Goal: Transaction & Acquisition: Purchase product/service

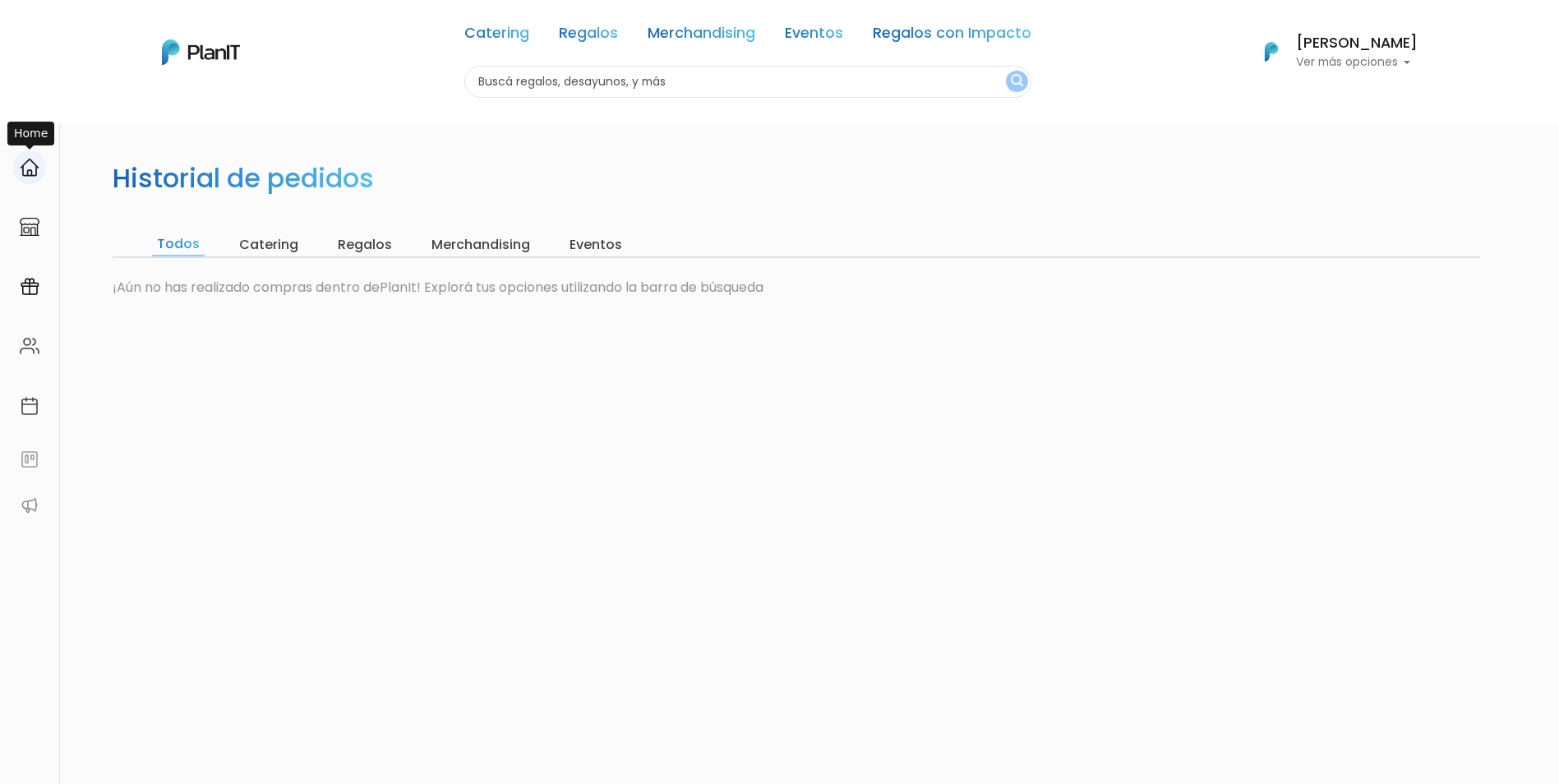
click at [30, 173] on img at bounding box center [29, 167] width 20 height 20
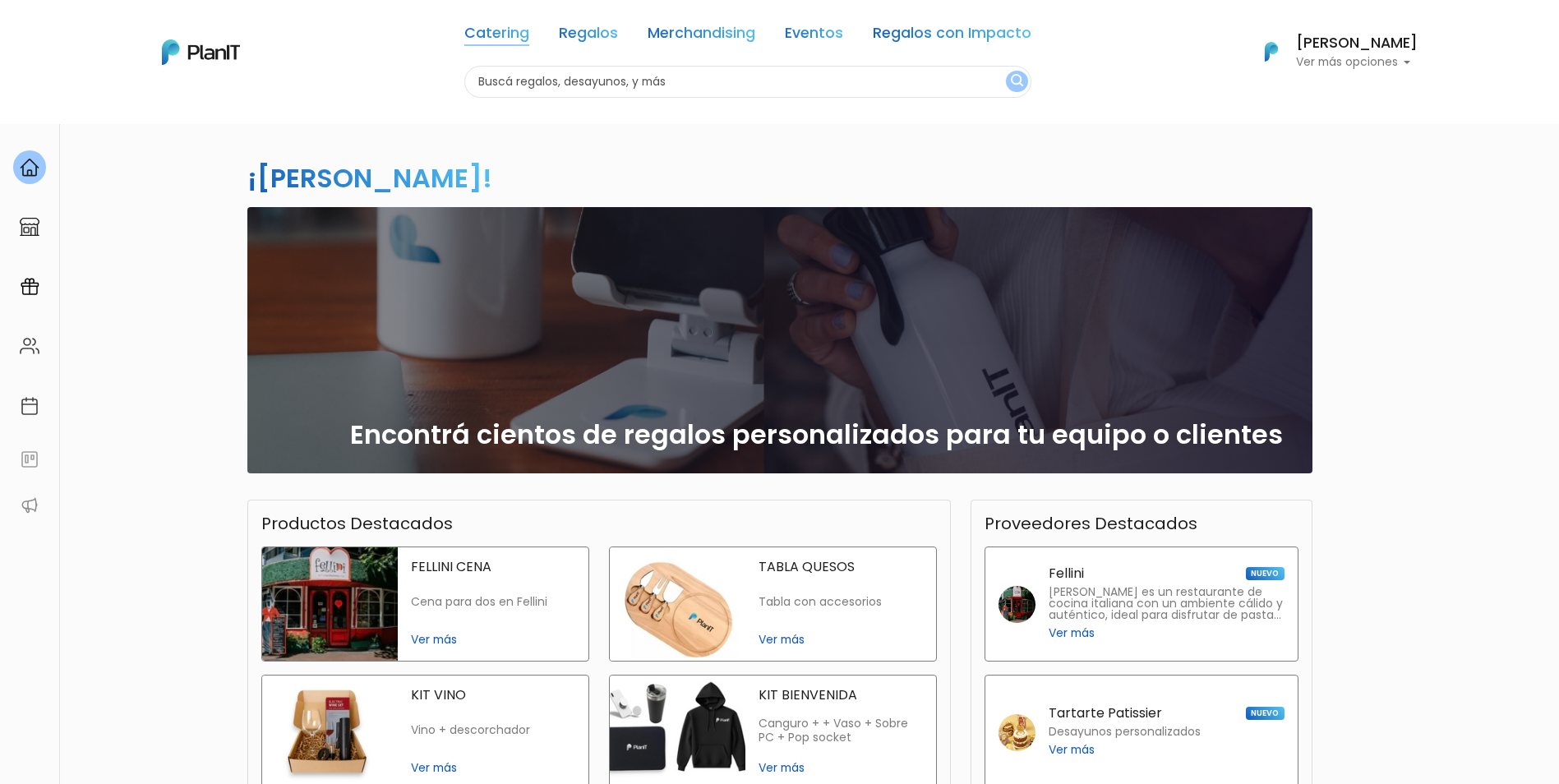
click at [522, 43] on link "Catering" at bounding box center [497, 36] width 65 height 20
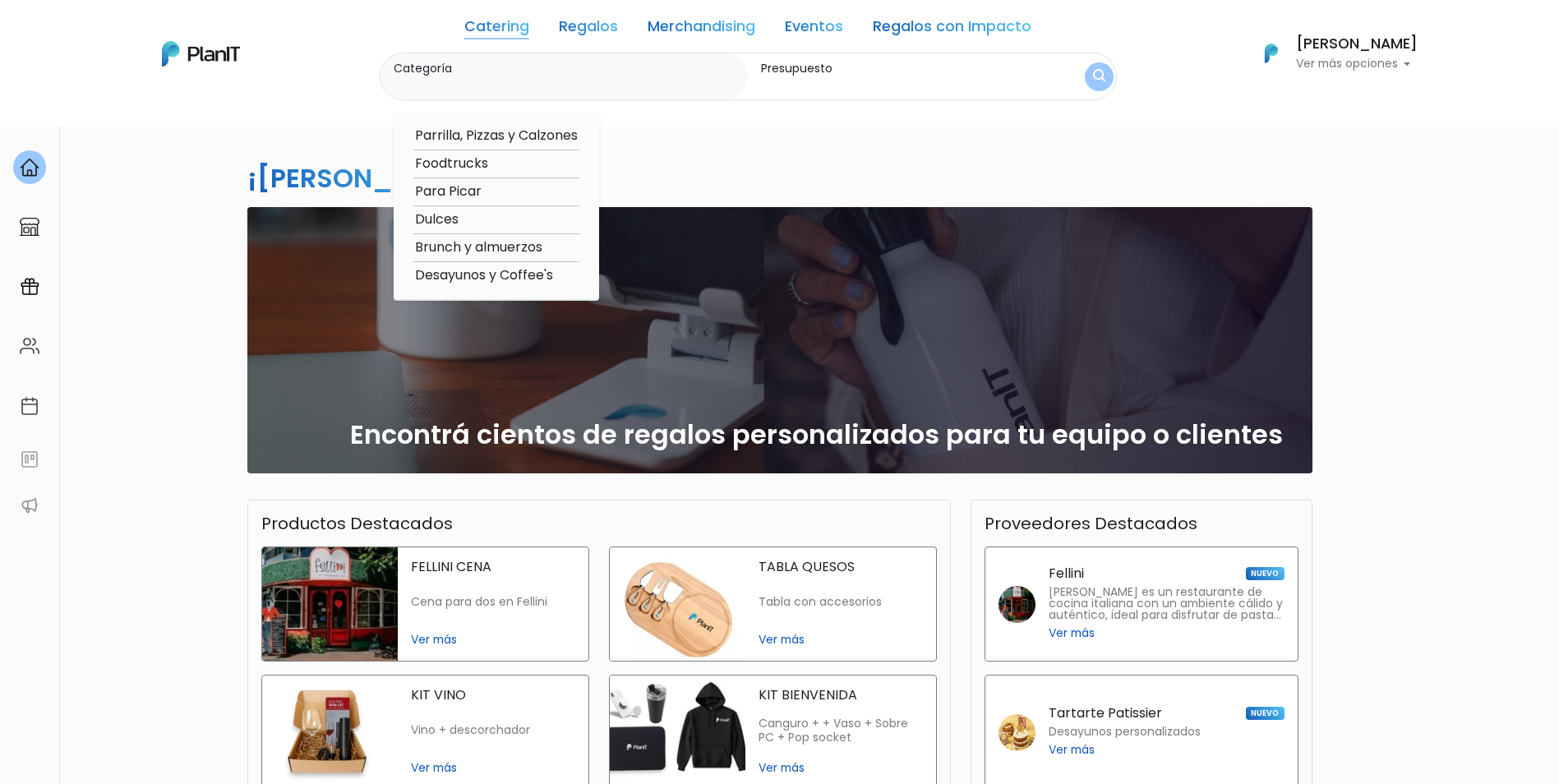
click at [515, 241] on option "Brunch y almuerzos" at bounding box center [496, 248] width 166 height 21
type input "Brunch y almuerzos"
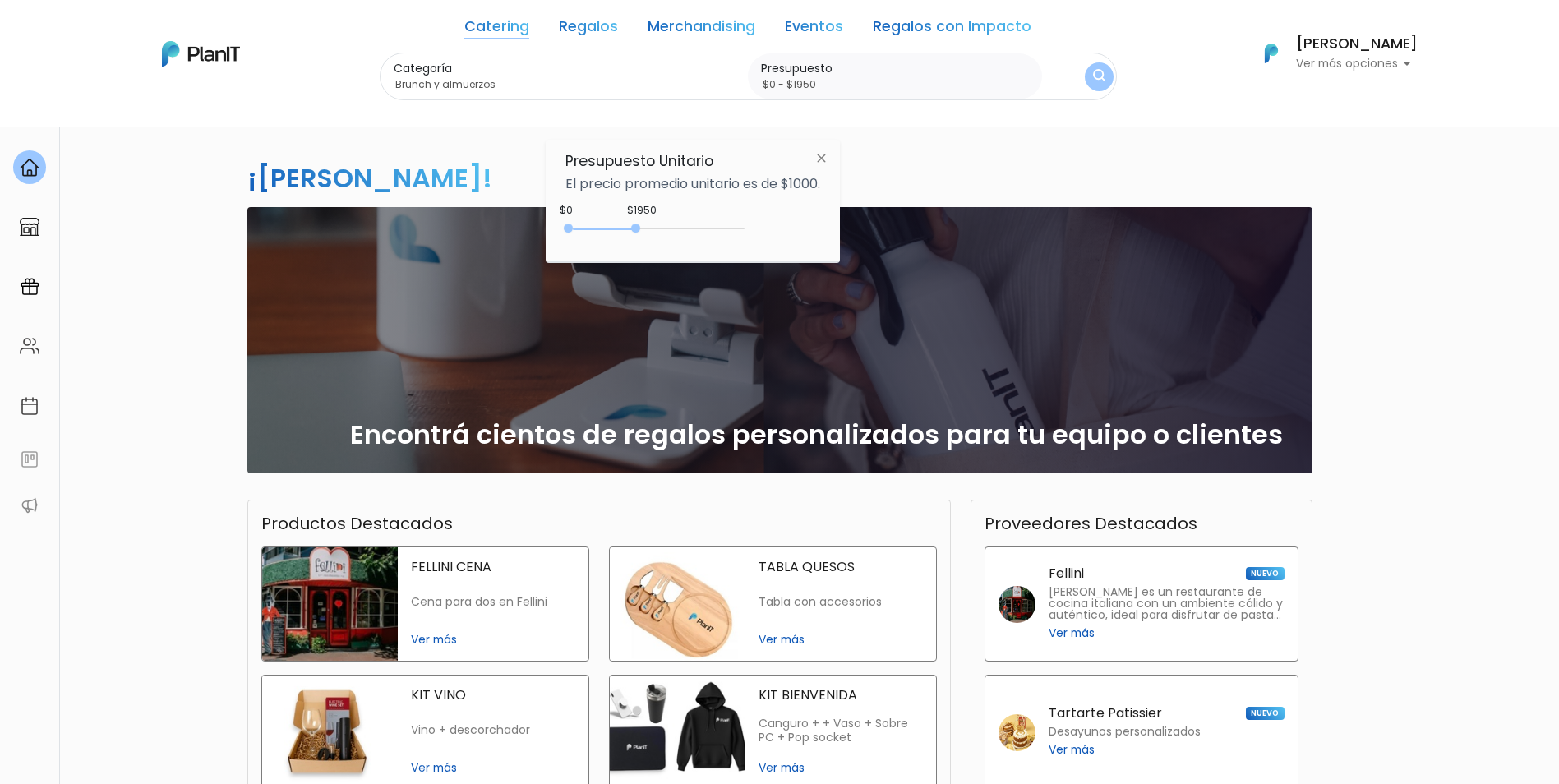
type input "$0 - $2000"
drag, startPoint x: 602, startPoint y: 231, endPoint x: 640, endPoint y: 233, distance: 38.1
click at [640, 233] on div "0 : 2000 0 2000" at bounding box center [659, 231] width 173 height 16
click at [1102, 69] on img "submit" at bounding box center [1099, 77] width 12 height 15
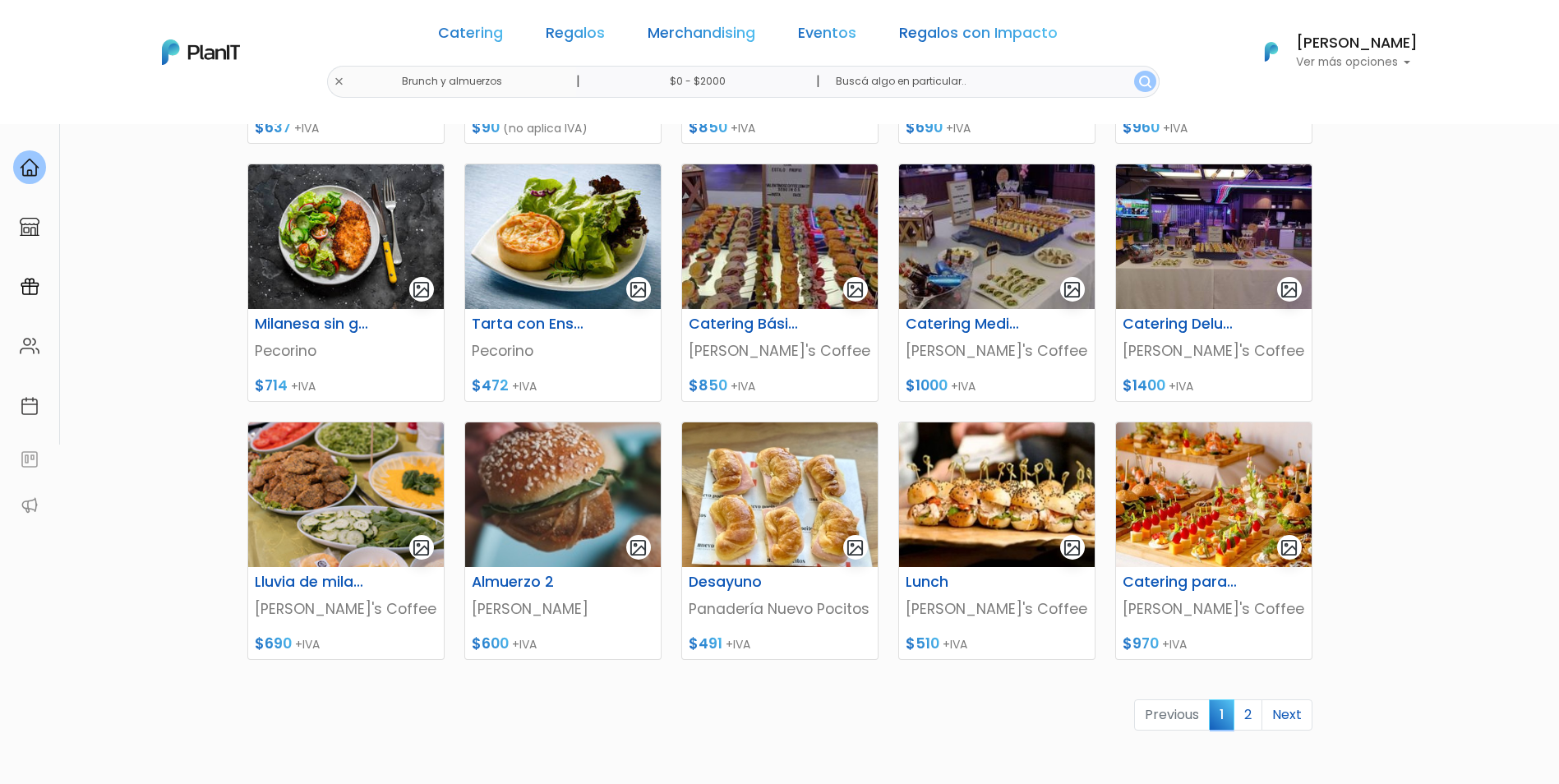
scroll to position [493, 0]
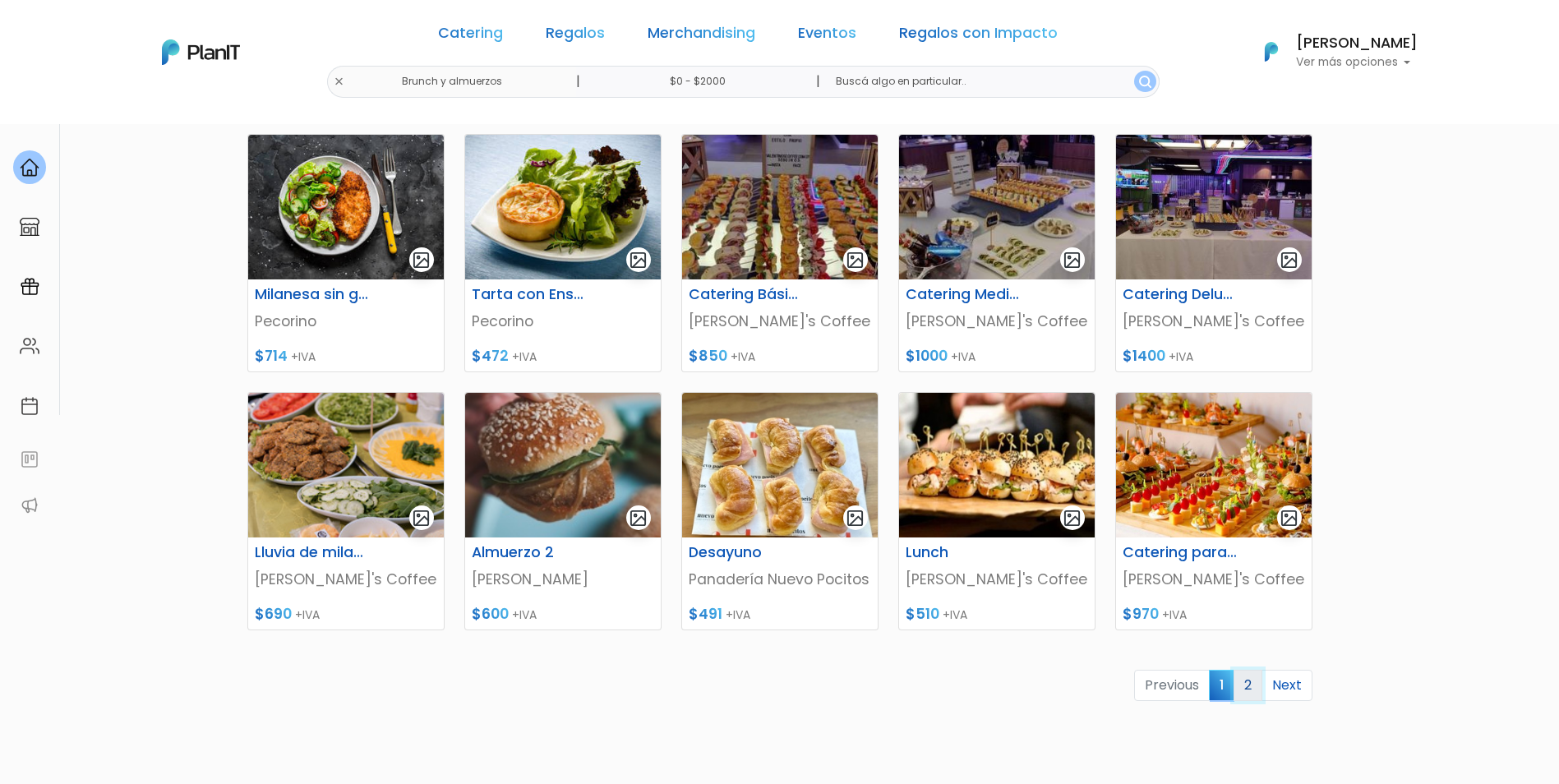
click at [1254, 689] on link "2" at bounding box center [1249, 685] width 28 height 31
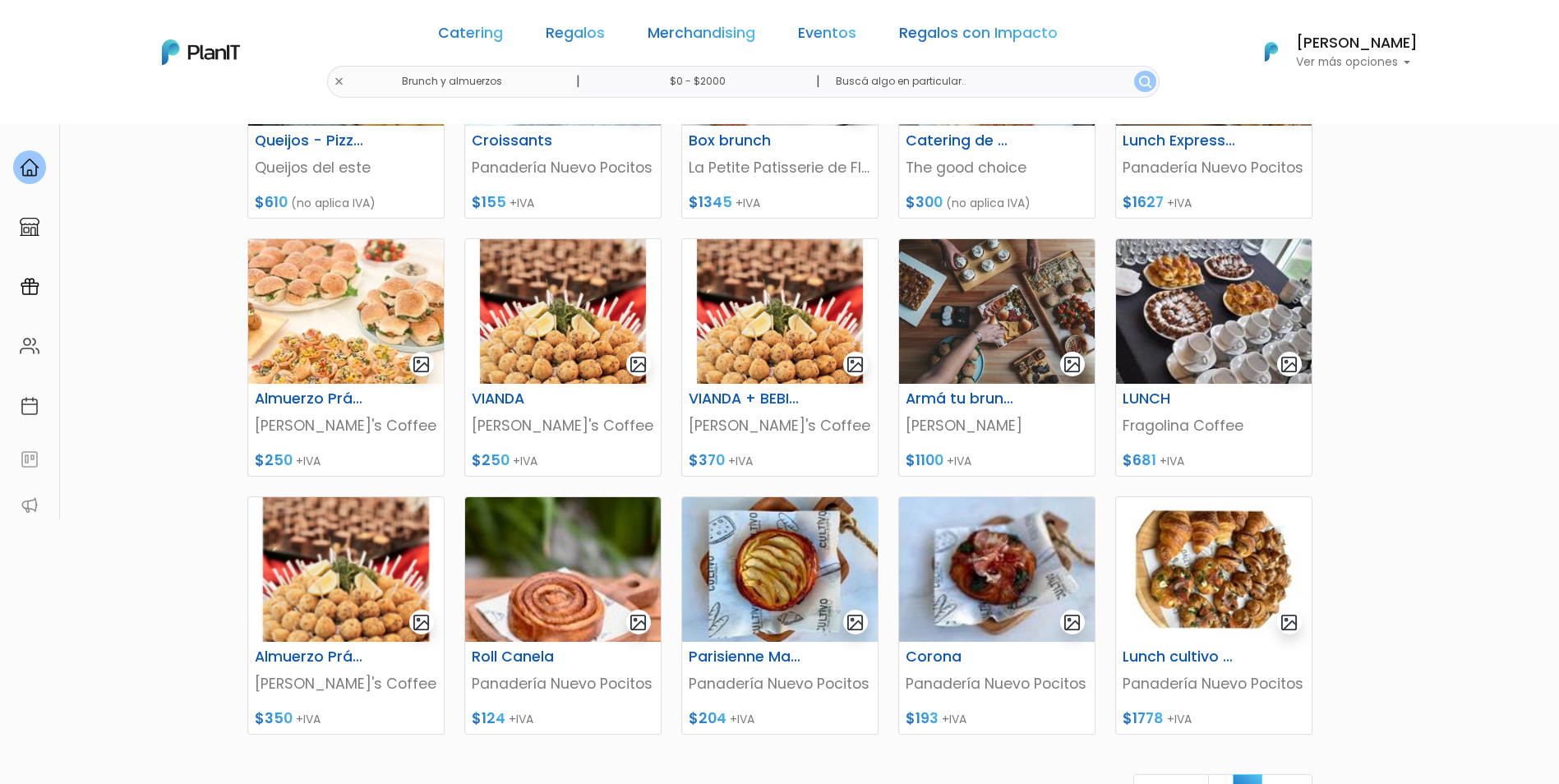
scroll to position [493, 0]
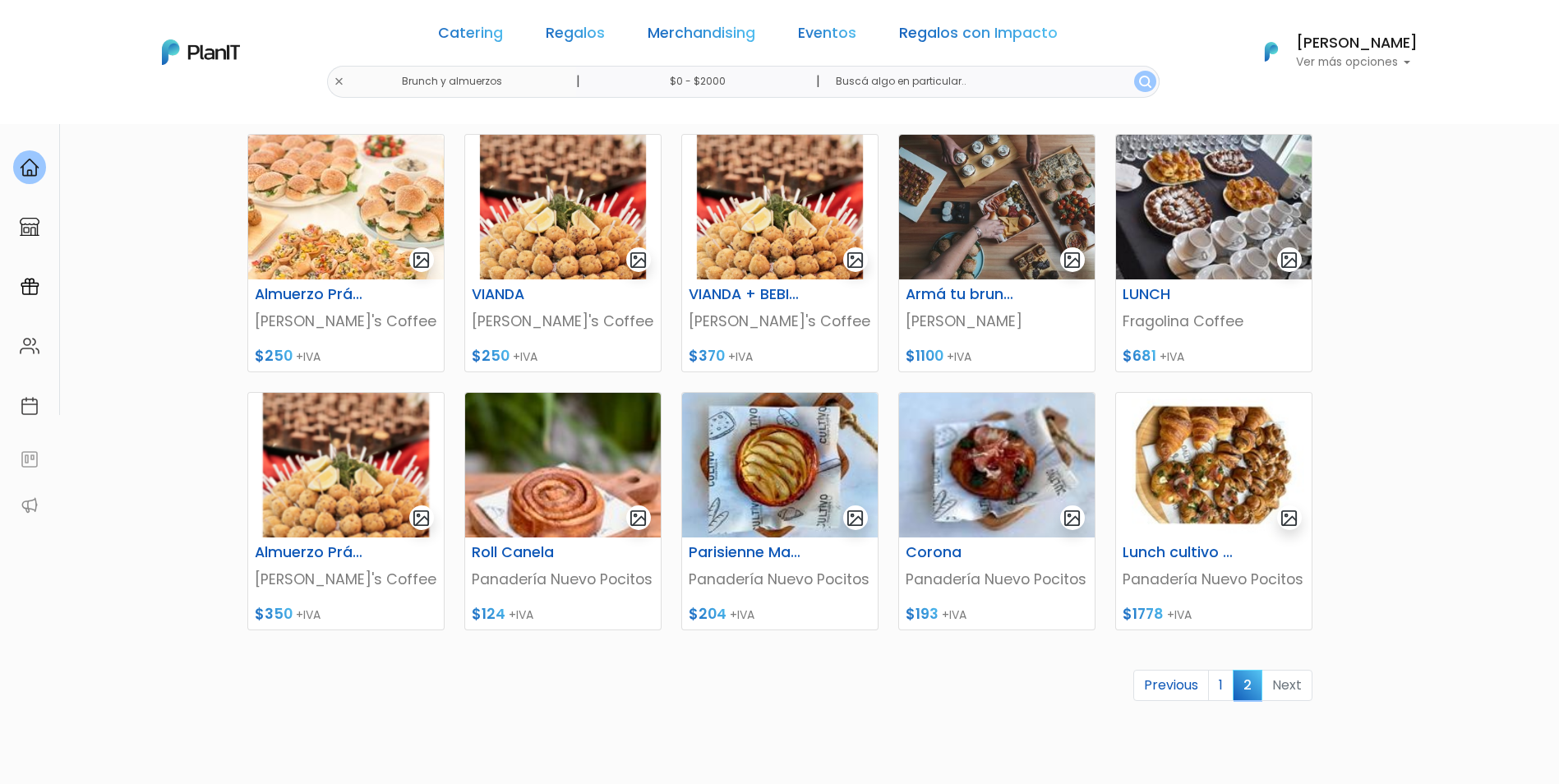
click at [1289, 689] on li "Next" at bounding box center [1287, 686] width 50 height 32
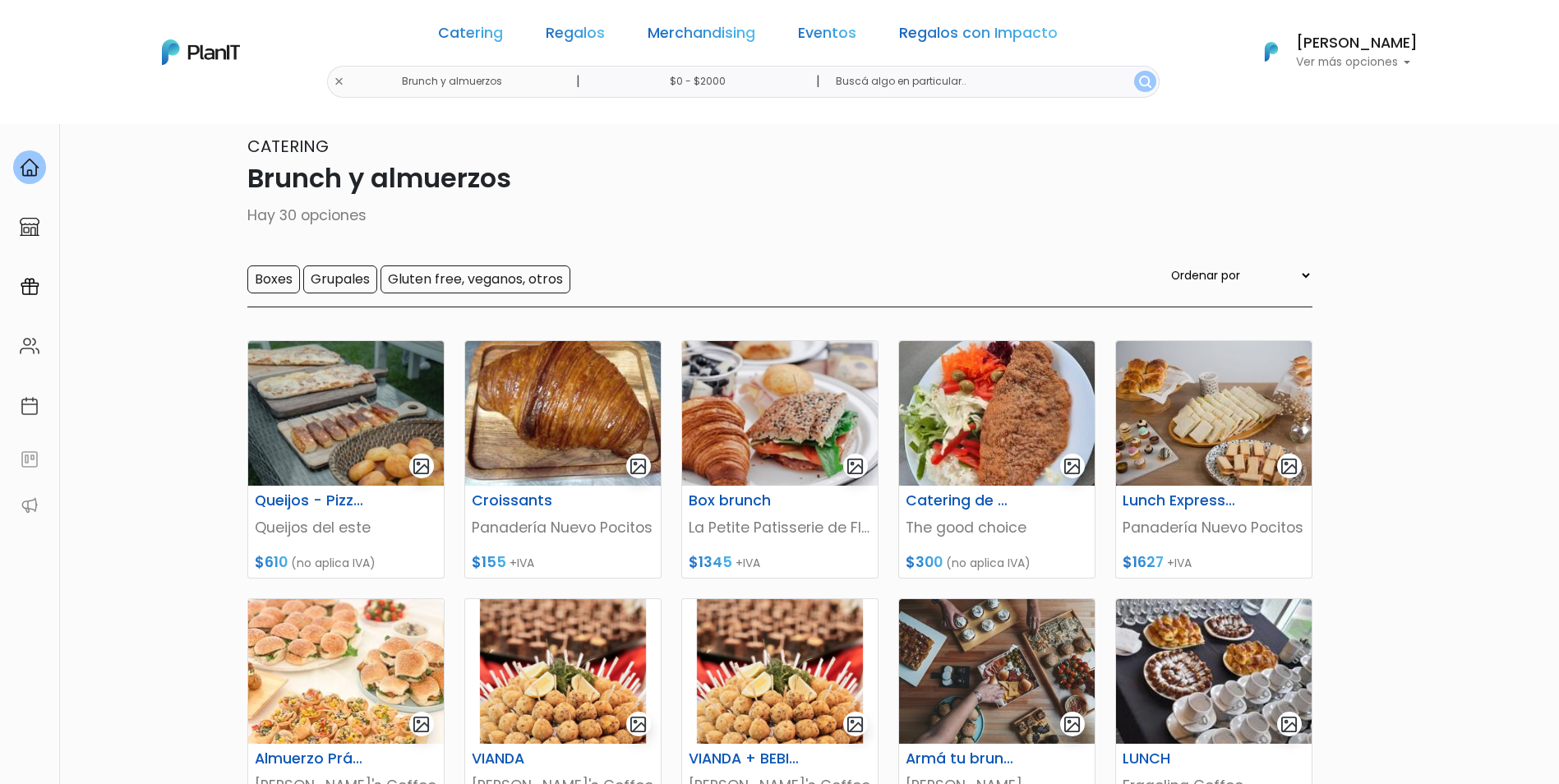
scroll to position [0, 0]
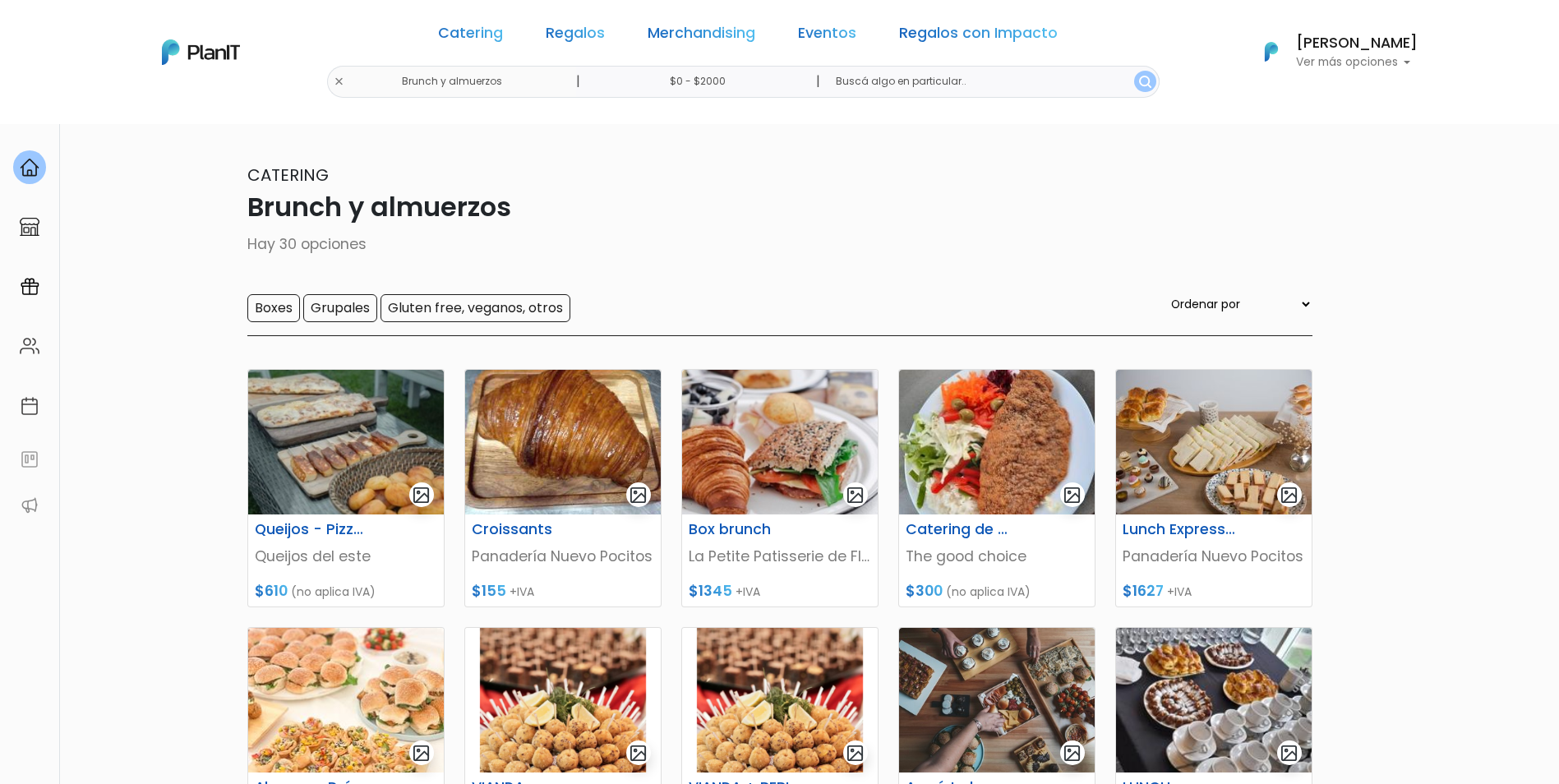
click at [787, 80] on input "$0 - $2000" at bounding box center [701, 82] width 250 height 32
type input "$0 - Más de $5000"
drag, startPoint x: 644, startPoint y: 226, endPoint x: 788, endPoint y: 221, distance: 144.1
click at [788, 221] on div "+$5000 $0 0 : 5000 0 5000 0,5000" at bounding box center [693, 228] width 254 height 33
click at [1139, 82] on img "submit" at bounding box center [1145, 82] width 12 height 12
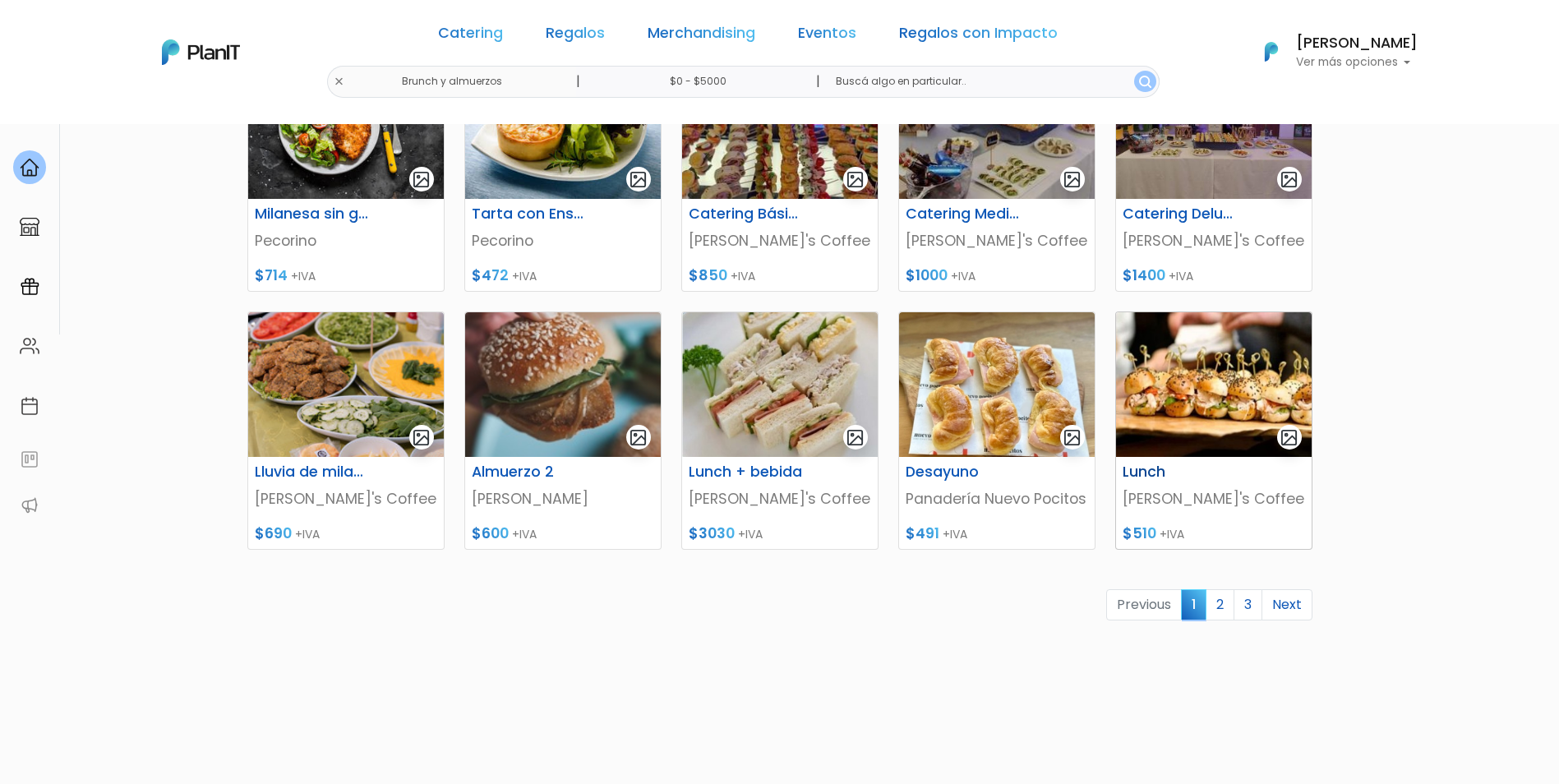
scroll to position [654, 0]
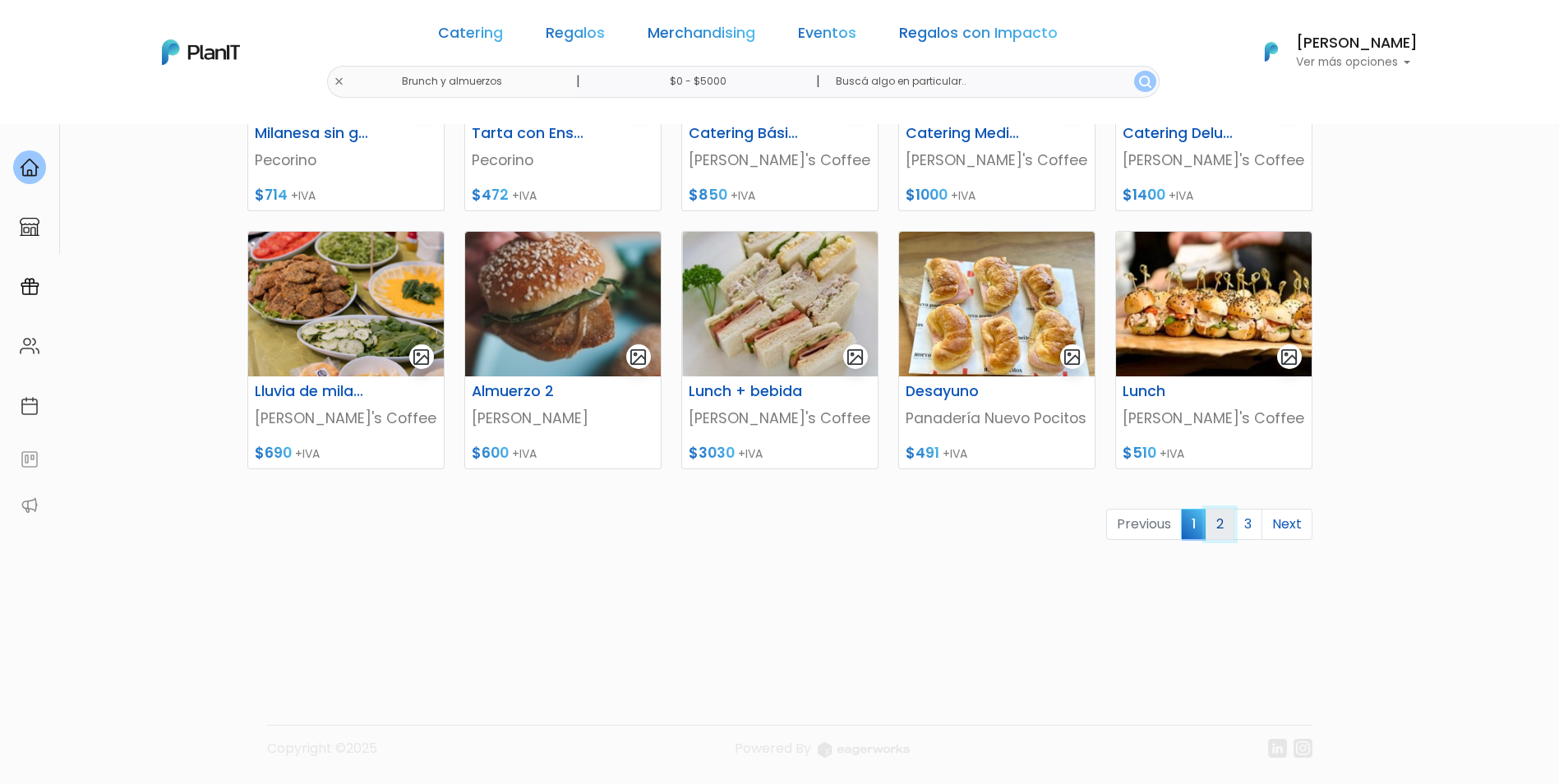
click at [1222, 530] on link "2" at bounding box center [1220, 524] width 28 height 31
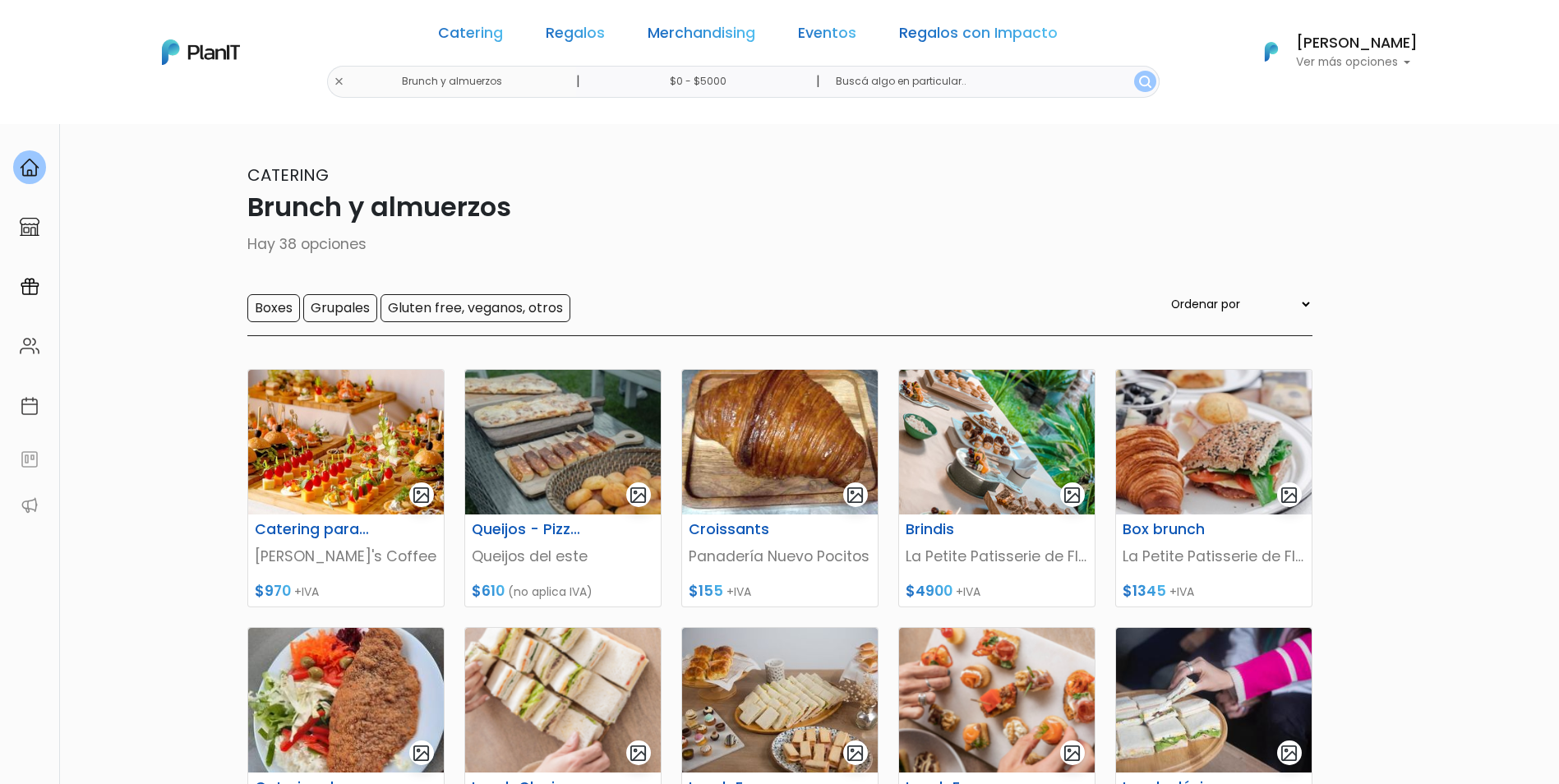
click at [1060, 77] on input "text" at bounding box center [991, 82] width 336 height 32
click at [1245, 300] on select "Ordenar por Menor Precio Mayor Precio Reviews Últimos ingresos" at bounding box center [1240, 304] width 144 height 18
click at [1245, 299] on select "Ordenar por Menor Precio Mayor Precio Reviews Últimos ingresos" at bounding box center [1240, 304] width 144 height 18
click at [1135, 82] on button "submit" at bounding box center [1145, 81] width 22 height 22
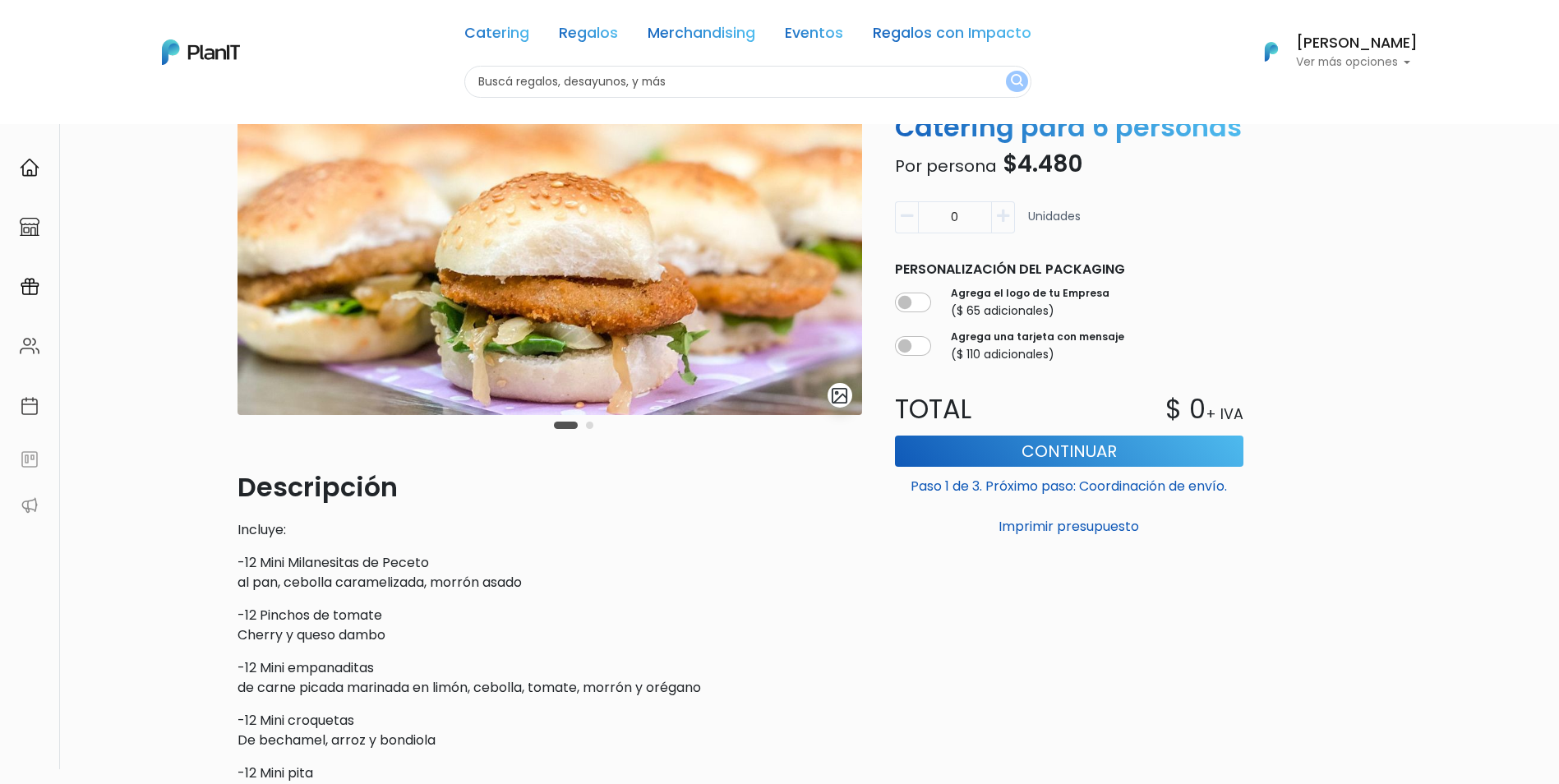
scroll to position [164, 0]
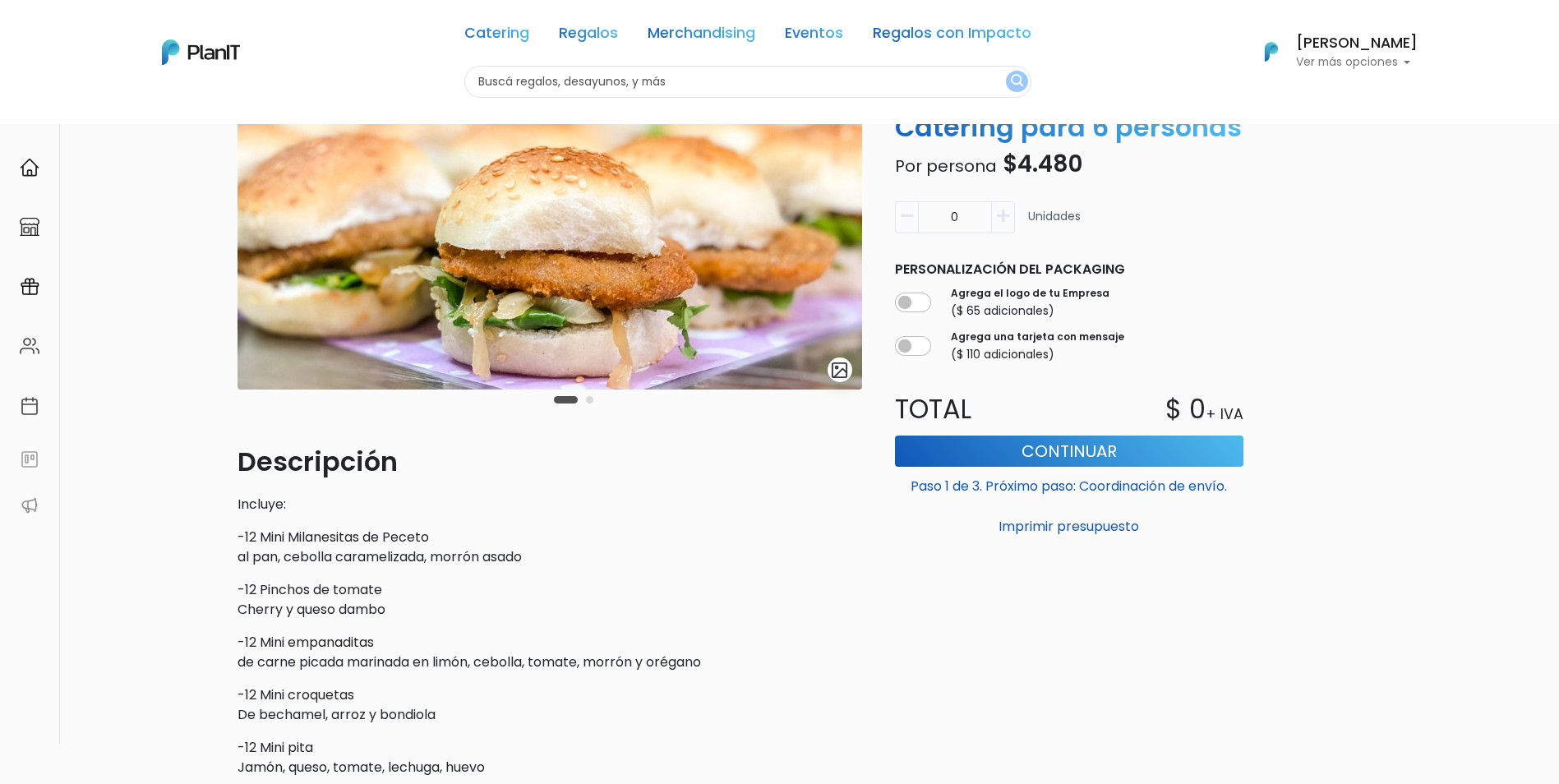
click at [805, 302] on img at bounding box center [550, 212] width 625 height 355
click at [843, 365] on img "submit" at bounding box center [839, 370] width 19 height 19
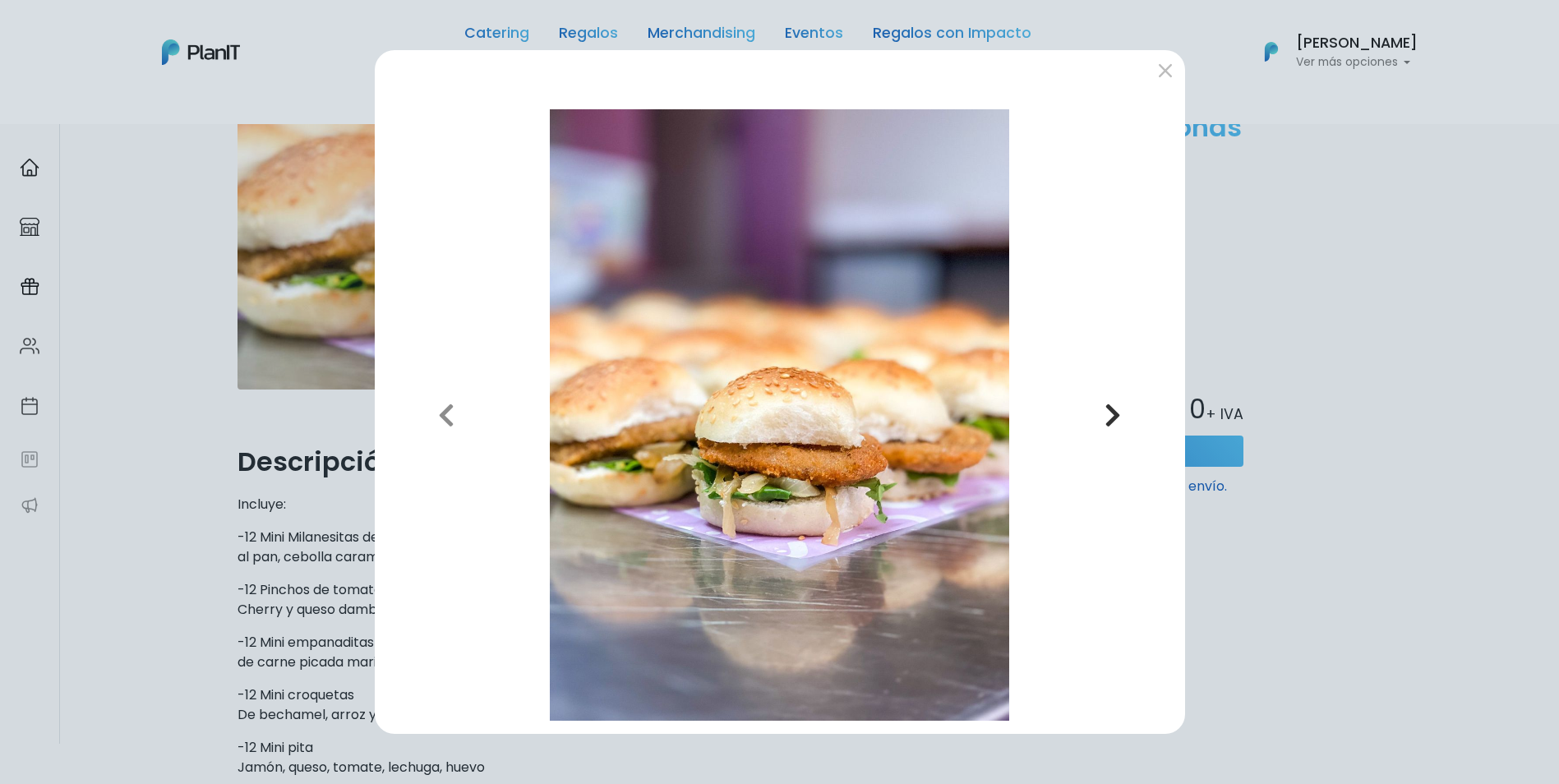
click at [1074, 404] on button "Next" at bounding box center [1113, 415] width 118 height 611
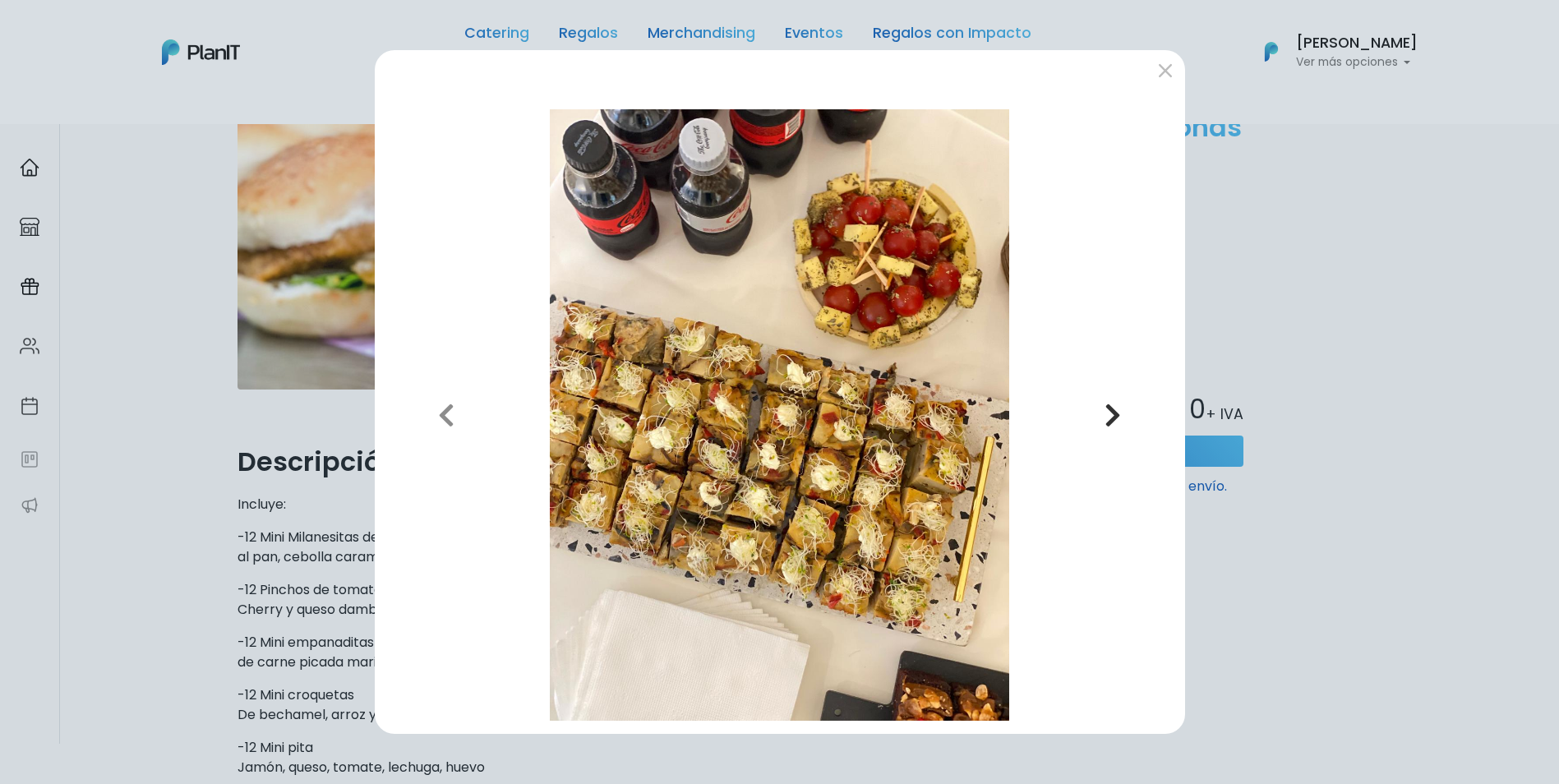
click at [1088, 407] on button "Next" at bounding box center [1113, 415] width 118 height 611
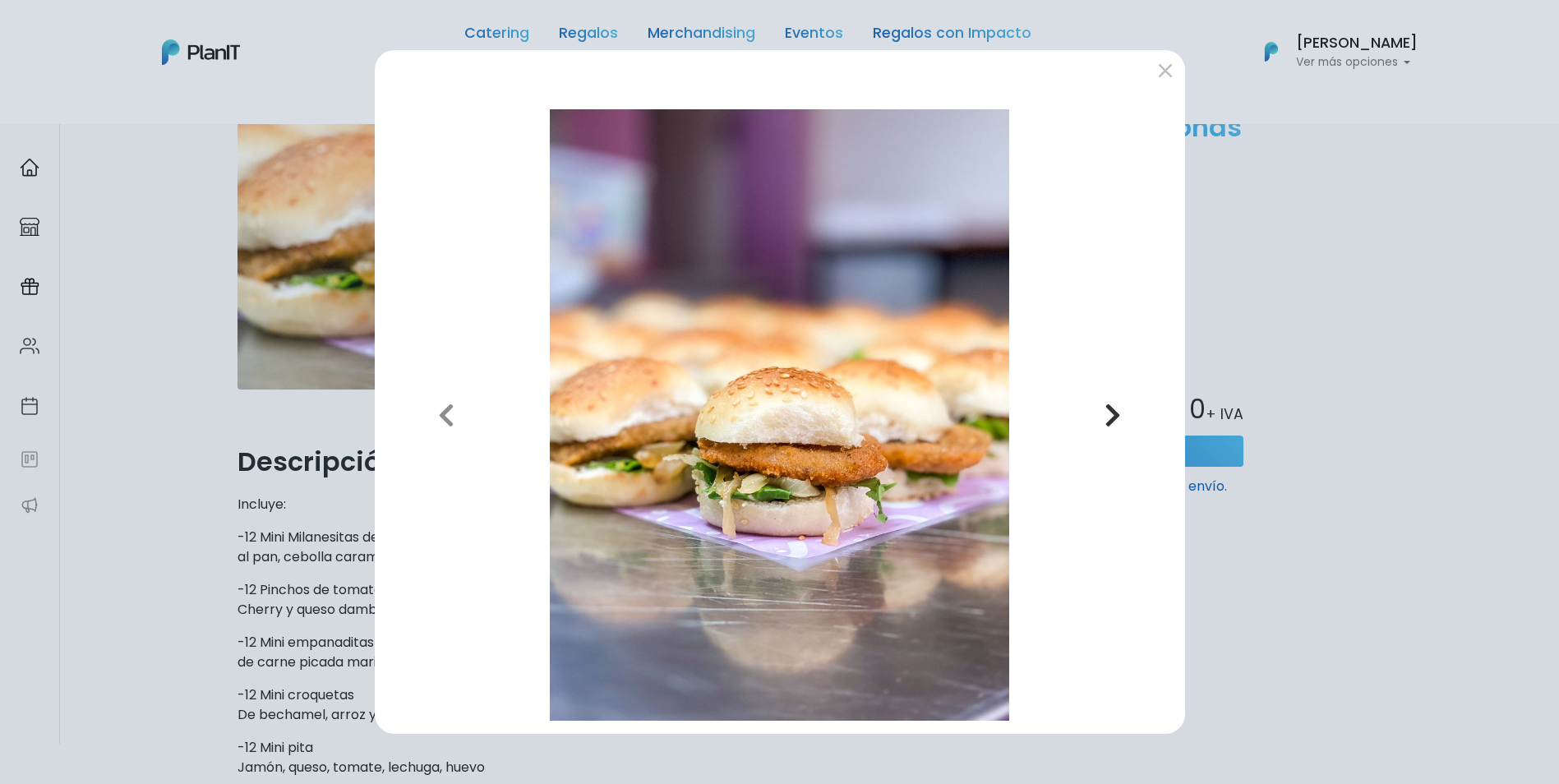
click at [1088, 407] on button "Next" at bounding box center [1113, 415] width 118 height 611
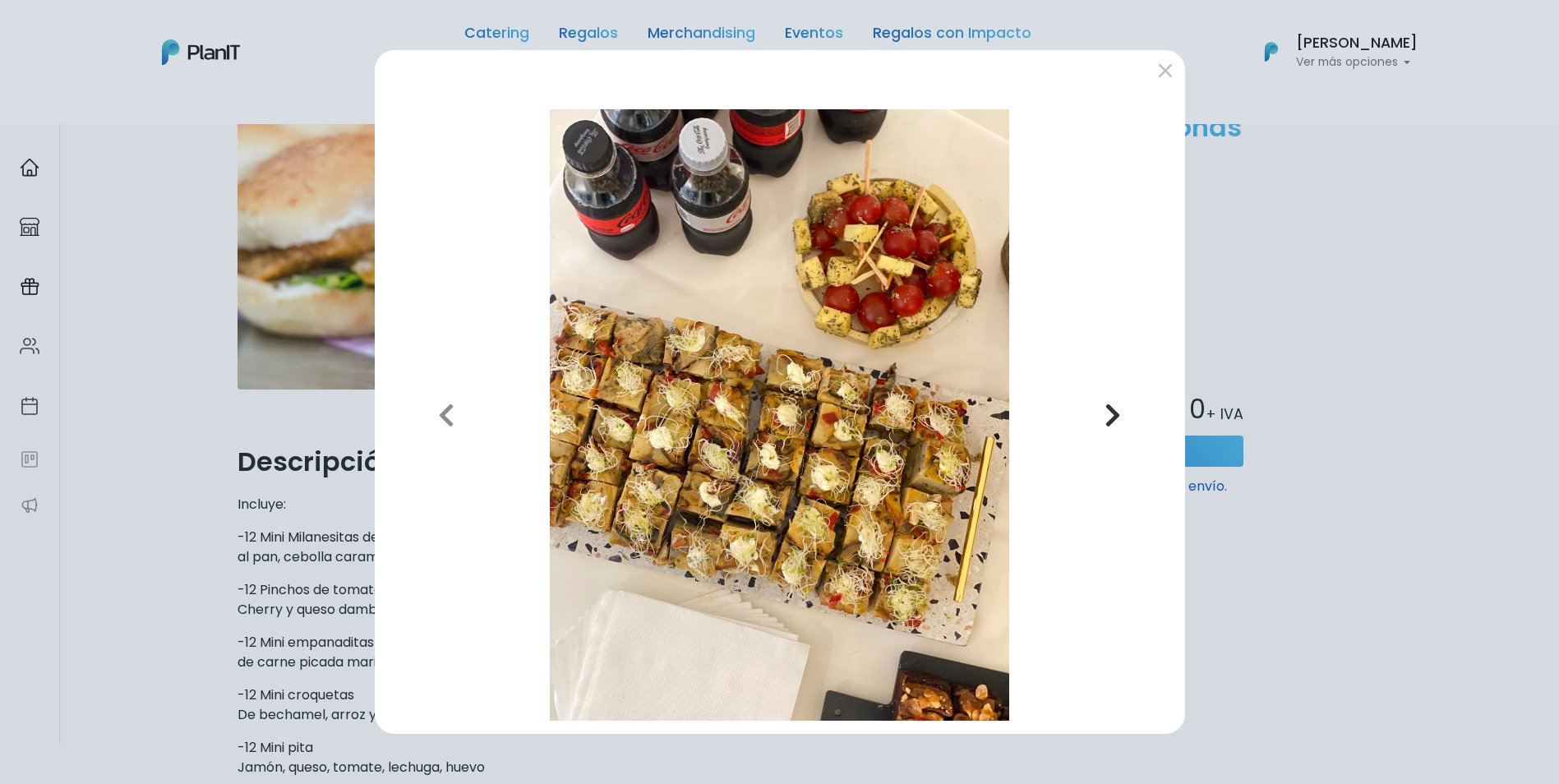
click at [1088, 407] on button "Next" at bounding box center [1113, 415] width 118 height 611
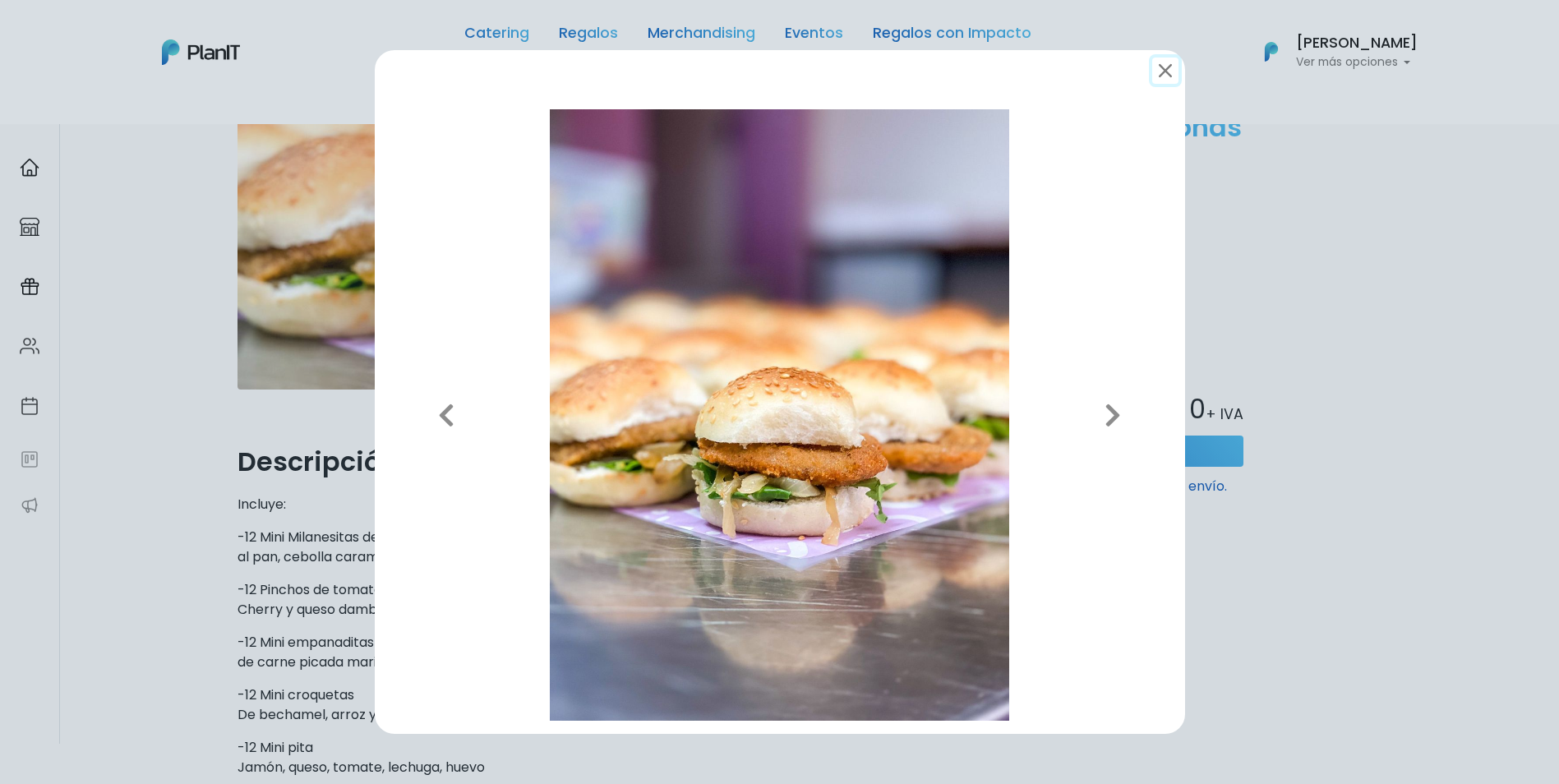
click at [1174, 72] on button "submit" at bounding box center [1166, 71] width 27 height 27
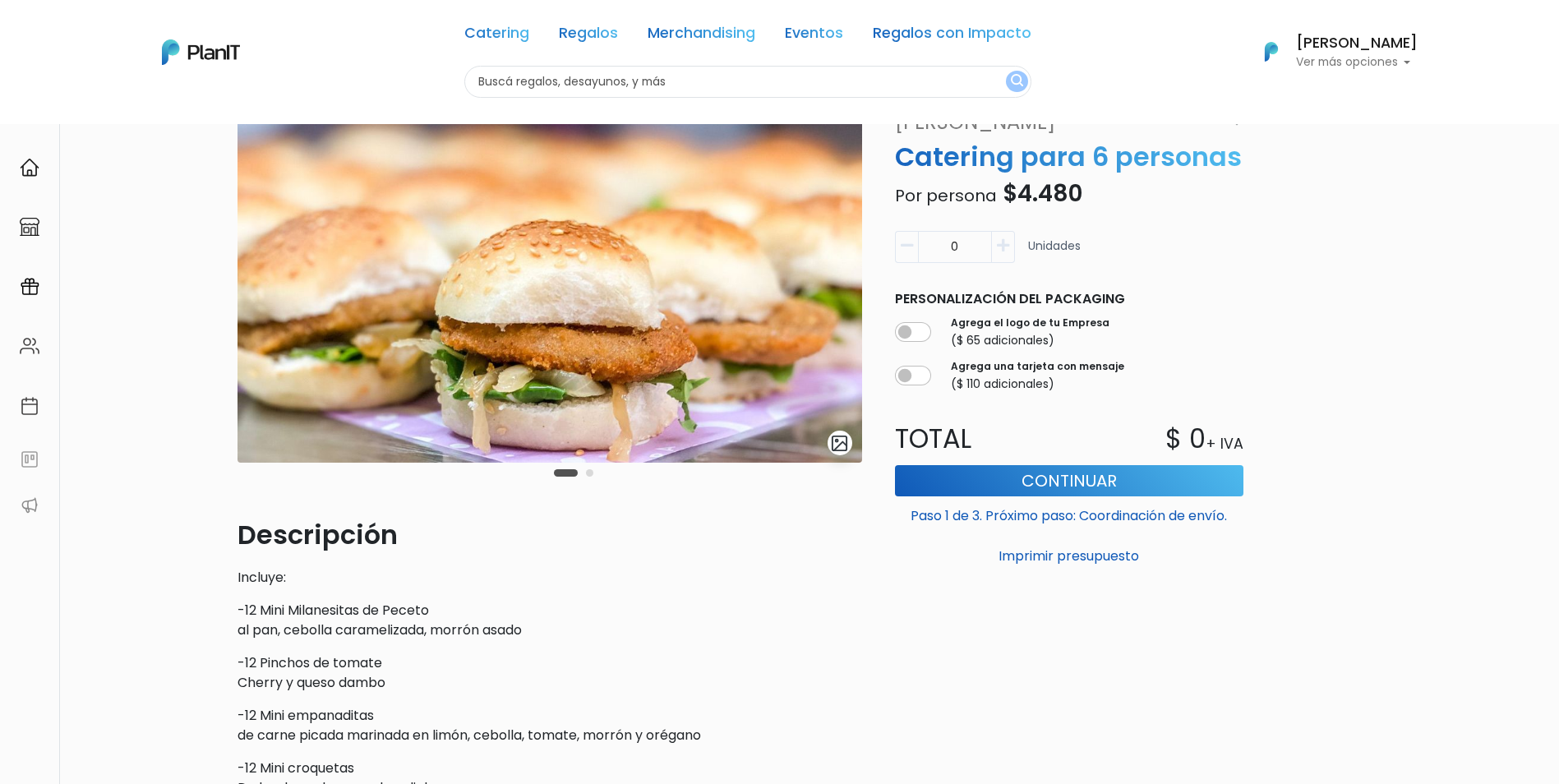
scroll to position [0, 0]
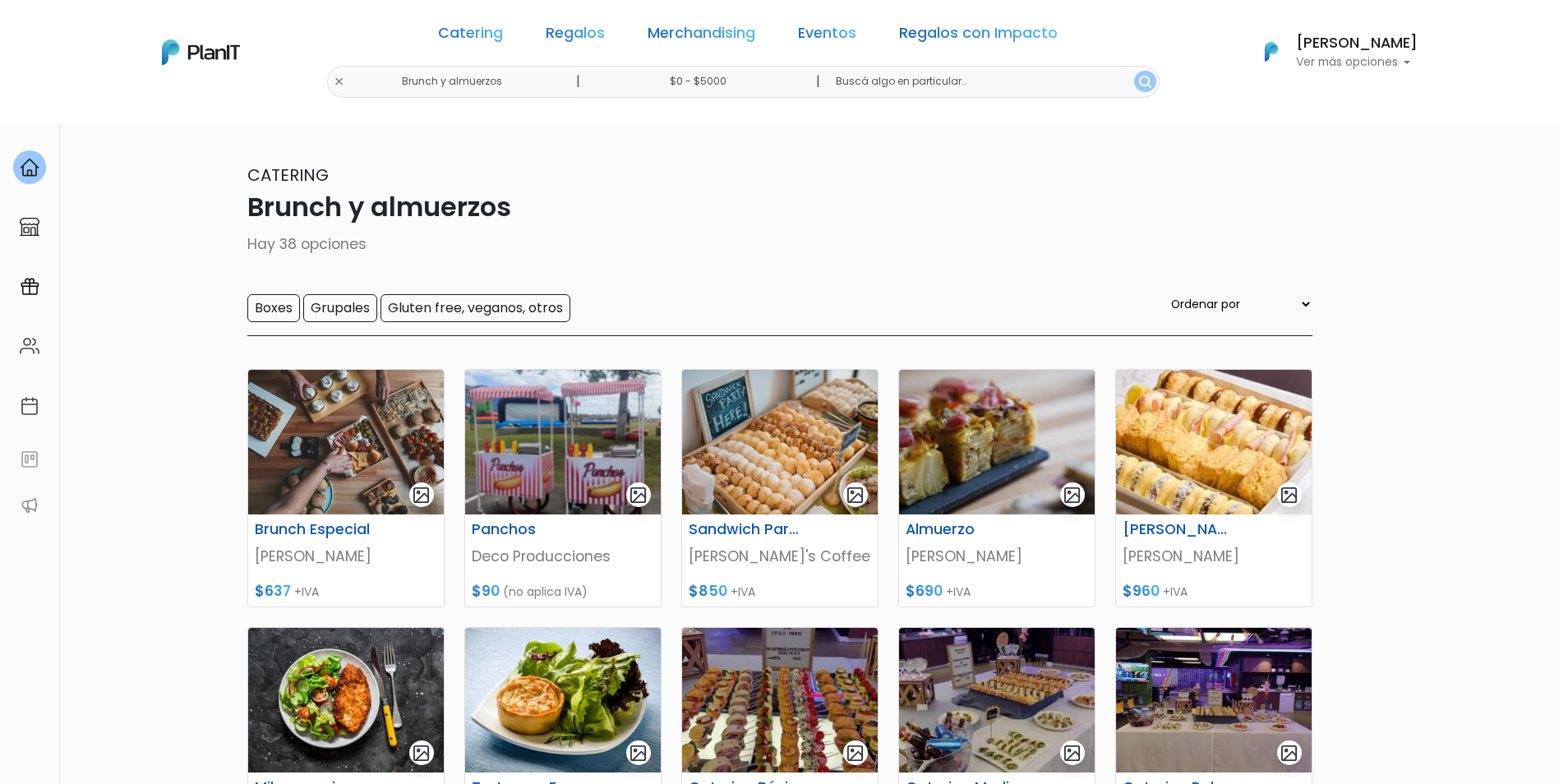
click at [1045, 81] on input "text" at bounding box center [991, 82] width 336 height 32
type input "8 personas"
click at [1135, 70] on button "submit" at bounding box center [1145, 81] width 22 height 22
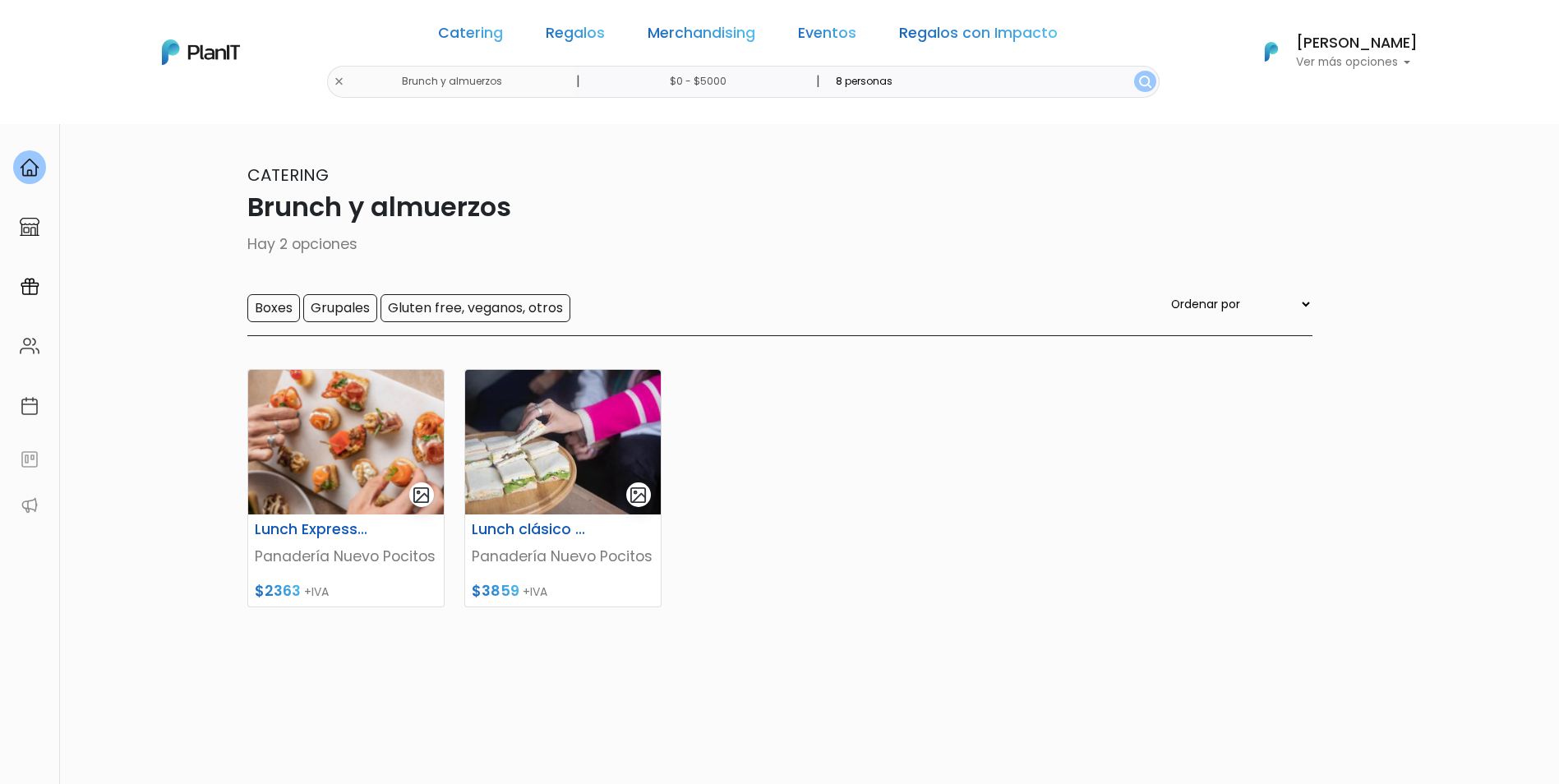
drag, startPoint x: 341, startPoint y: 525, endPoint x: 781, endPoint y: 575, distance: 442.8
click at [781, 575] on div "Lunch Express 8 personas Panadería Nuevo Pocitos $2363 +IVA Lunch clásico 8 per…" at bounding box center [780, 544] width 1085 height 389
click at [535, 535] on h6 "Lunch clásico 8 personas" at bounding box center [530, 530] width 135 height 17
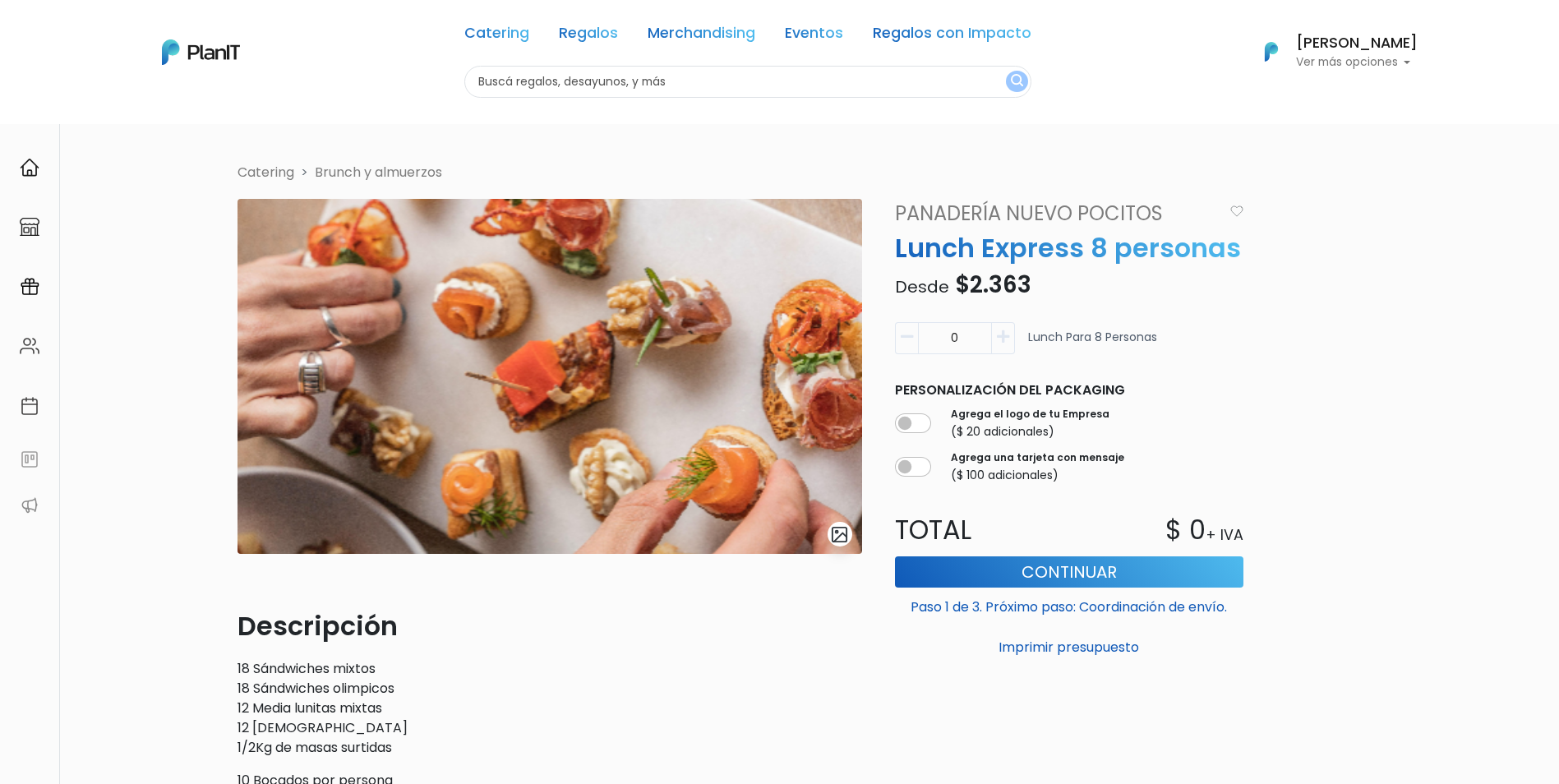
click at [844, 529] on img "submit" at bounding box center [839, 534] width 19 height 19
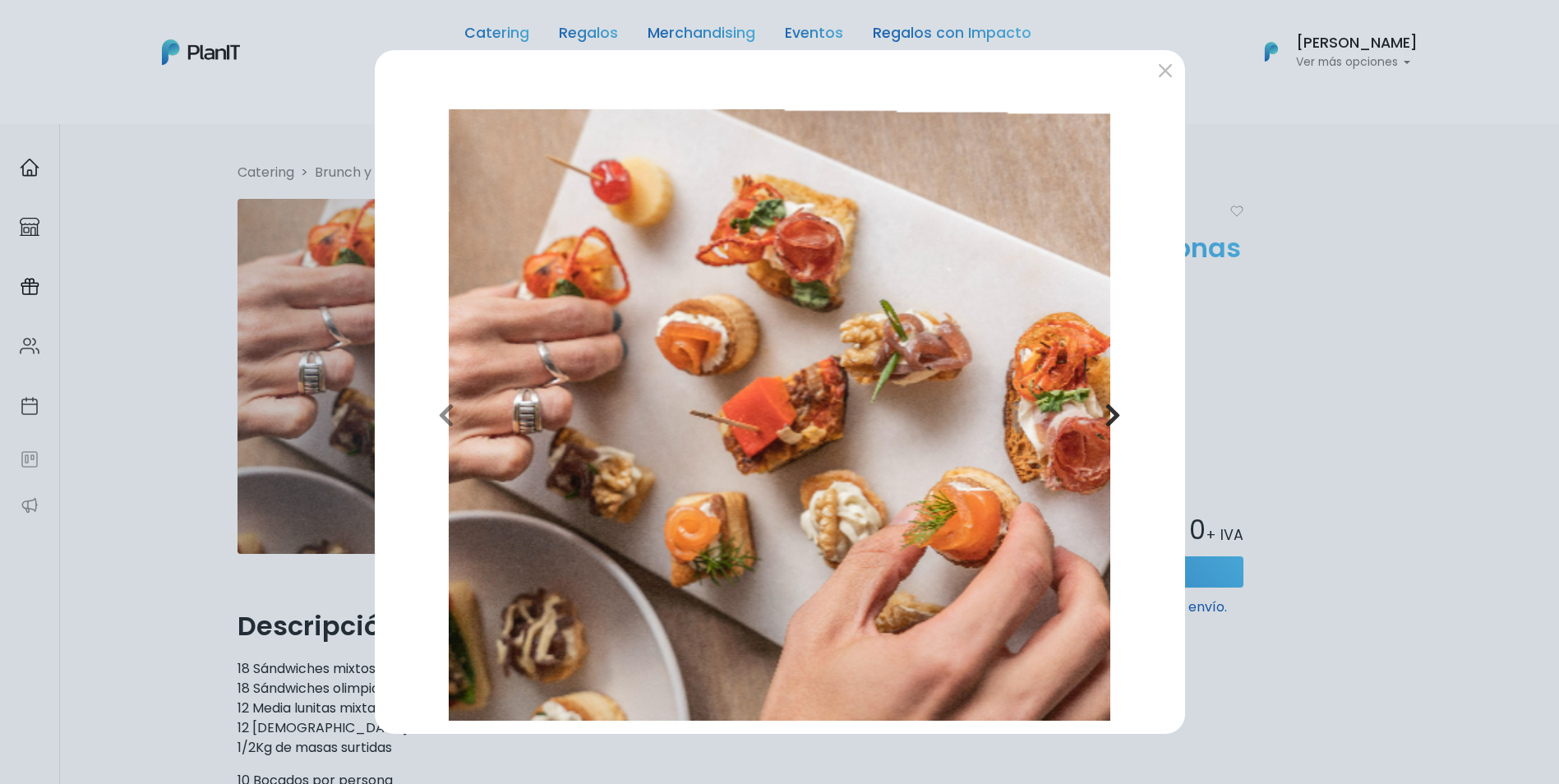
click at [1109, 409] on icon "button" at bounding box center [1113, 415] width 16 height 27
click at [1110, 409] on icon "button" at bounding box center [1113, 415] width 16 height 27
click at [1161, 77] on button "submit" at bounding box center [1166, 71] width 27 height 27
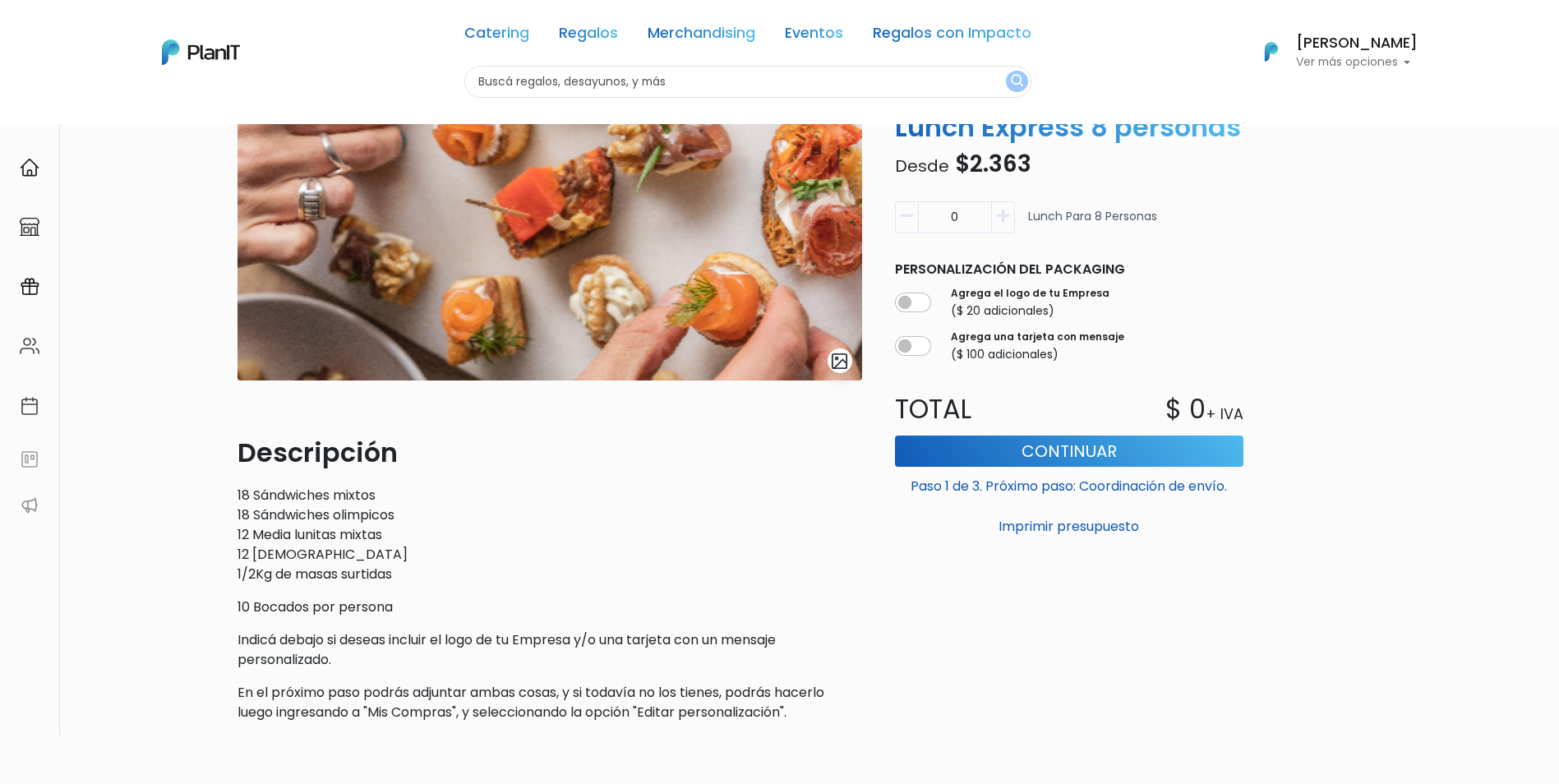
scroll to position [303, 0]
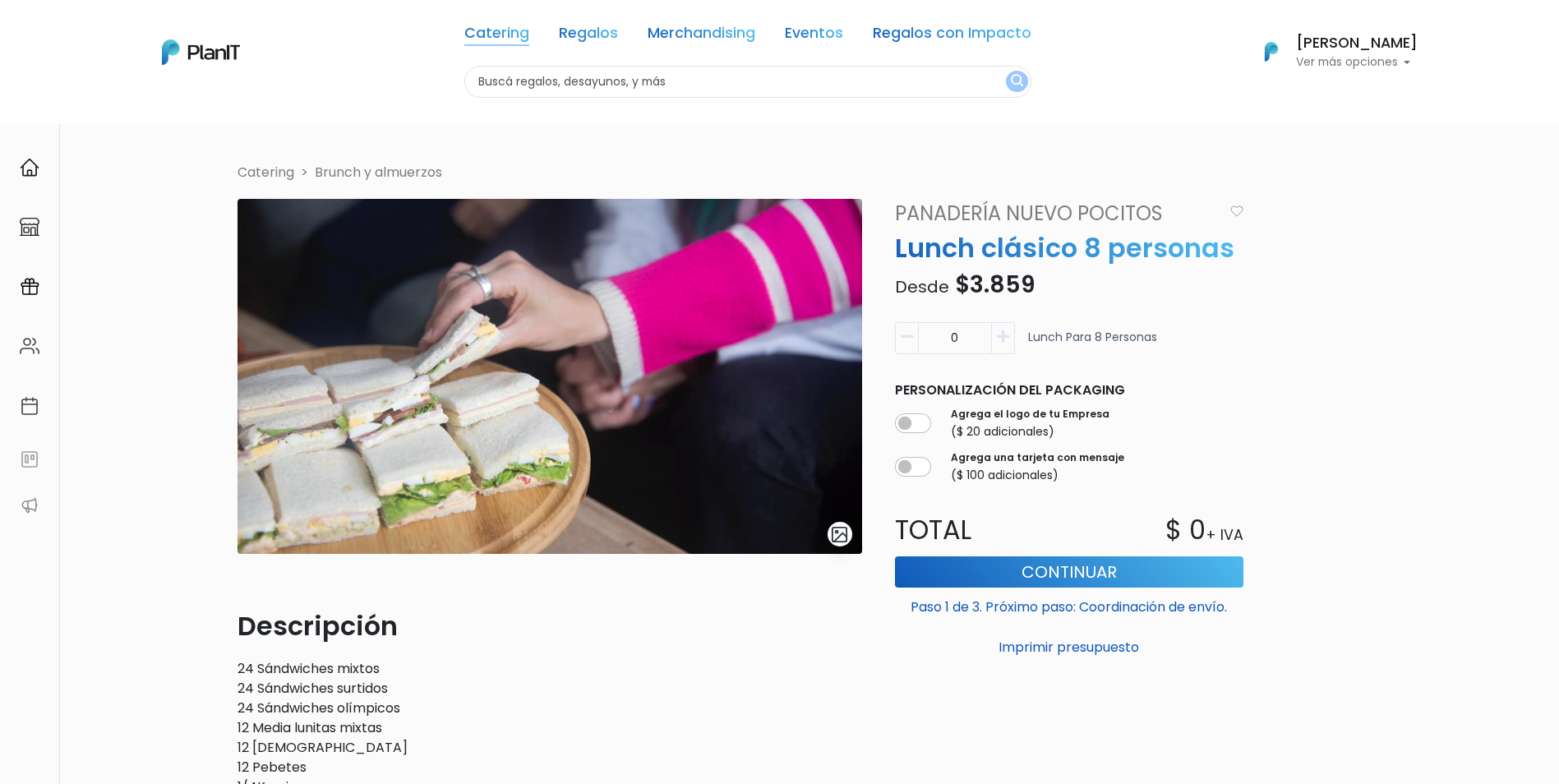
click at [512, 29] on link "Catering" at bounding box center [497, 36] width 65 height 20
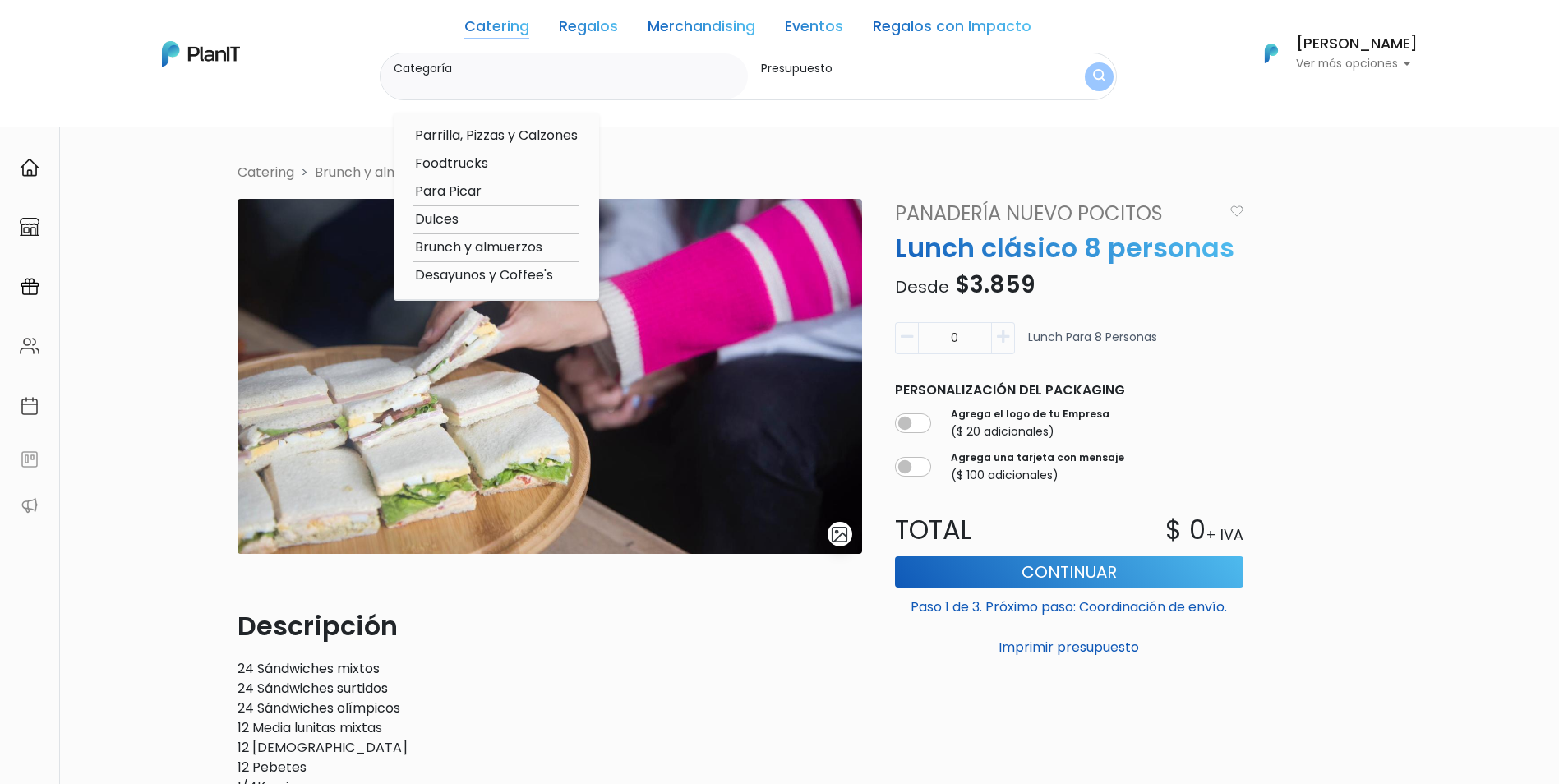
click at [524, 253] on option "Brunch y almuerzos" at bounding box center [496, 248] width 166 height 21
type input "Brunch y almuerzos"
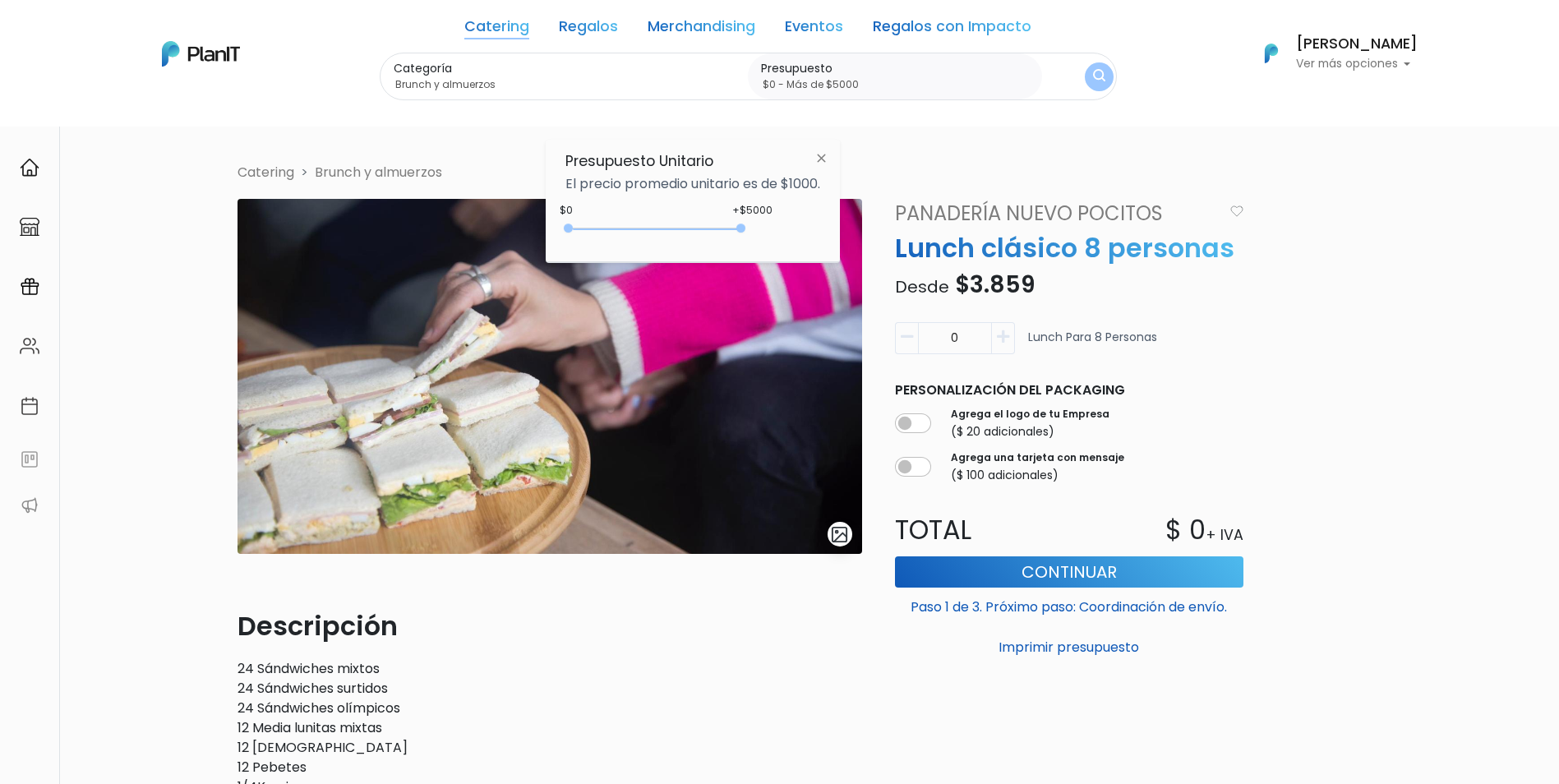
type input "$0 - Más de $5000"
drag, startPoint x: 741, startPoint y: 230, endPoint x: 770, endPoint y: 229, distance: 29.0
click at [770, 229] on div "+$5000 $0 0 : 5000 0 5000 0,5000" at bounding box center [693, 232] width 254 height 33
click at [1082, 89] on div "Categoría Brunch y almuerzos Parrilla, Pizzas y Calzones Foodtrucks Para Picar …" at bounding box center [748, 76] width 738 height 48
click at [1093, 84] on img "submit" at bounding box center [1099, 77] width 12 height 15
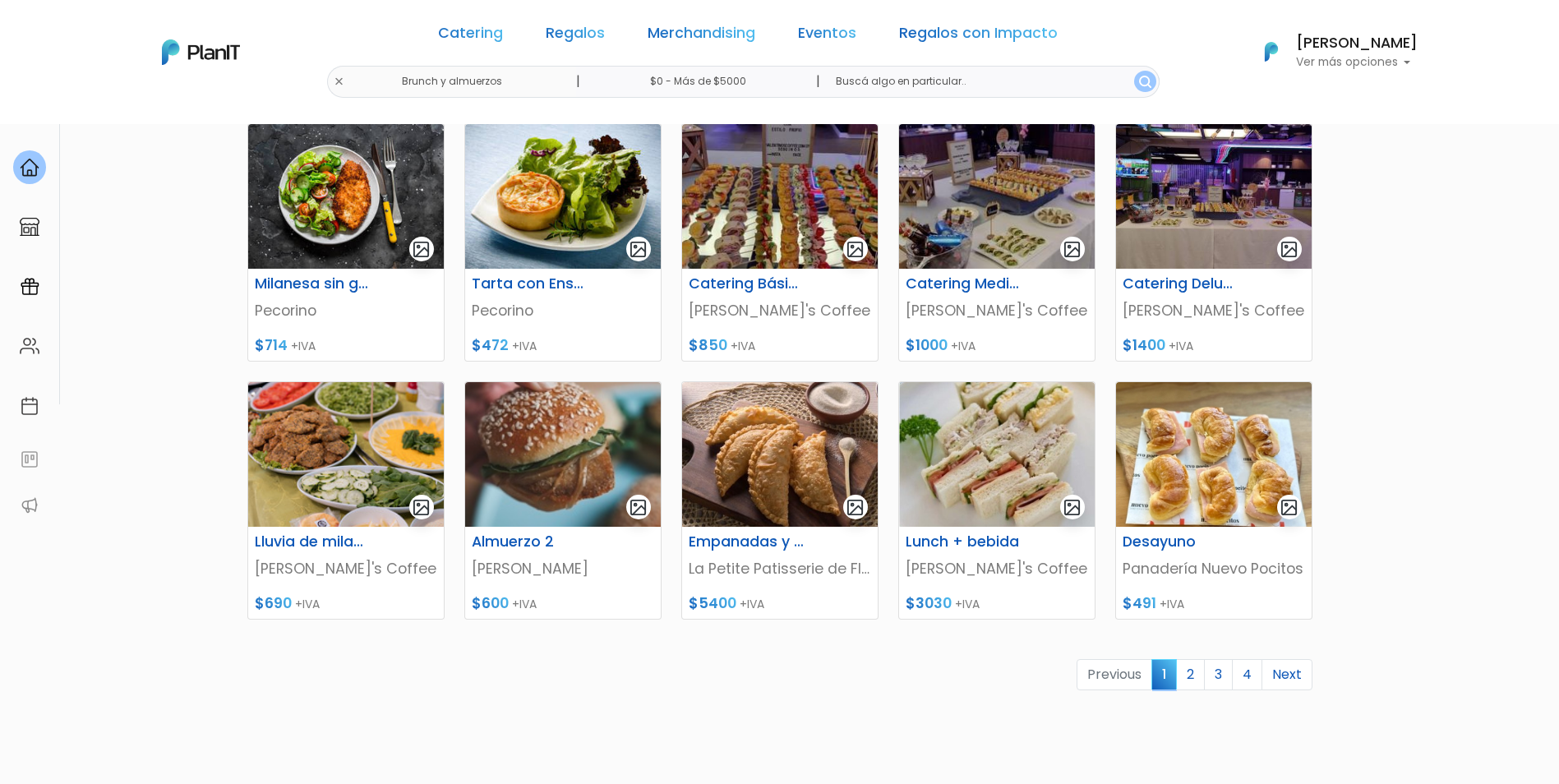
scroll to position [654, 0]
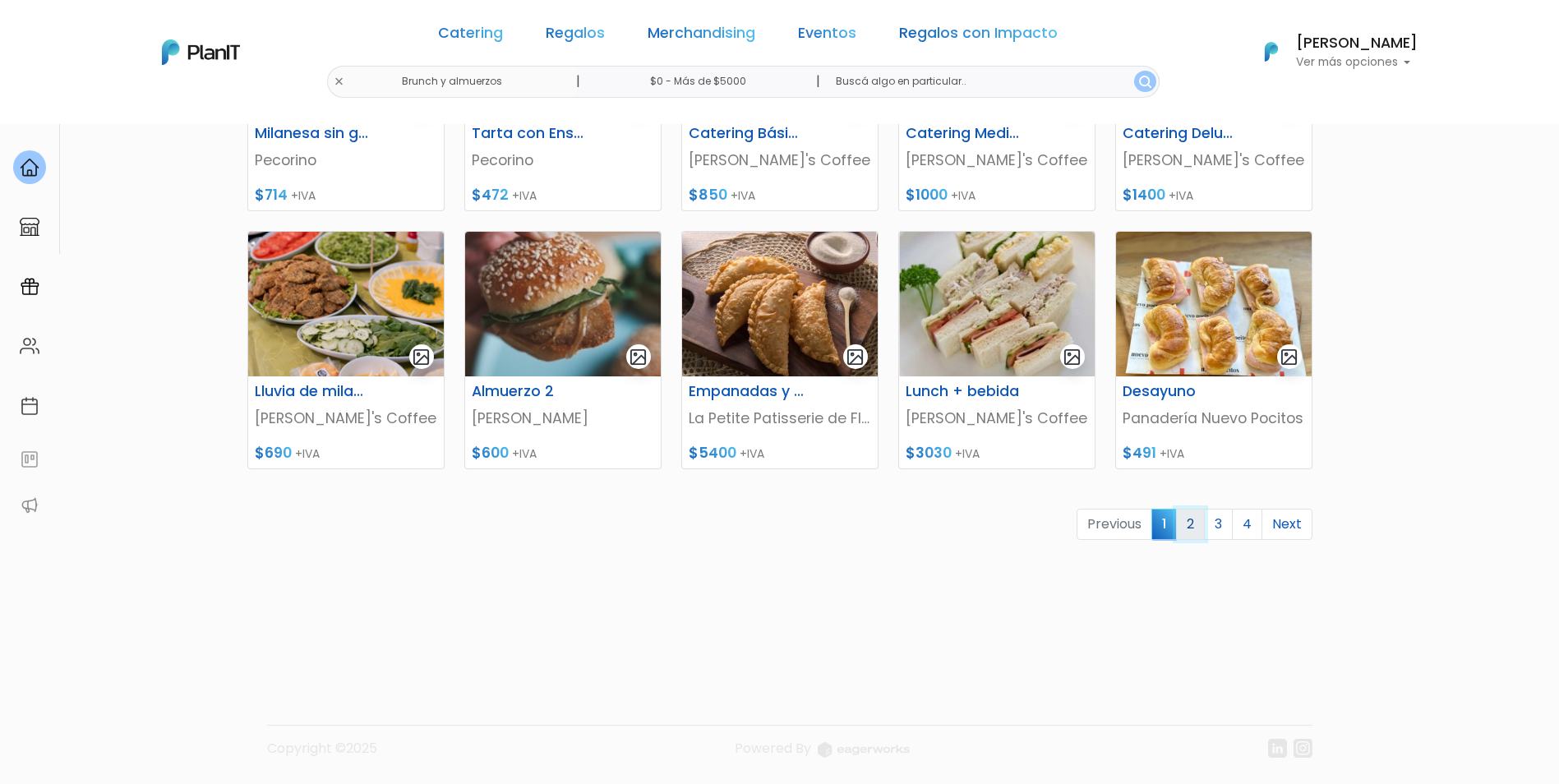
click at [1192, 530] on link "2" at bounding box center [1191, 524] width 28 height 31
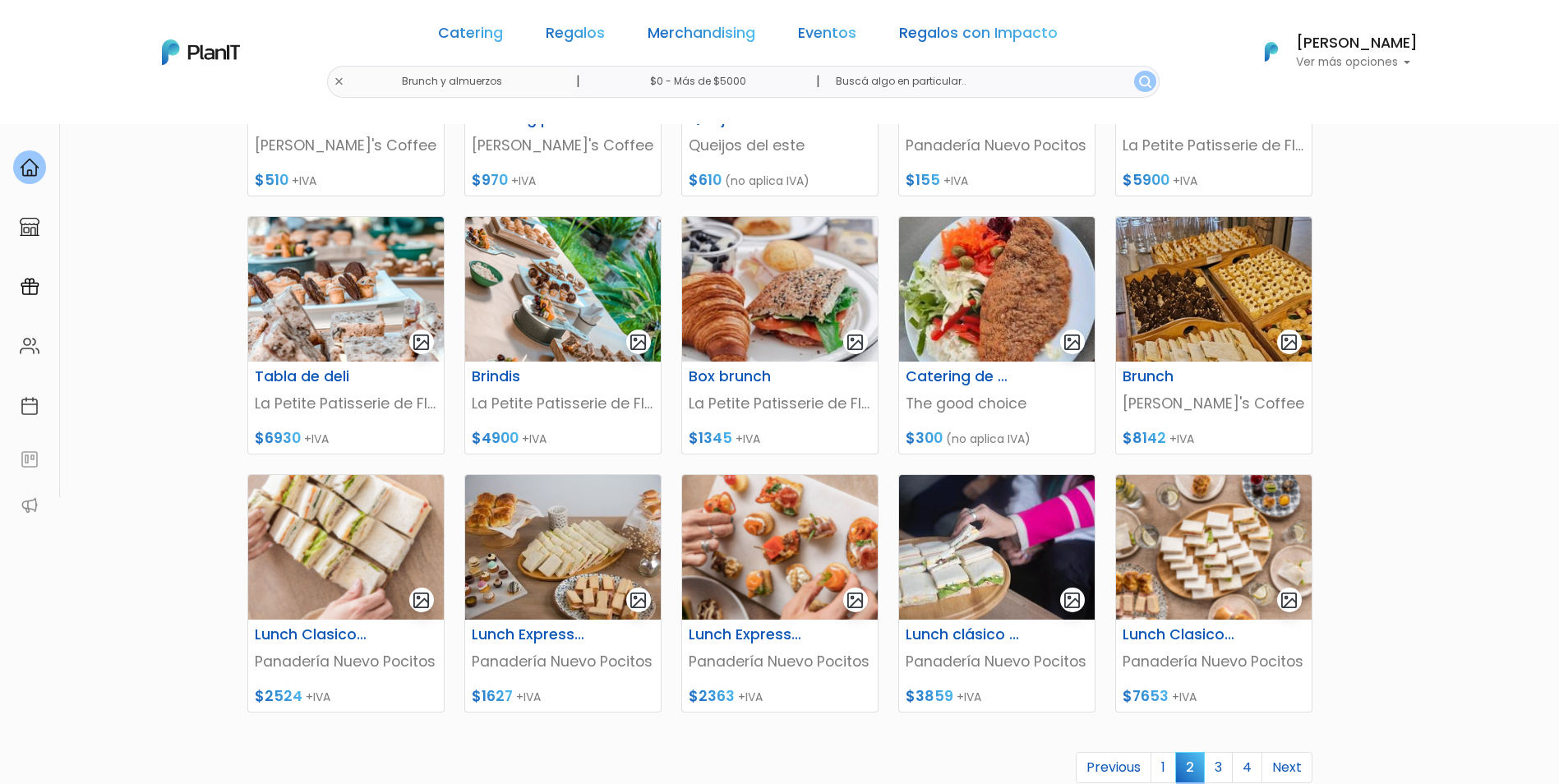
scroll to position [575, 0]
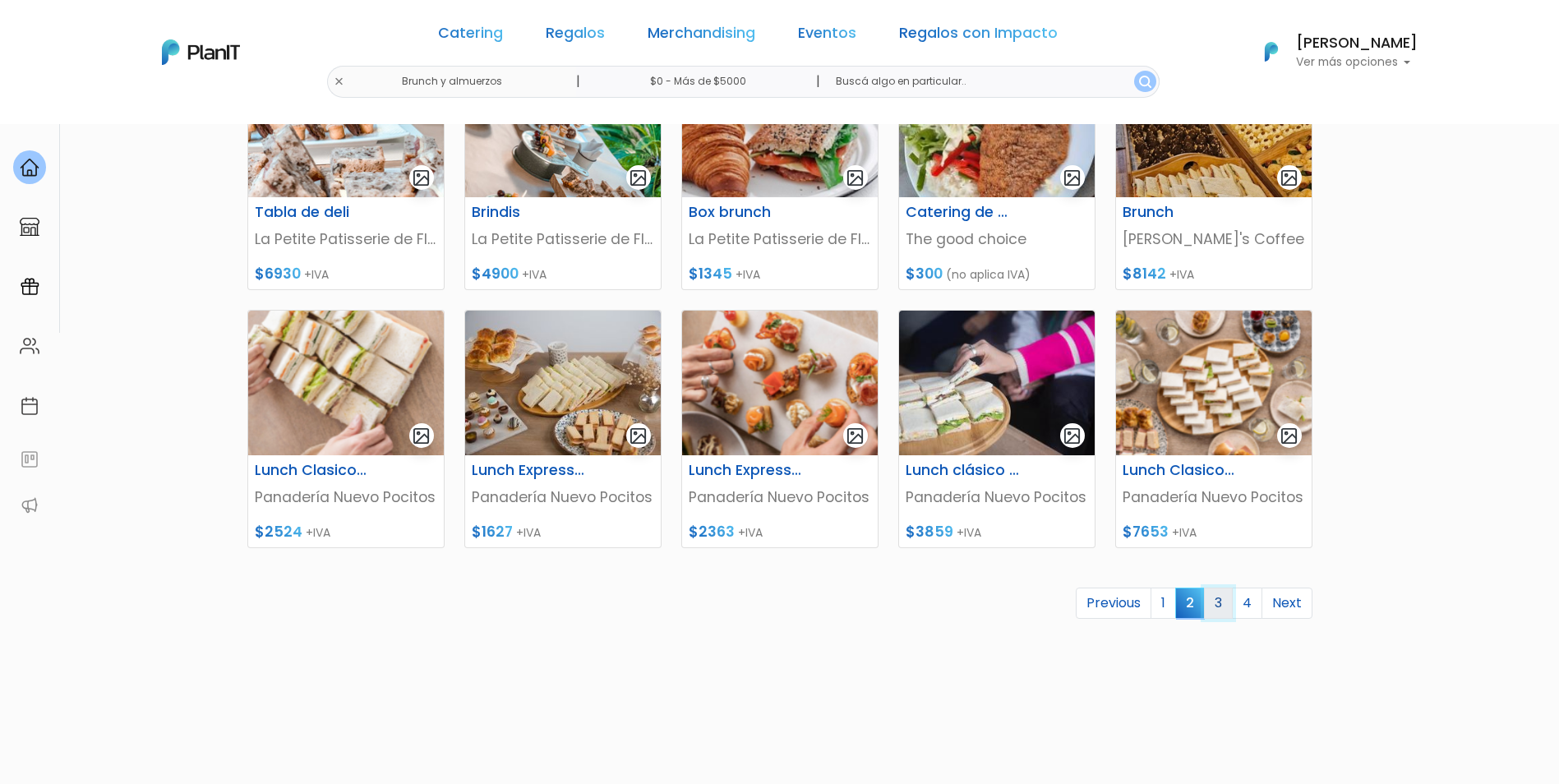
click at [1222, 600] on link "3" at bounding box center [1218, 603] width 28 height 31
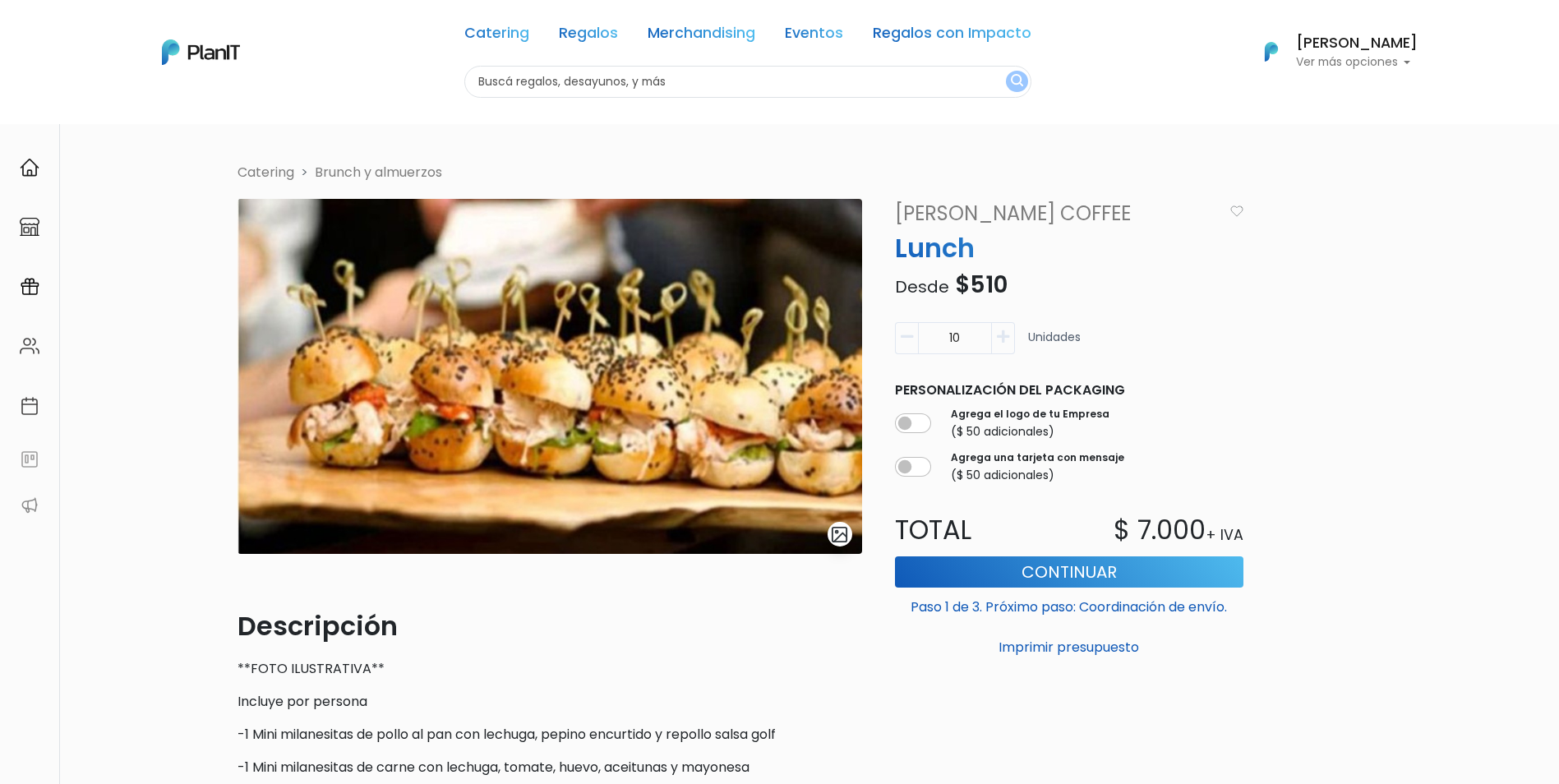
click at [904, 344] on icon "button" at bounding box center [907, 337] width 12 height 15
click at [970, 345] on input "10" at bounding box center [955, 338] width 74 height 32
type input "1"
type input "8"
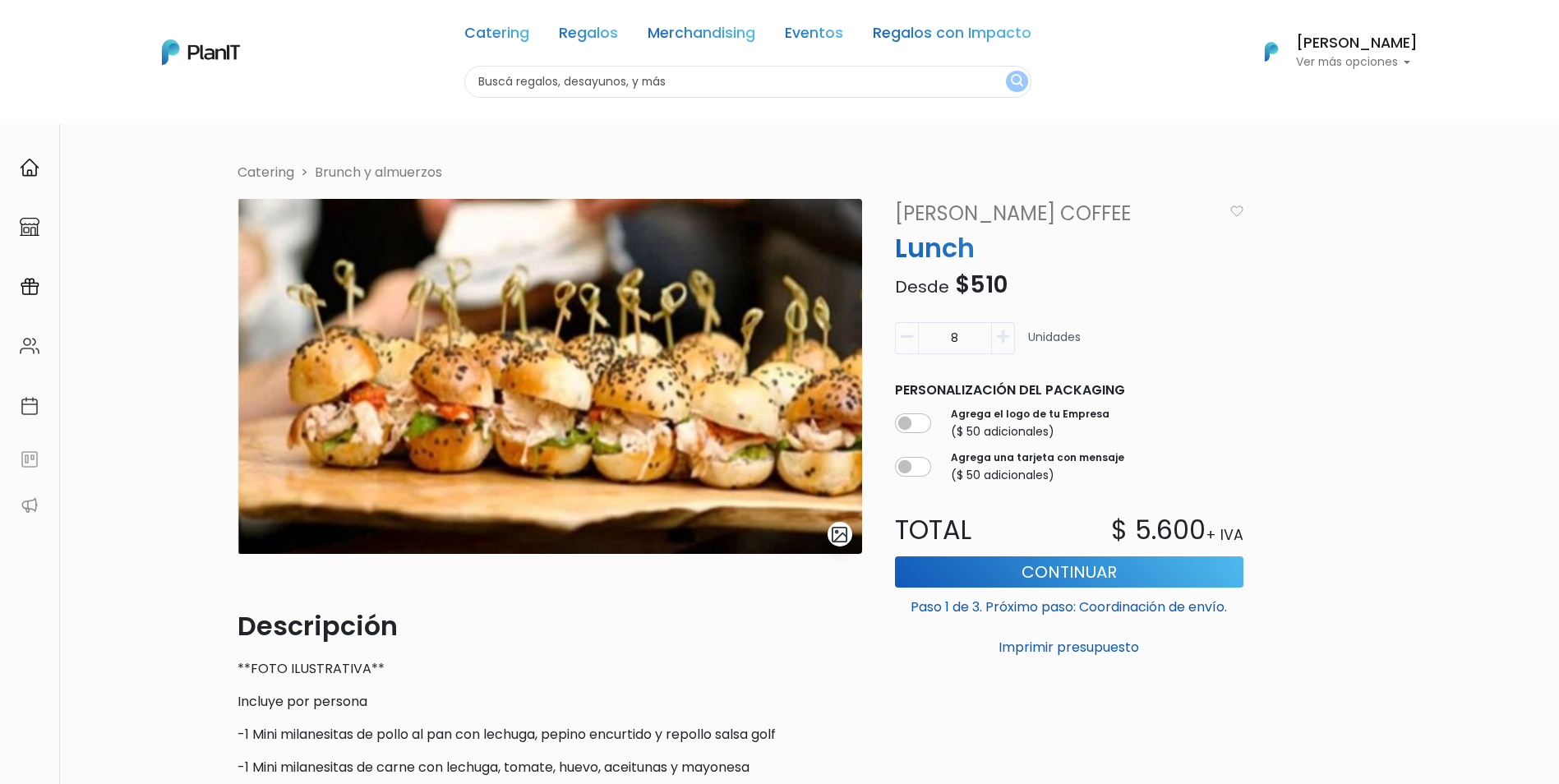
click at [1181, 412] on div "Agrega el logo de tu Empresa ($ 50 adicionales)" at bounding box center [1069, 423] width 348 height 40
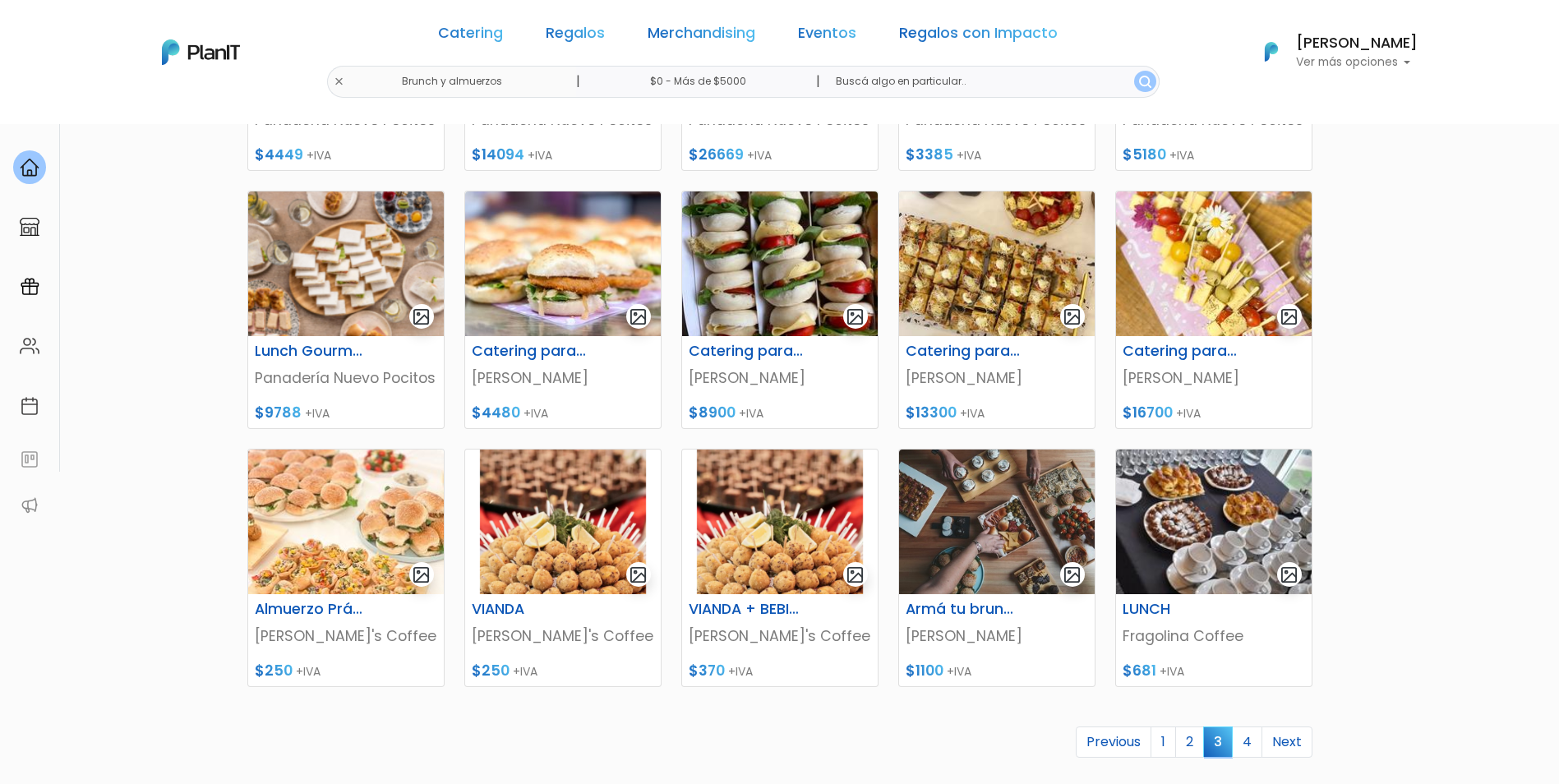
scroll to position [493, 0]
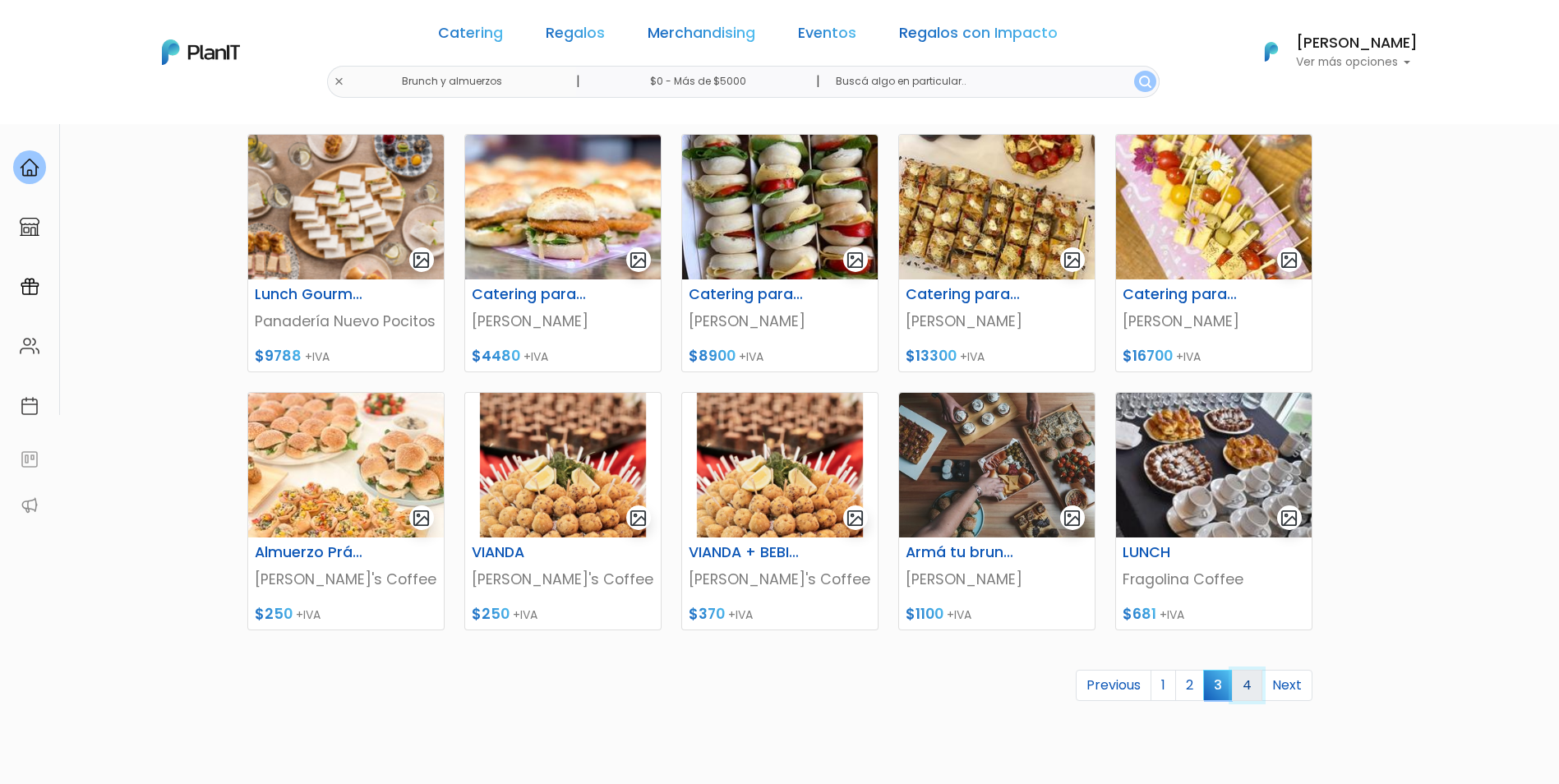
click at [1250, 677] on link "4" at bounding box center [1248, 685] width 30 height 31
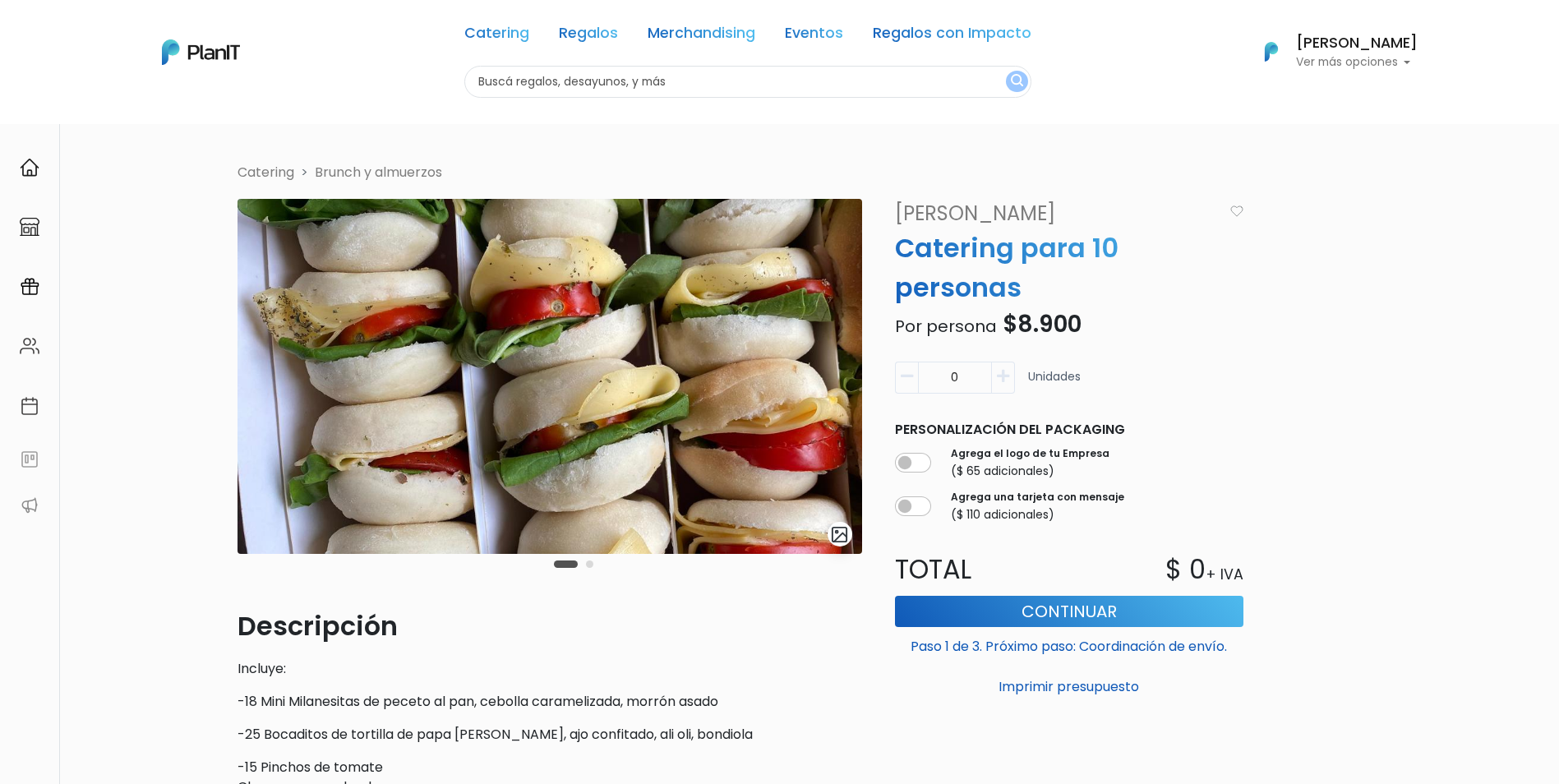
click at [839, 530] on img "submit" at bounding box center [839, 534] width 19 height 19
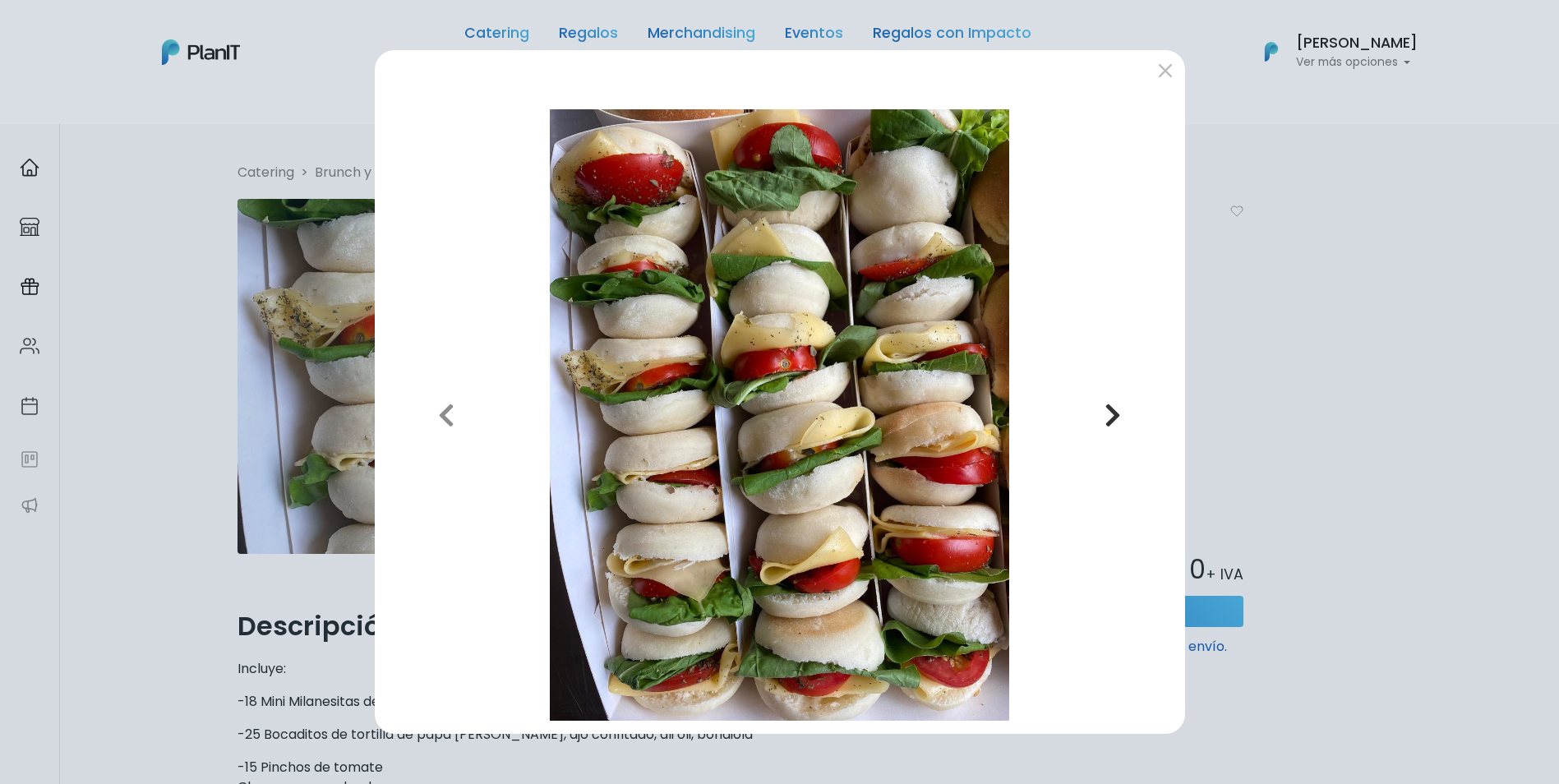
click at [1112, 406] on icon "button" at bounding box center [1113, 415] width 16 height 27
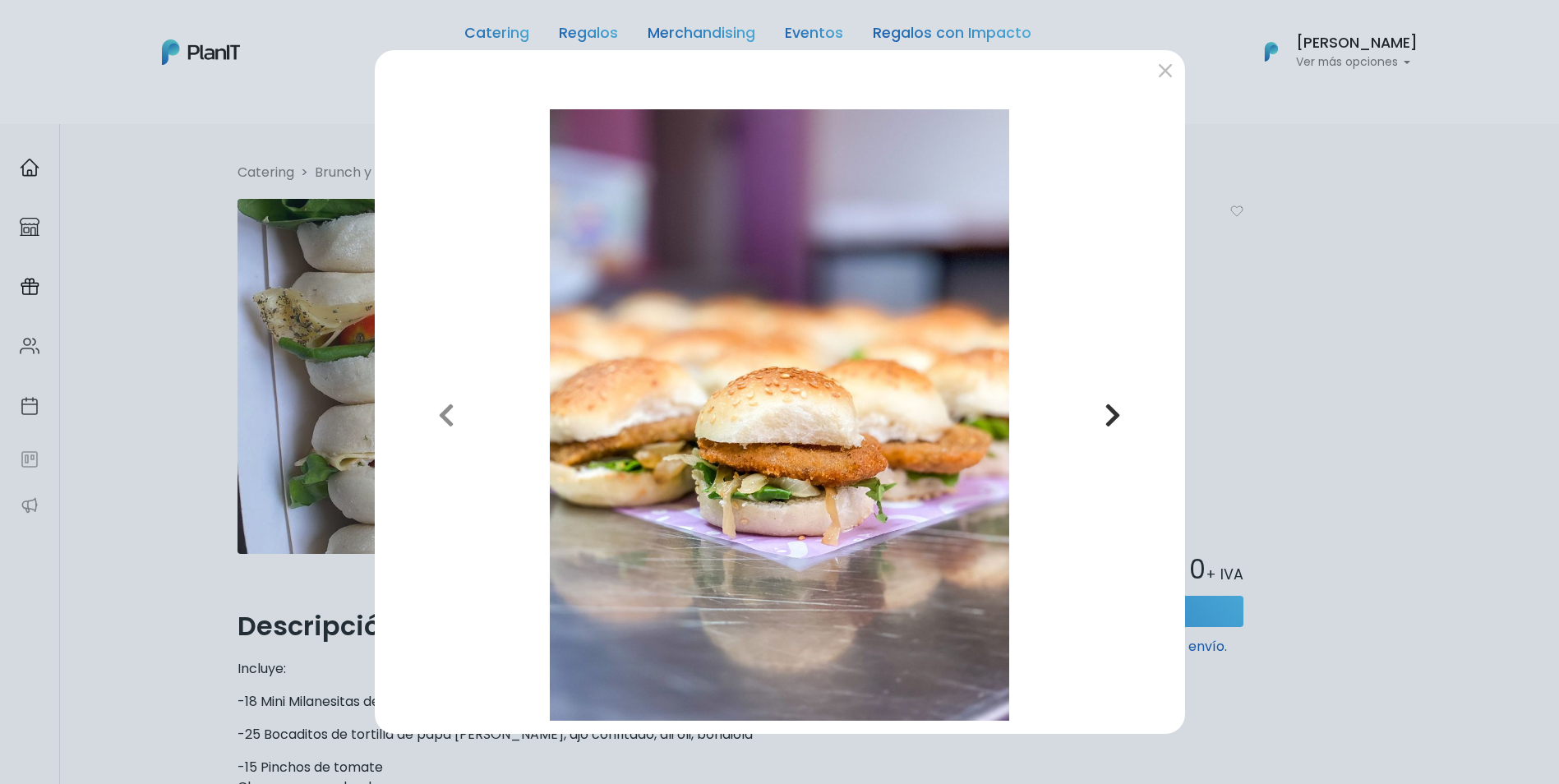
click at [1112, 406] on icon "button" at bounding box center [1113, 415] width 16 height 27
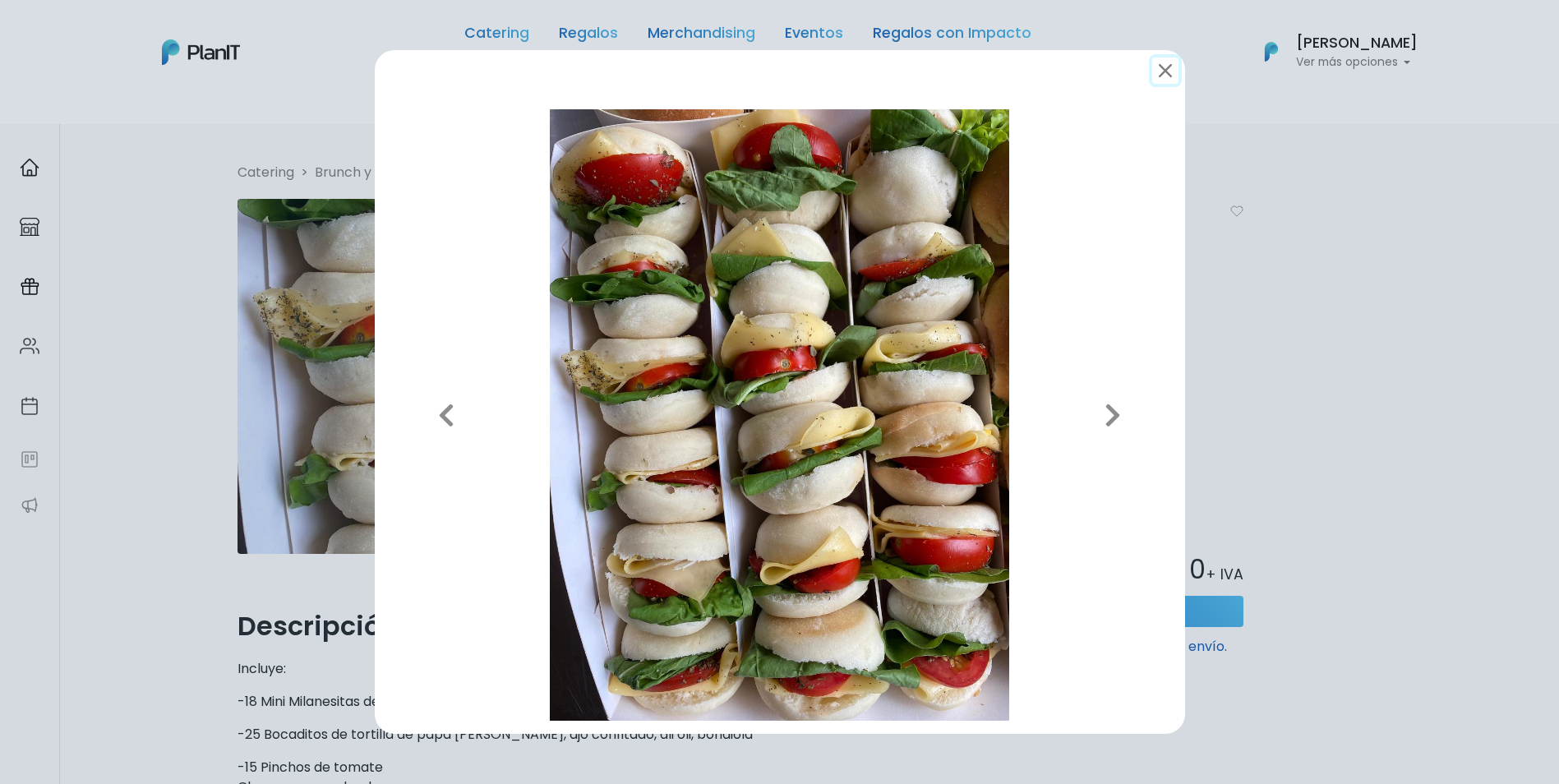
click at [1159, 64] on button "submit" at bounding box center [1166, 71] width 27 height 27
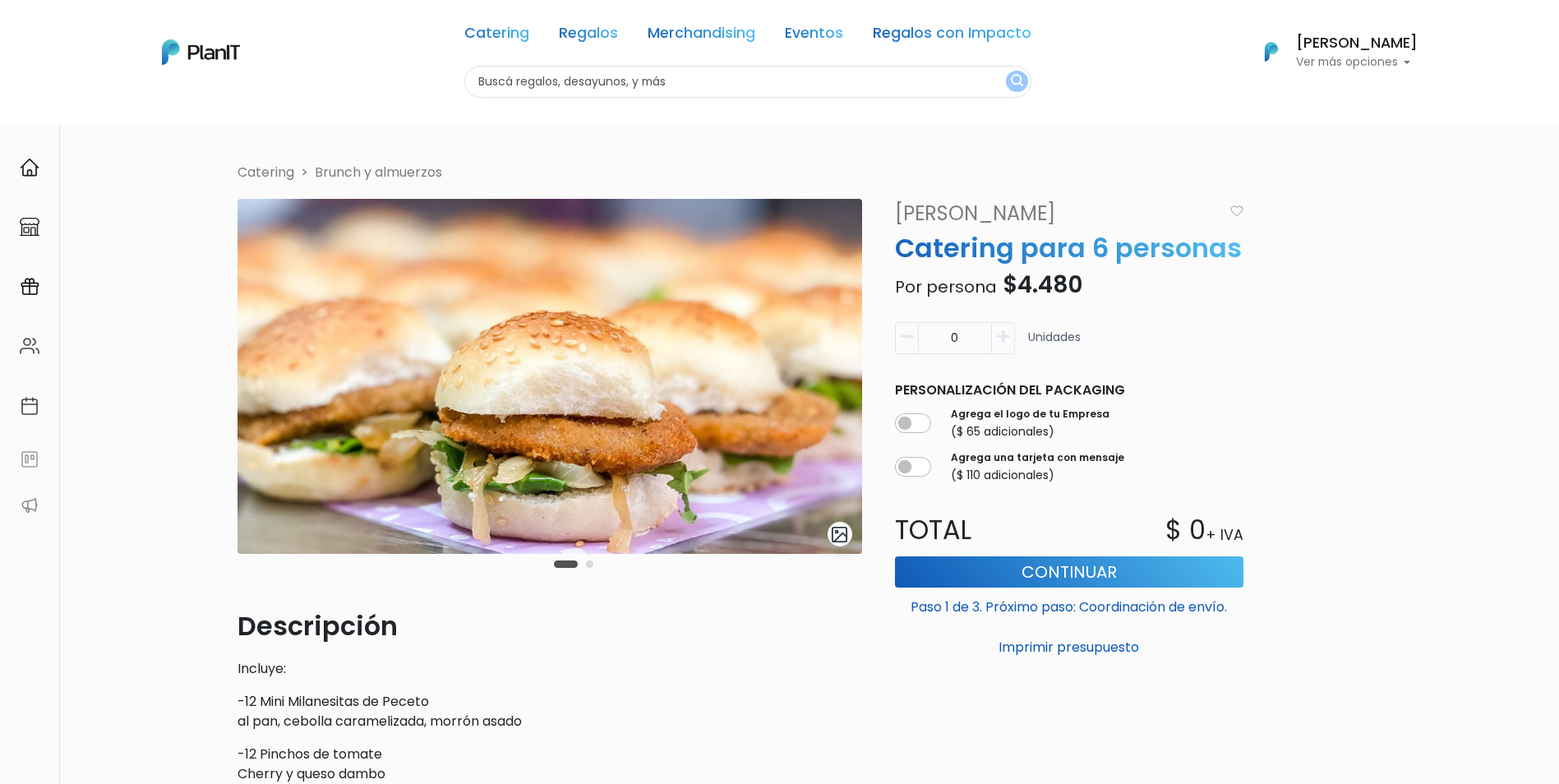
click at [1403, 51] on div "Sol gonzalez Ver más opciones" at bounding box center [1357, 52] width 122 height 33
click at [1366, 203] on link "Editar Información" at bounding box center [1344, 203] width 146 height 33
click at [999, 335] on icon "button" at bounding box center [1003, 337] width 12 height 15
type input "1"
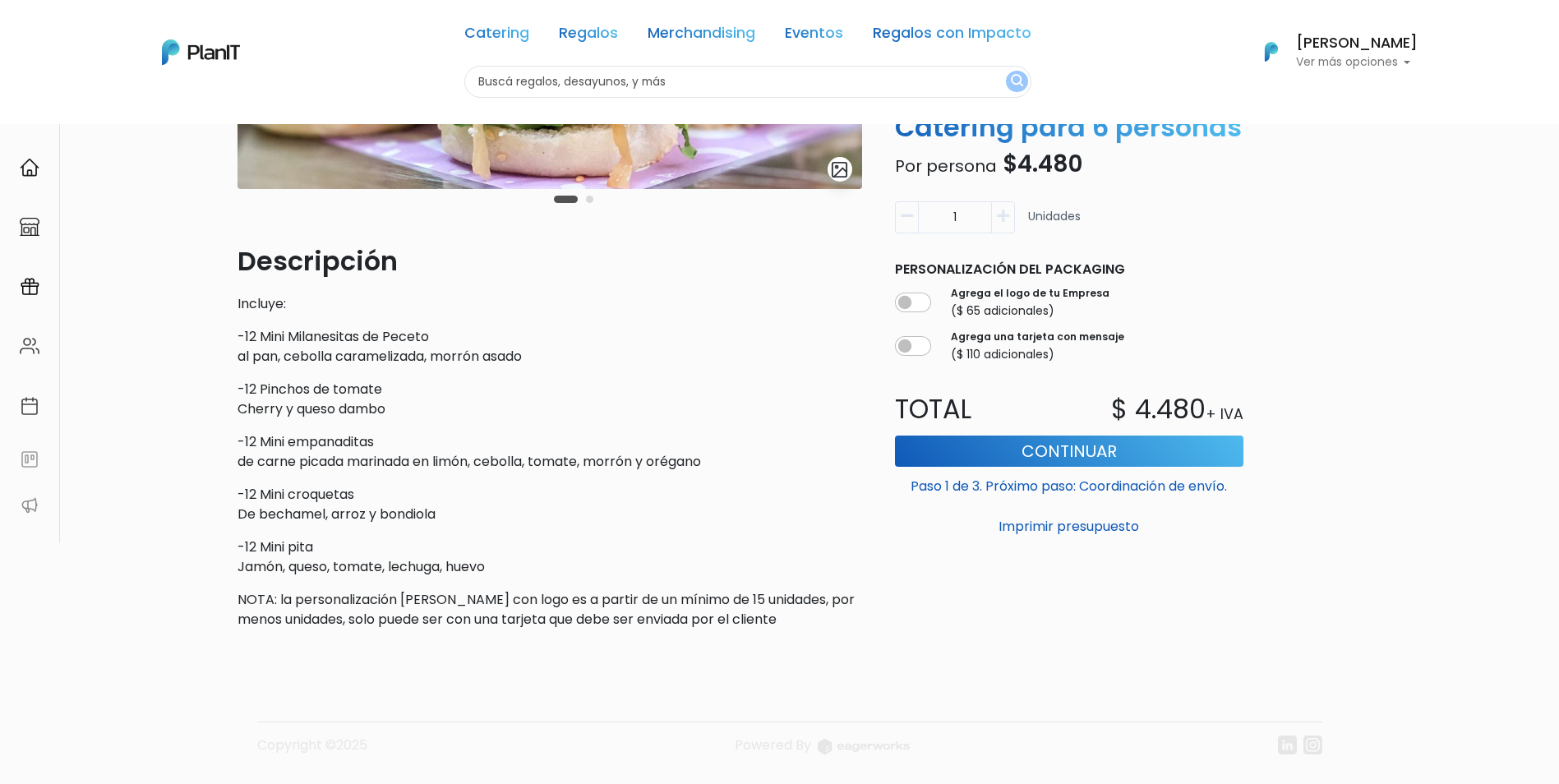
scroll to position [401, 0]
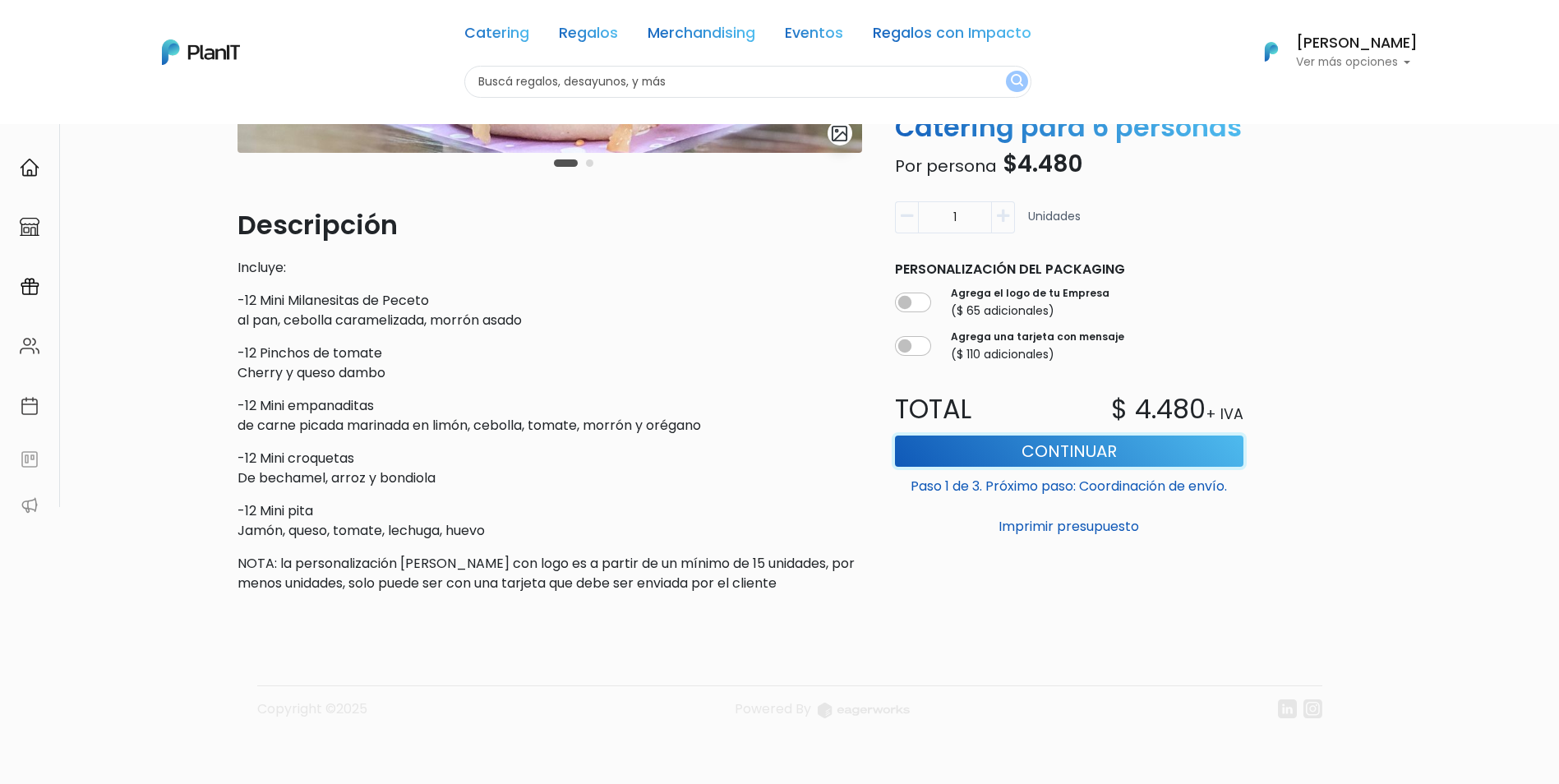
click at [1142, 449] on button "Continuar" at bounding box center [1069, 451] width 348 height 31
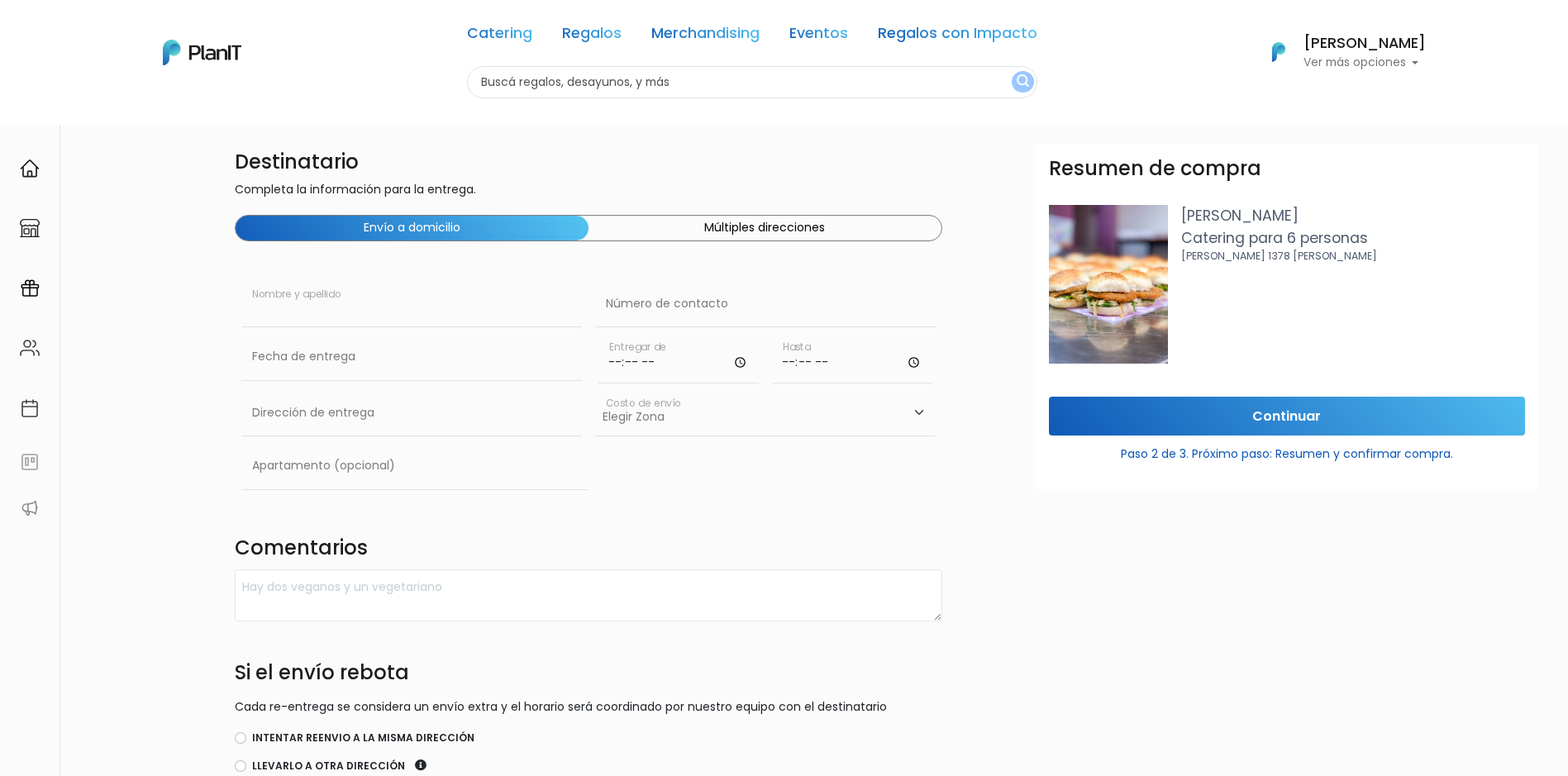
click at [399, 311] on input "text" at bounding box center [412, 304] width 341 height 46
click at [670, 308] on input "text" at bounding box center [765, 304] width 341 height 46
click at [459, 361] on input "text" at bounding box center [412, 357] width 341 height 46
click at [300, 550] on td "30" at bounding box center [307, 546] width 25 height 25
type input "30/09/2025"
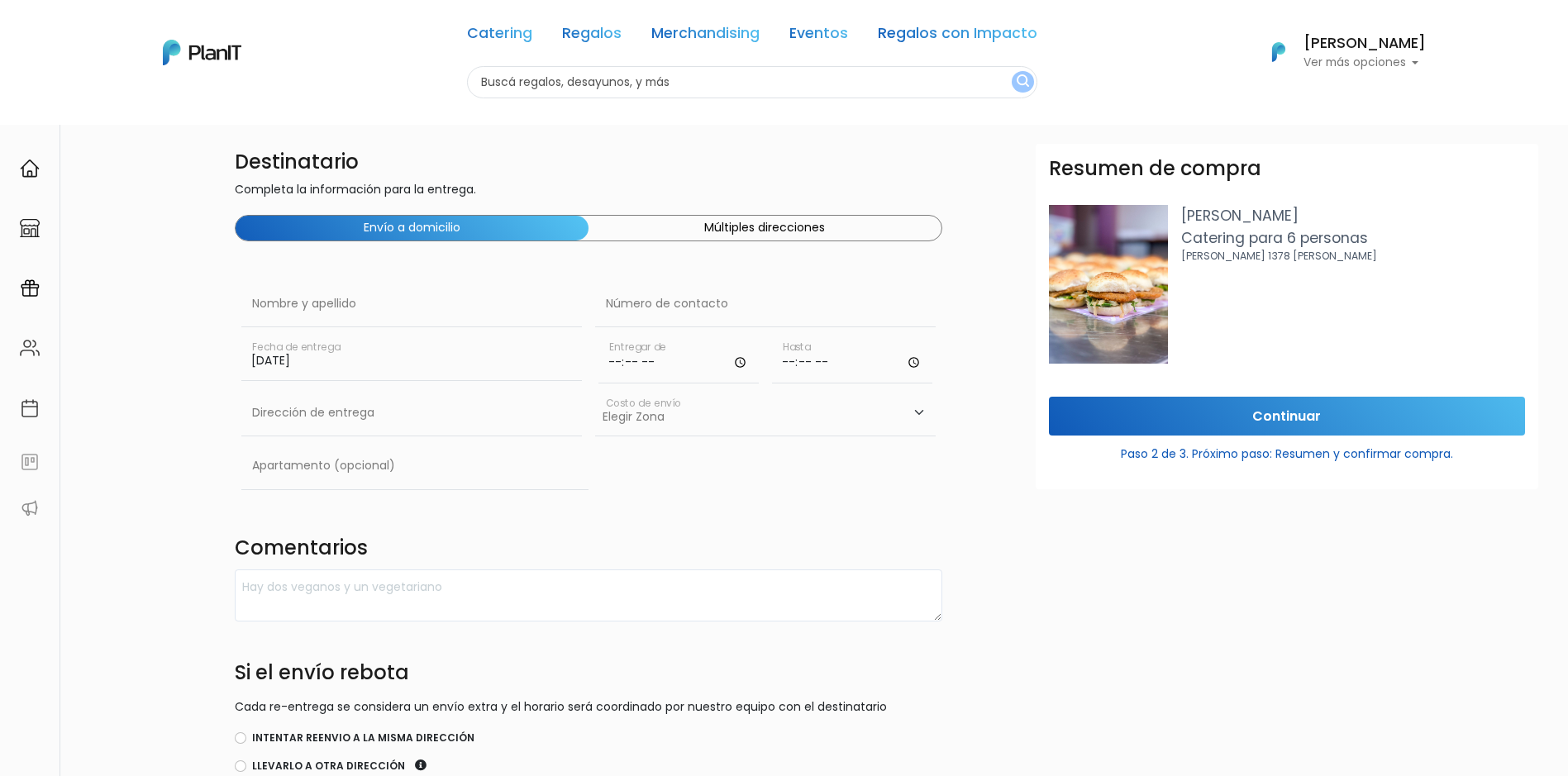
click at [736, 368] on input "time" at bounding box center [679, 359] width 160 height 50
type input "11:00"
click at [915, 367] on input "time" at bounding box center [853, 359] width 160 height 50
type input "12:00"
click at [959, 470] on form "Destinatario Completa la información para la entrega. Envío a domicilio Múltipl…" at bounding box center [963, 487] width 1455 height 685
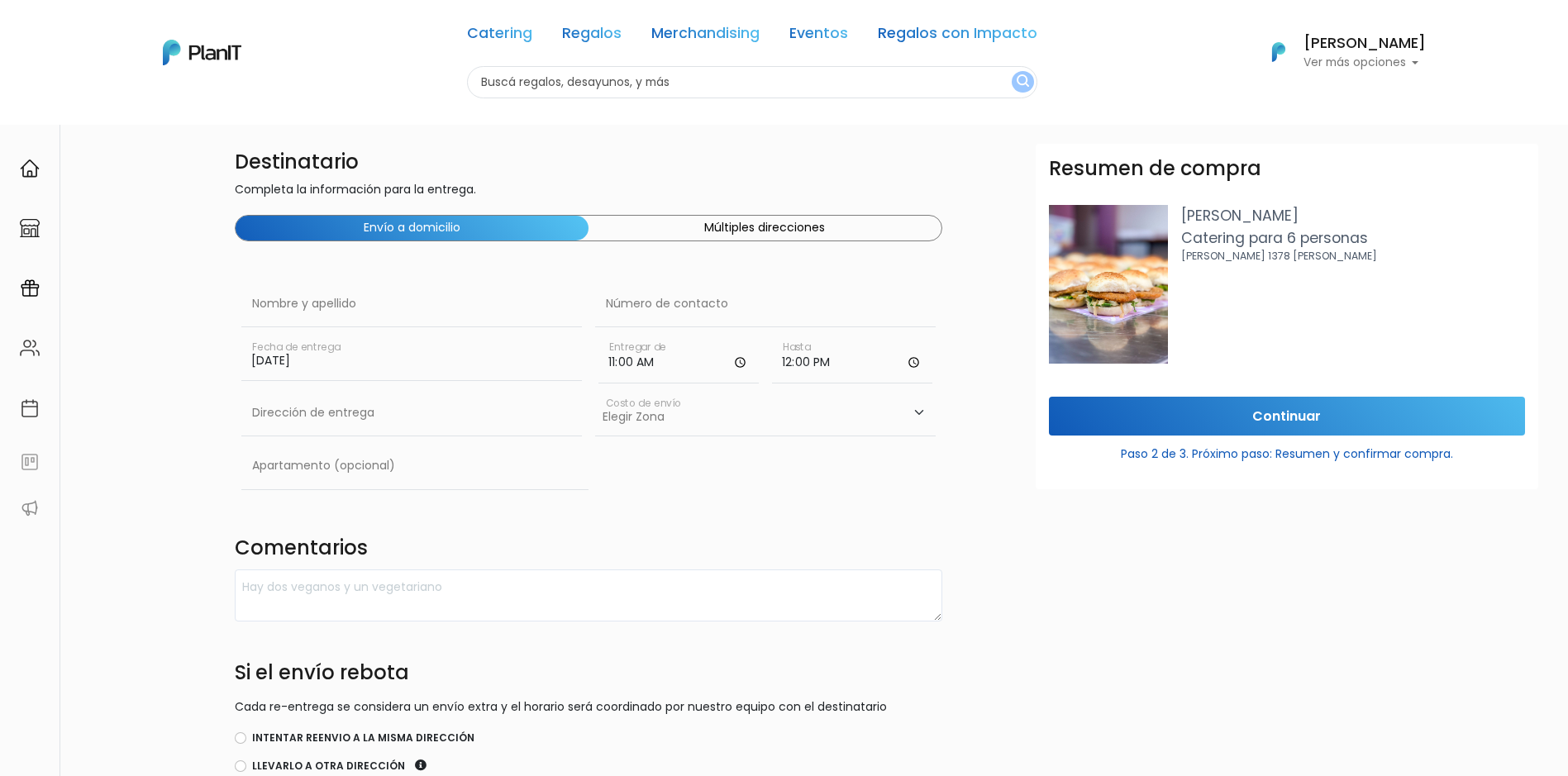
click at [726, 425] on select "Elegir Zona Zona américa- $600 Oficina- $0 Montevideo- $250" at bounding box center [765, 413] width 341 height 46
select select "10"
click at [595, 390] on select "Elegir Zona Zona américa- $600 Oficina- $0 Montevideo- $250" at bounding box center [765, 413] width 341 height 46
click at [482, 427] on input "text" at bounding box center [412, 413] width 341 height 46
type input "Av. Italia 6201"
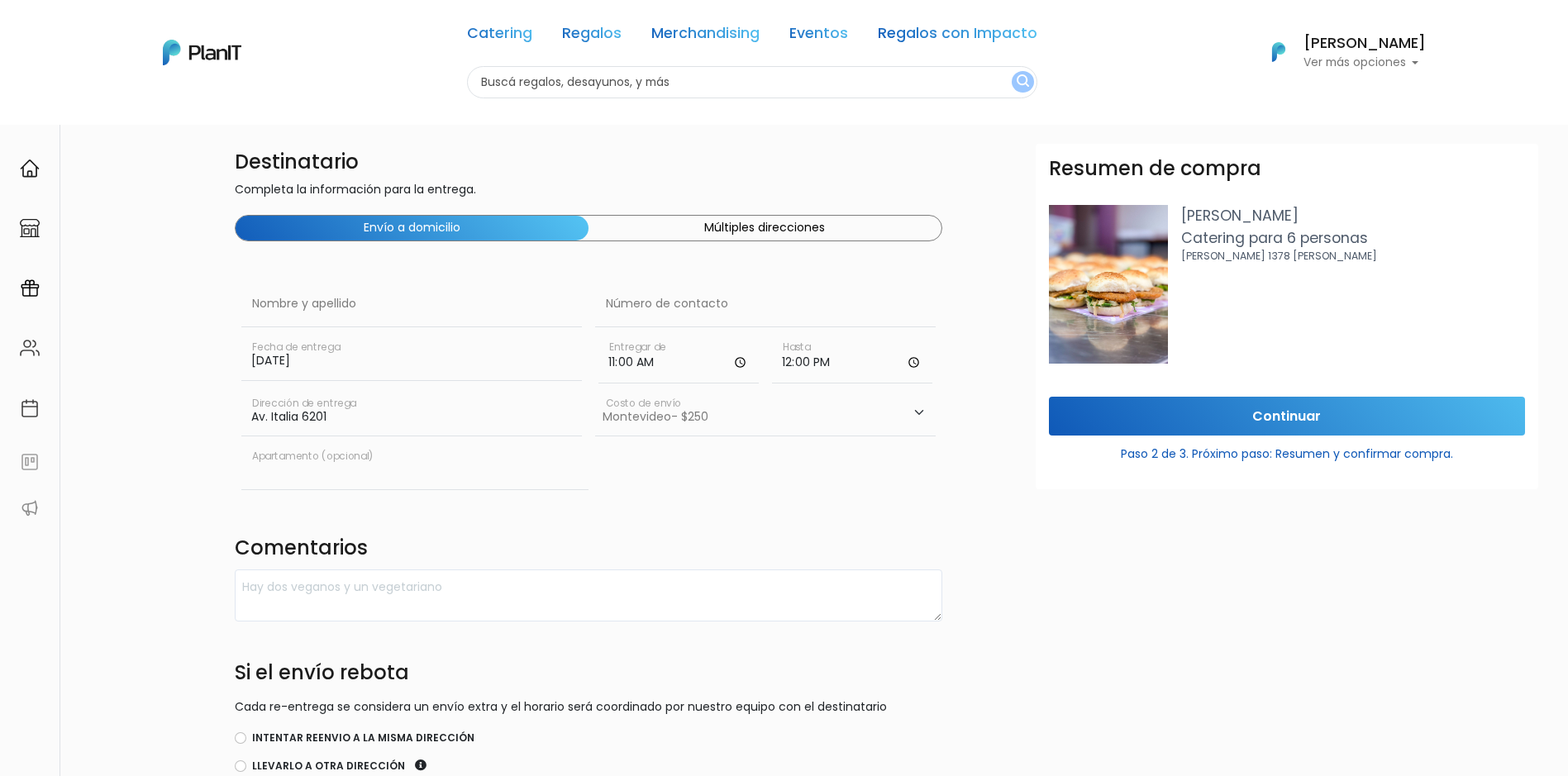
click at [505, 486] on input "text" at bounding box center [415, 466] width 348 height 46
type input "Edificio Los Sauces, Planta Baja"
click at [499, 320] on input "text" at bounding box center [412, 304] width 341 height 46
type input "[PERSON_NAME]"
click at [675, 299] on input "text" at bounding box center [765, 304] width 341 height 46
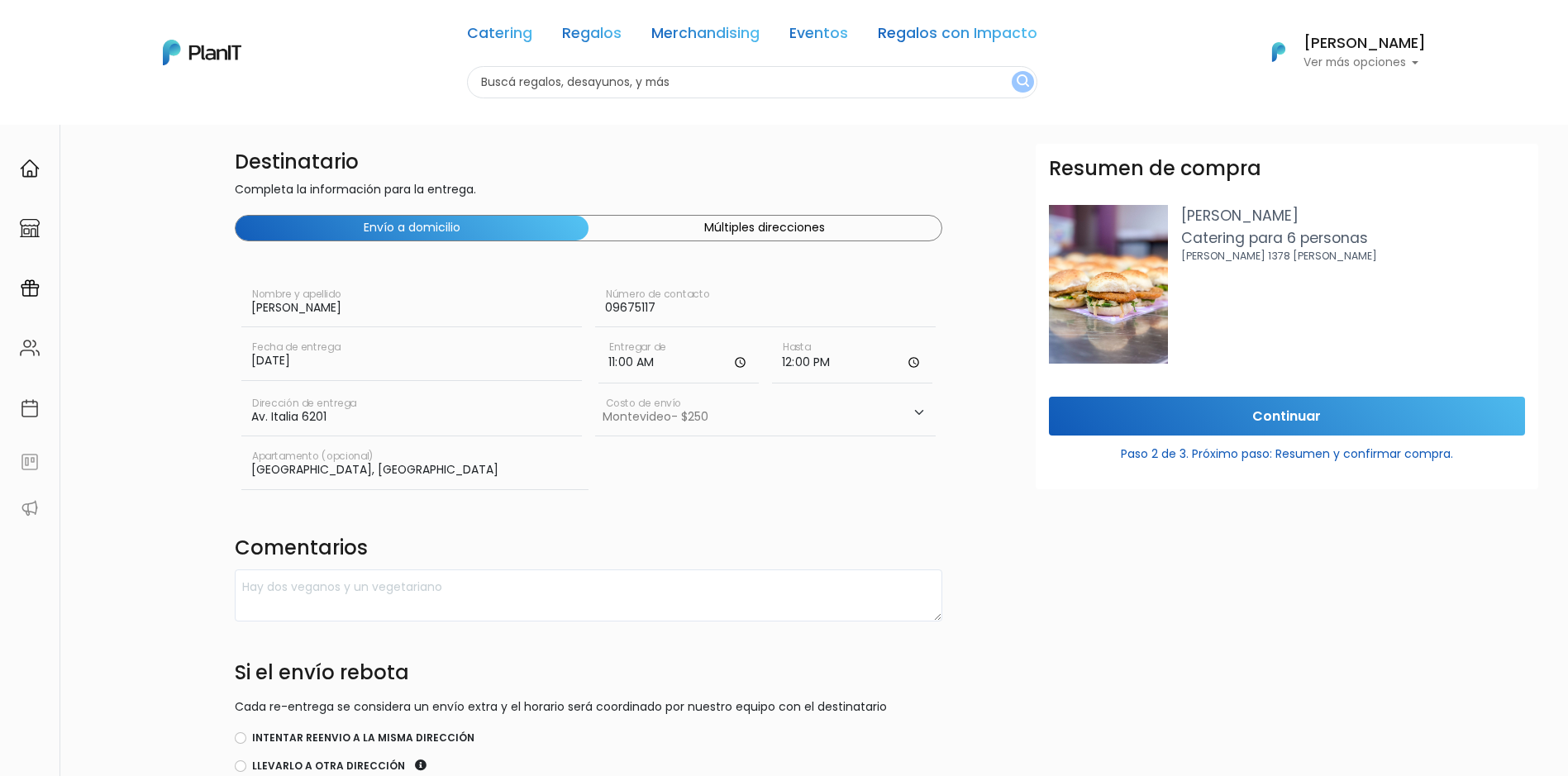
type input "096751175"
drag, startPoint x: 659, startPoint y: 305, endPoint x: 591, endPoint y: 310, distance: 68.2
click at [591, 310] on div "096751175 Número de contacto" at bounding box center [765, 306] width 354 height 52
click at [786, 299] on input "text" at bounding box center [765, 304] width 341 height 46
paste input "097 002 541"
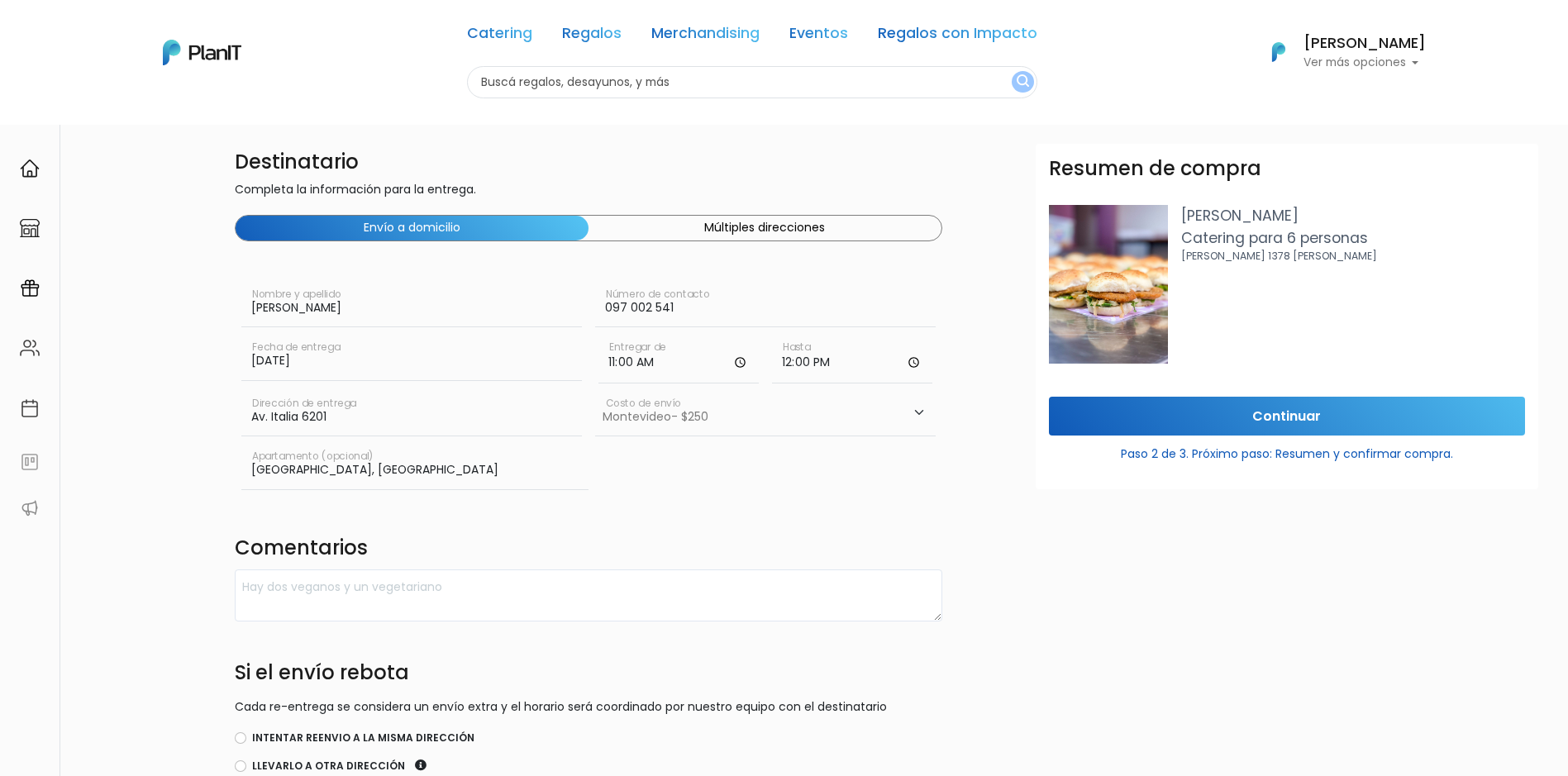
type input "097 002 541"
click at [1215, 409] on input "Continuar" at bounding box center [1287, 416] width 477 height 39
click at [836, 422] on select "Elegir Zona Zona américa- $600 Oficina- $0 Montevideo- $250" at bounding box center [765, 413] width 341 height 46
select select "10"
click at [595, 390] on select "Elegir Zona Zona américa- $600 Oficina- $0 Montevideo- $250" at bounding box center [765, 413] width 341 height 46
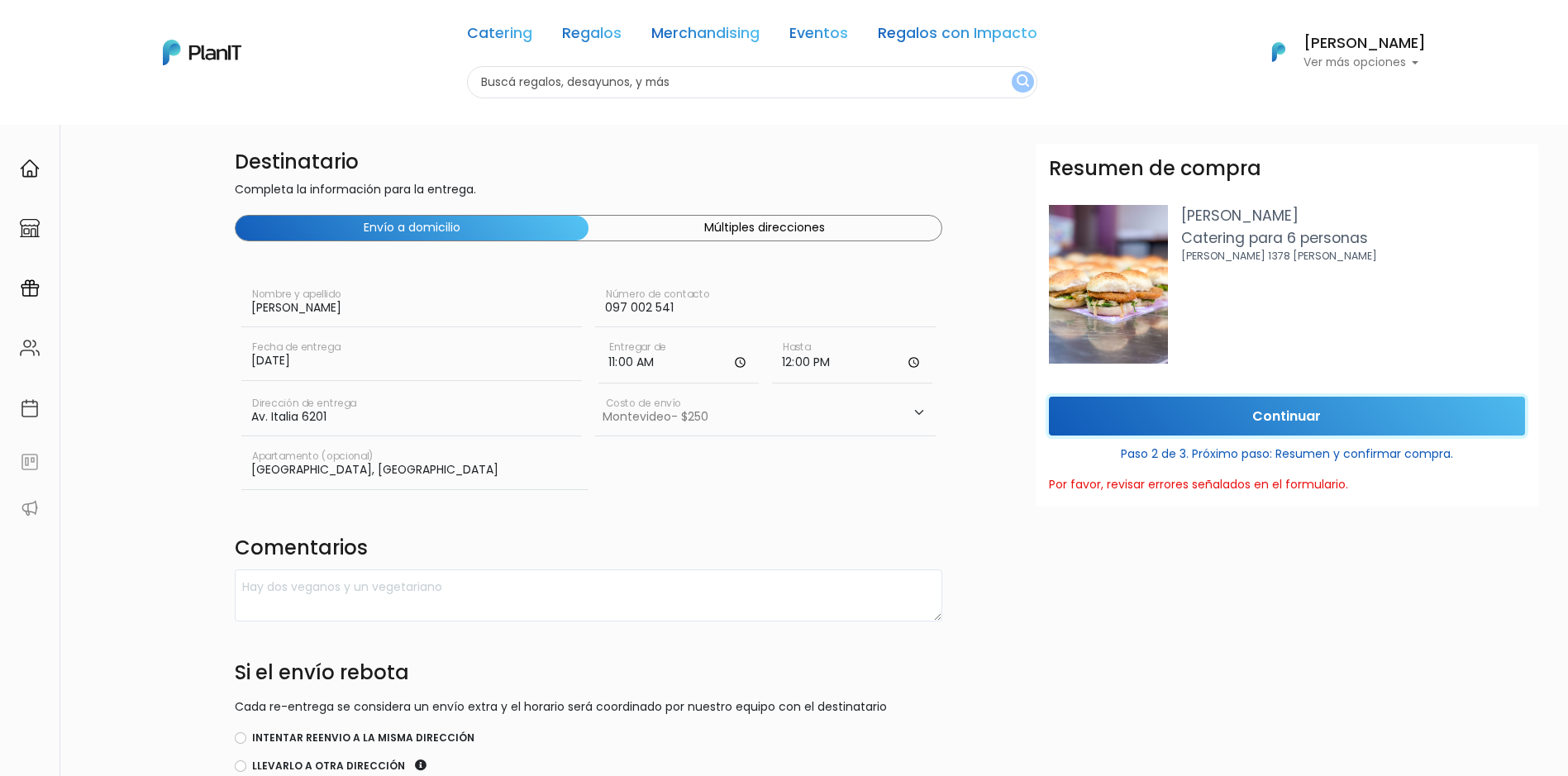
click at [1168, 410] on input "Continuar" at bounding box center [1287, 416] width 477 height 39
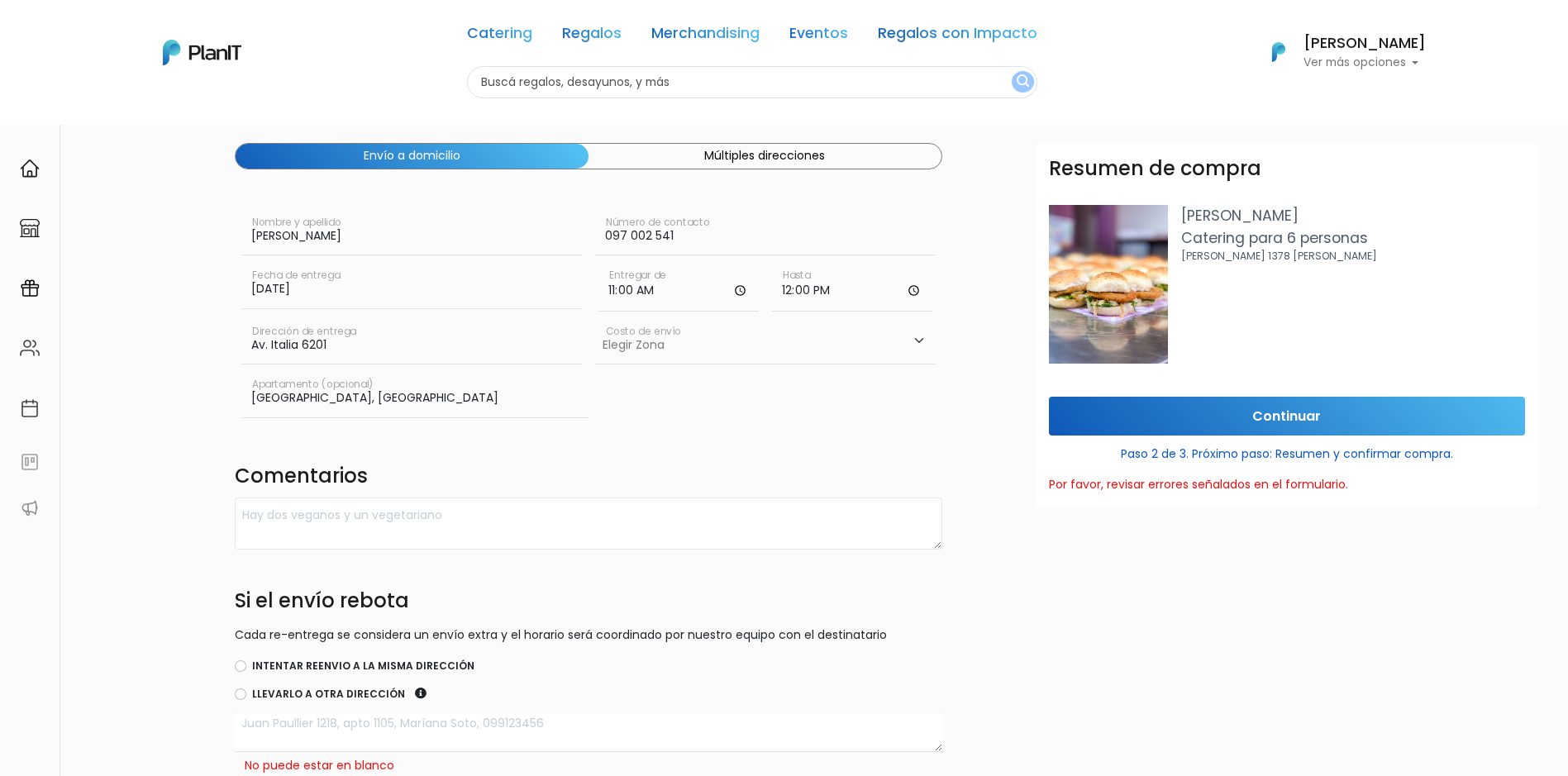
scroll to position [222, 0]
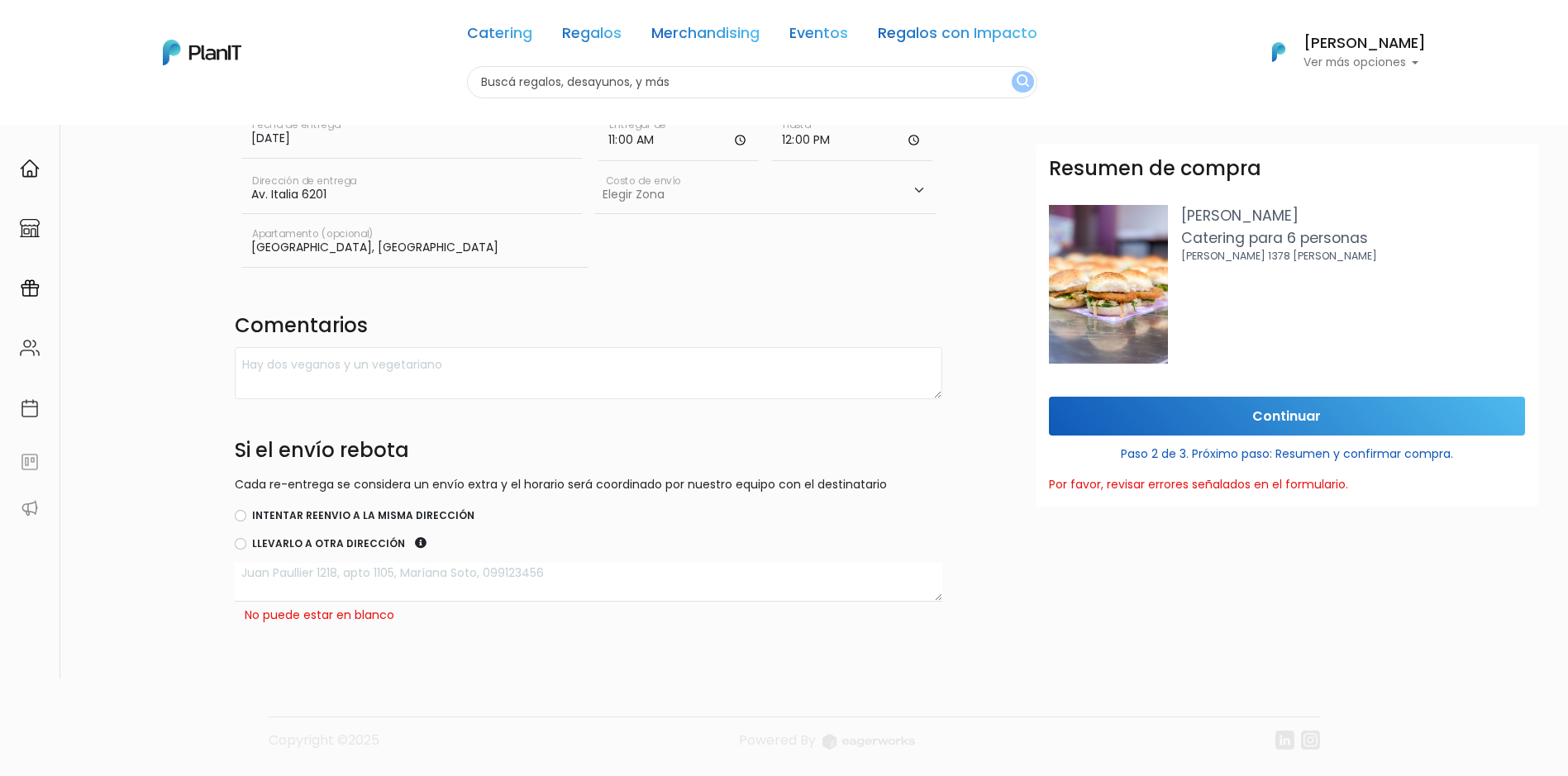
click at [428, 514] on label "Intentar reenvio a la misma dirección" at bounding box center [363, 515] width 222 height 15
click at [246, 514] on input "Intentar reenvio a la misma dirección" at bounding box center [241, 515] width 11 height 11
radio input "true"
click at [1228, 409] on input "Continuar" at bounding box center [1287, 416] width 477 height 39
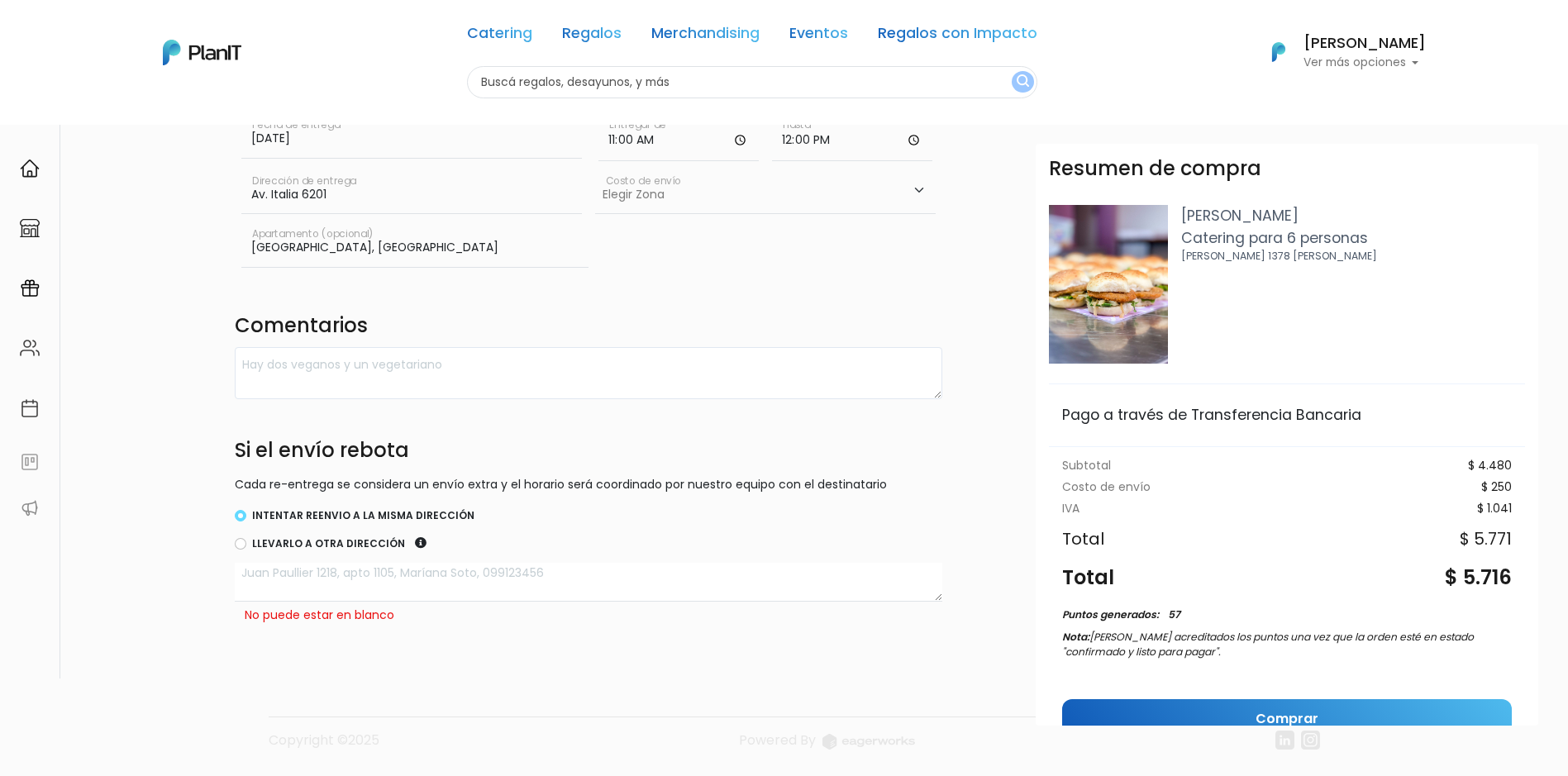
scroll to position [86, 0]
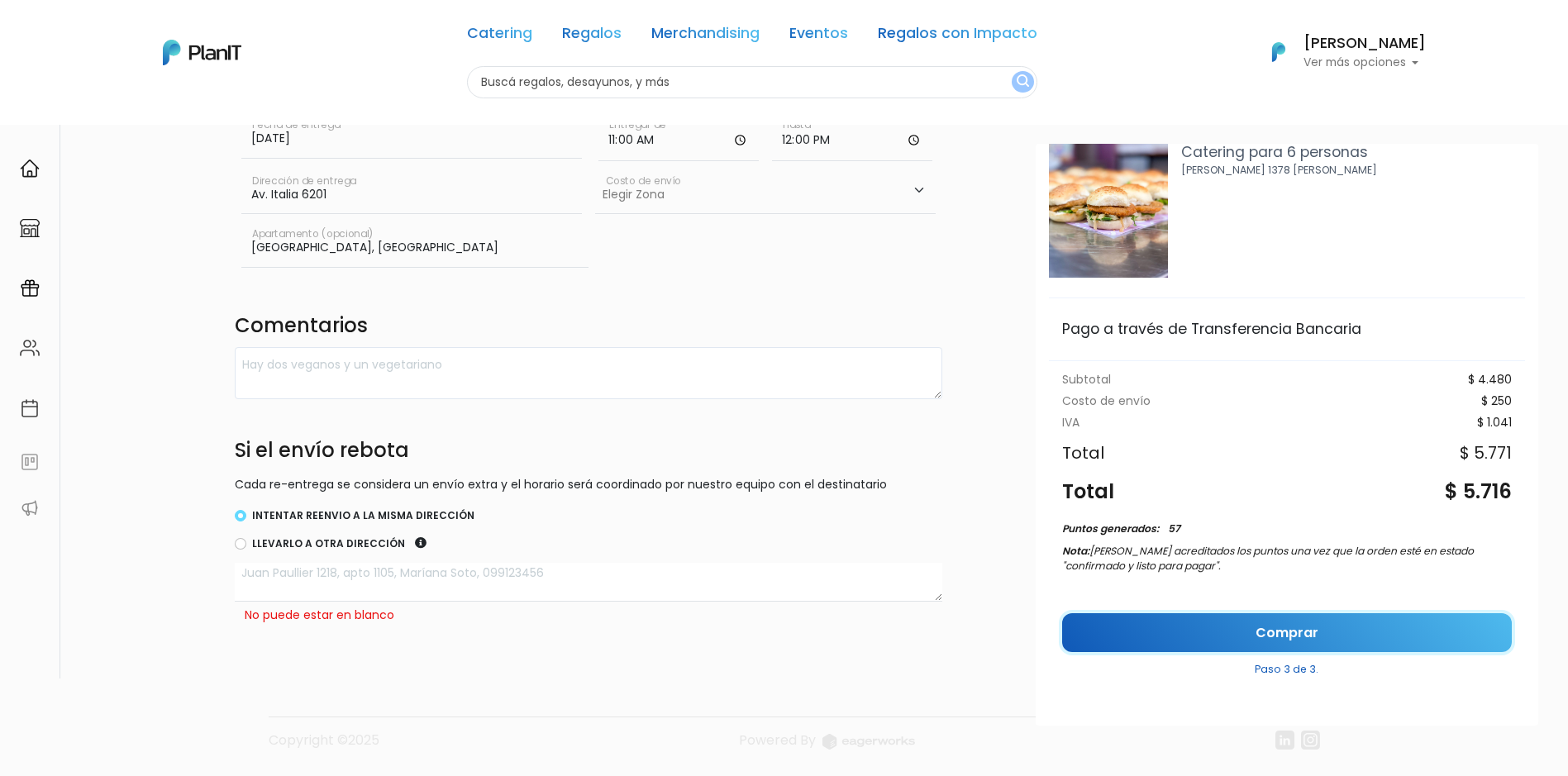
click at [1274, 622] on link "Comprar" at bounding box center [1287, 632] width 450 height 39
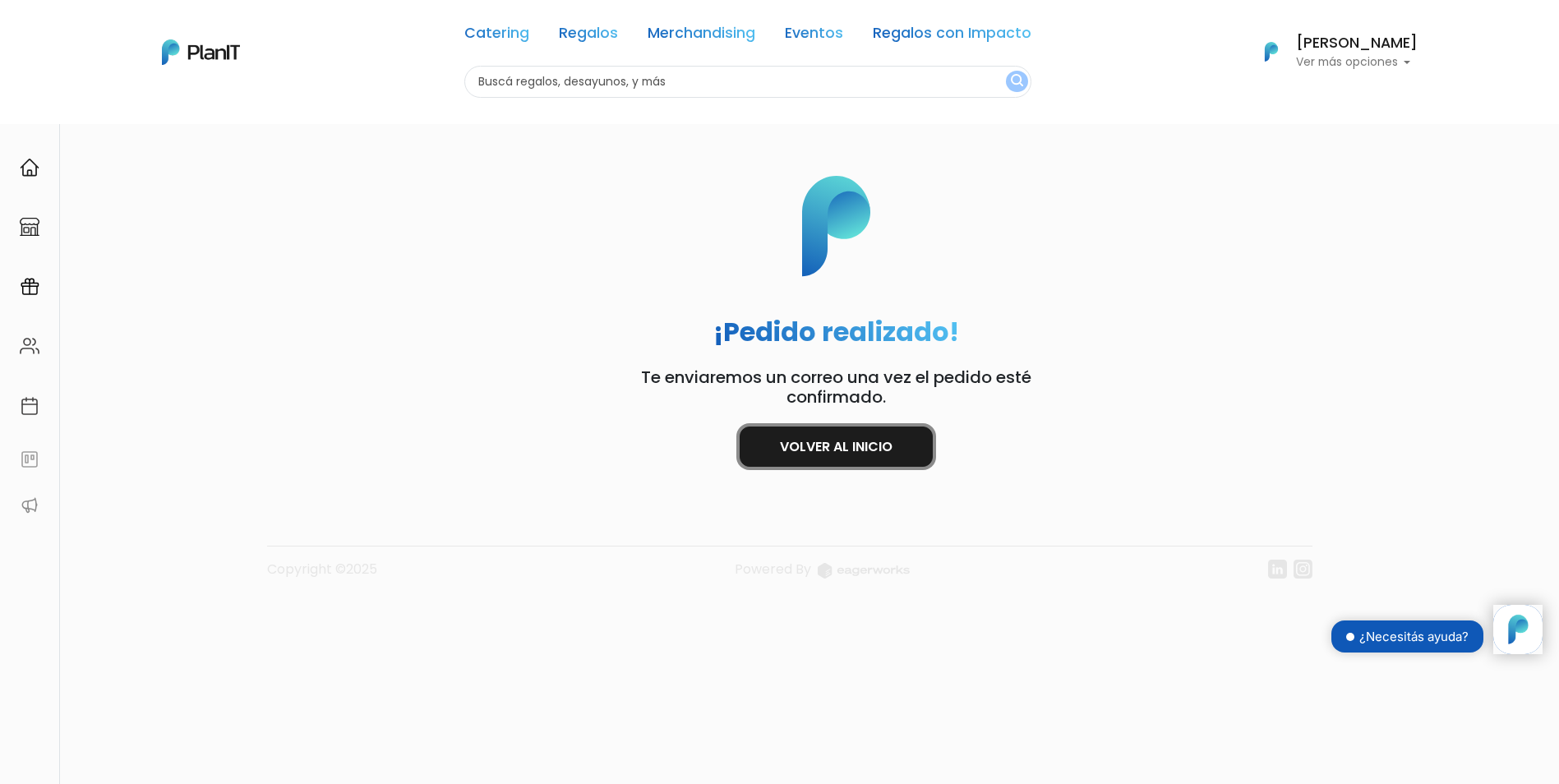
click at [897, 442] on link "Volver al inicio" at bounding box center [836, 446] width 193 height 40
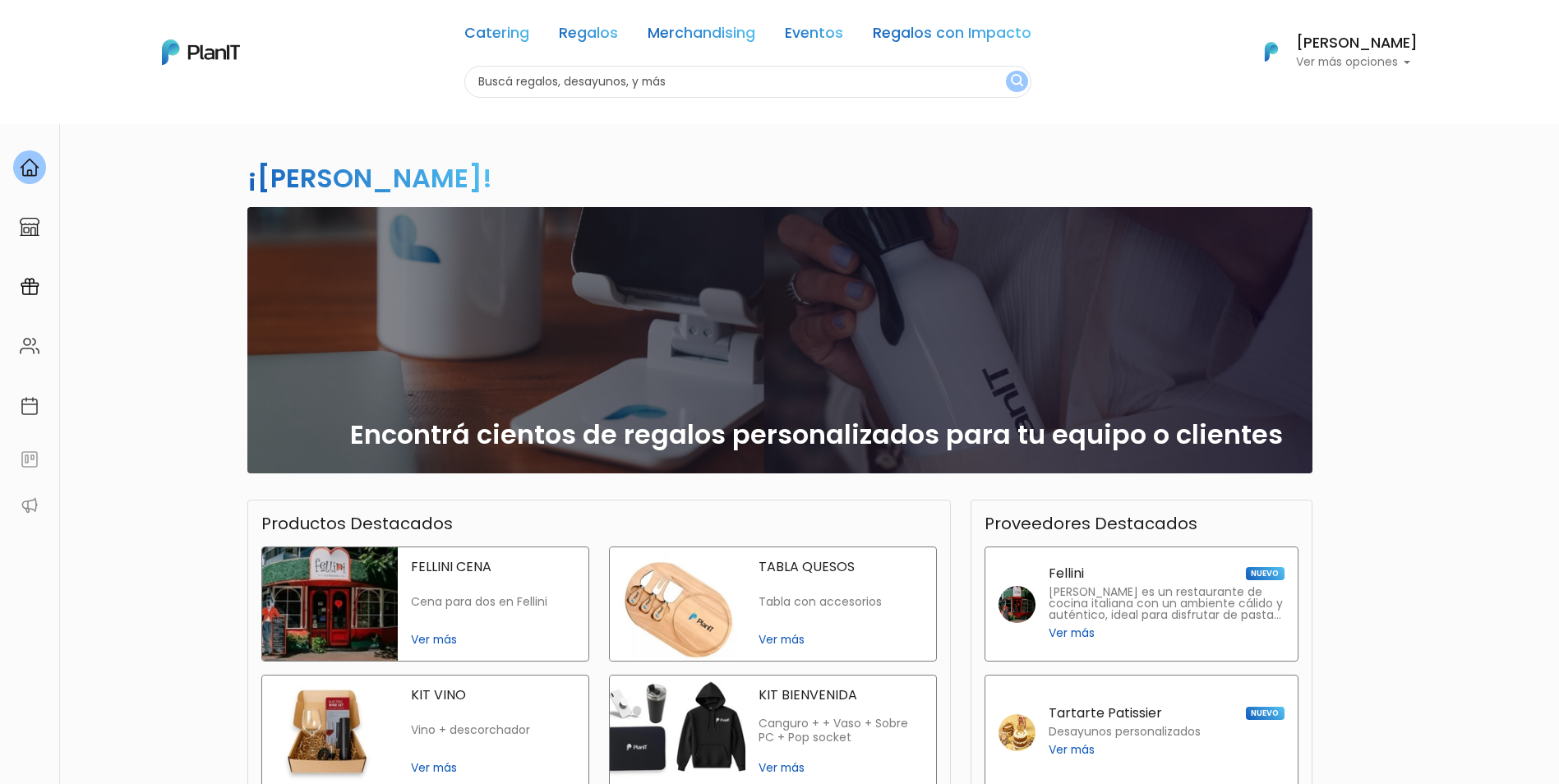
click at [1368, 46] on h6 "[PERSON_NAME]" at bounding box center [1357, 44] width 122 height 15
click at [1375, 97] on link "Mis Compras" at bounding box center [1344, 98] width 146 height 33
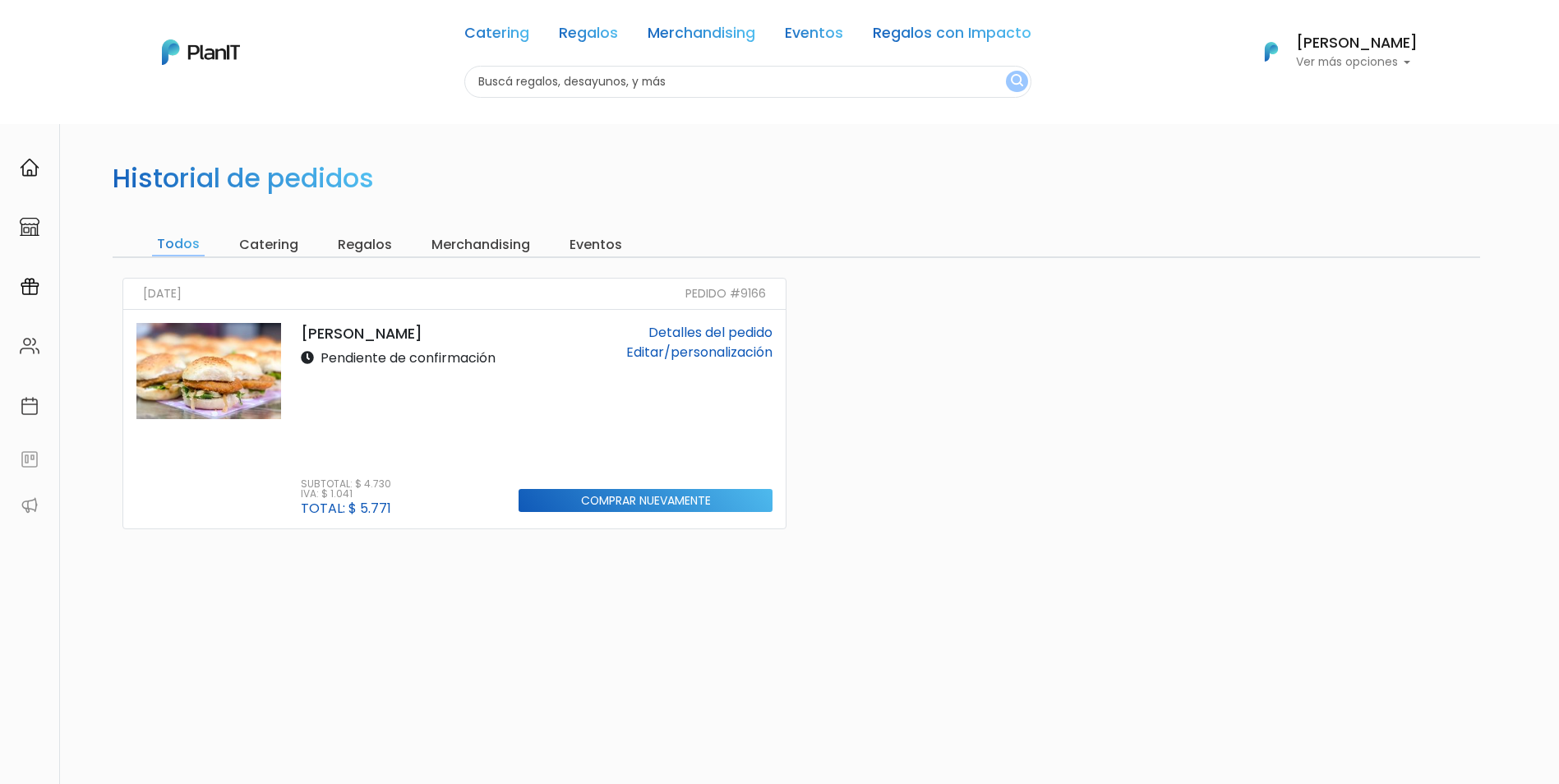
click at [368, 344] on p "[PERSON_NAME]" at bounding box center [401, 333] width 199 height 22
click at [365, 363] on p "Pendiente de confirmación" at bounding box center [398, 358] width 195 height 20
click at [288, 439] on link at bounding box center [208, 419] width 164 height 193
drag, startPoint x: 689, startPoint y: 297, endPoint x: 769, endPoint y: 300, distance: 80.1
click at [769, 300] on div "[DATE] Pedido #9166" at bounding box center [455, 294] width 663 height 31
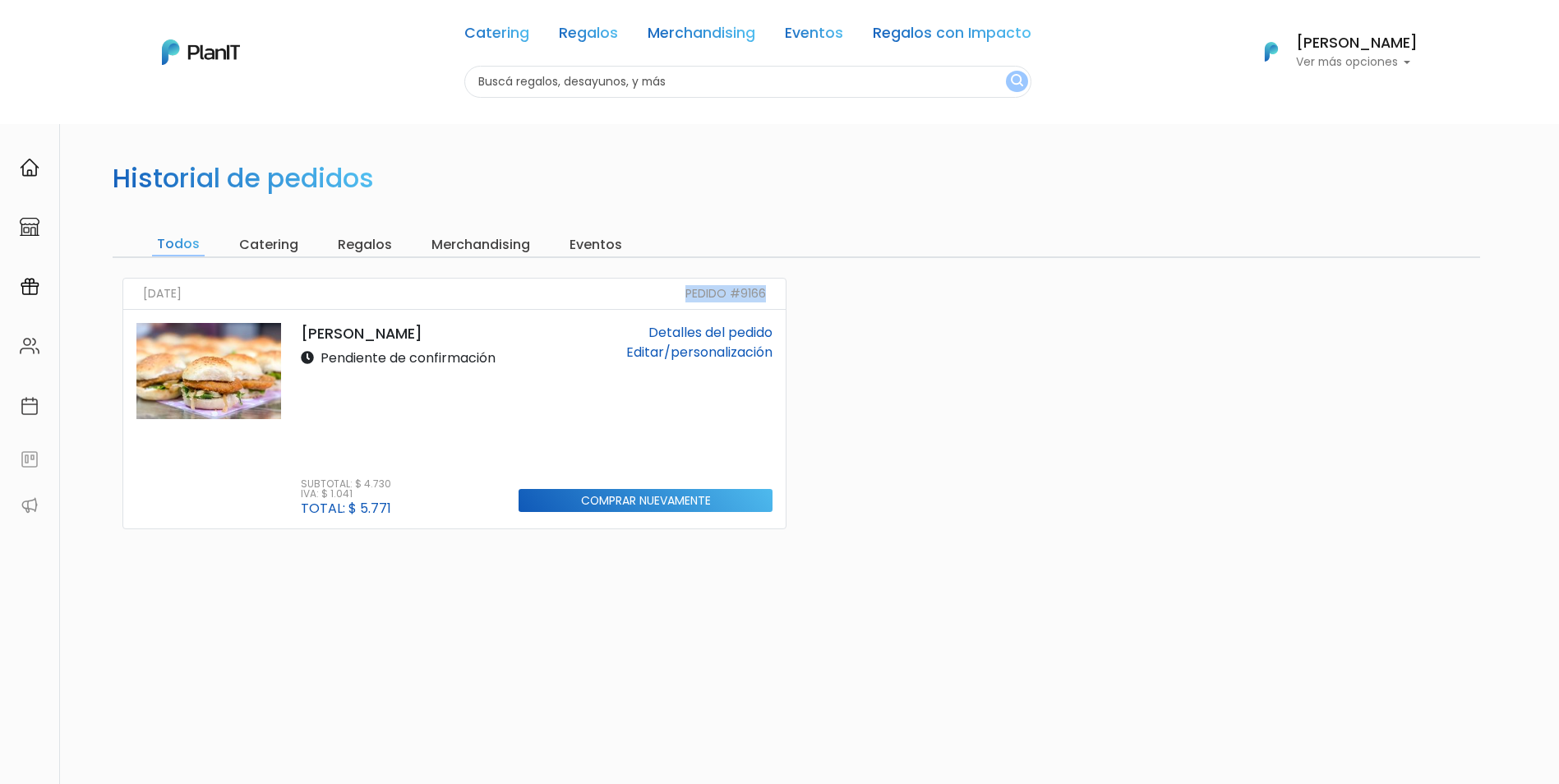
copy small "Pedido #9166"
click at [732, 333] on link "Detalles del pedido" at bounding box center [710, 332] width 124 height 19
click at [700, 354] on link "Editar/personalización" at bounding box center [700, 352] width 146 height 19
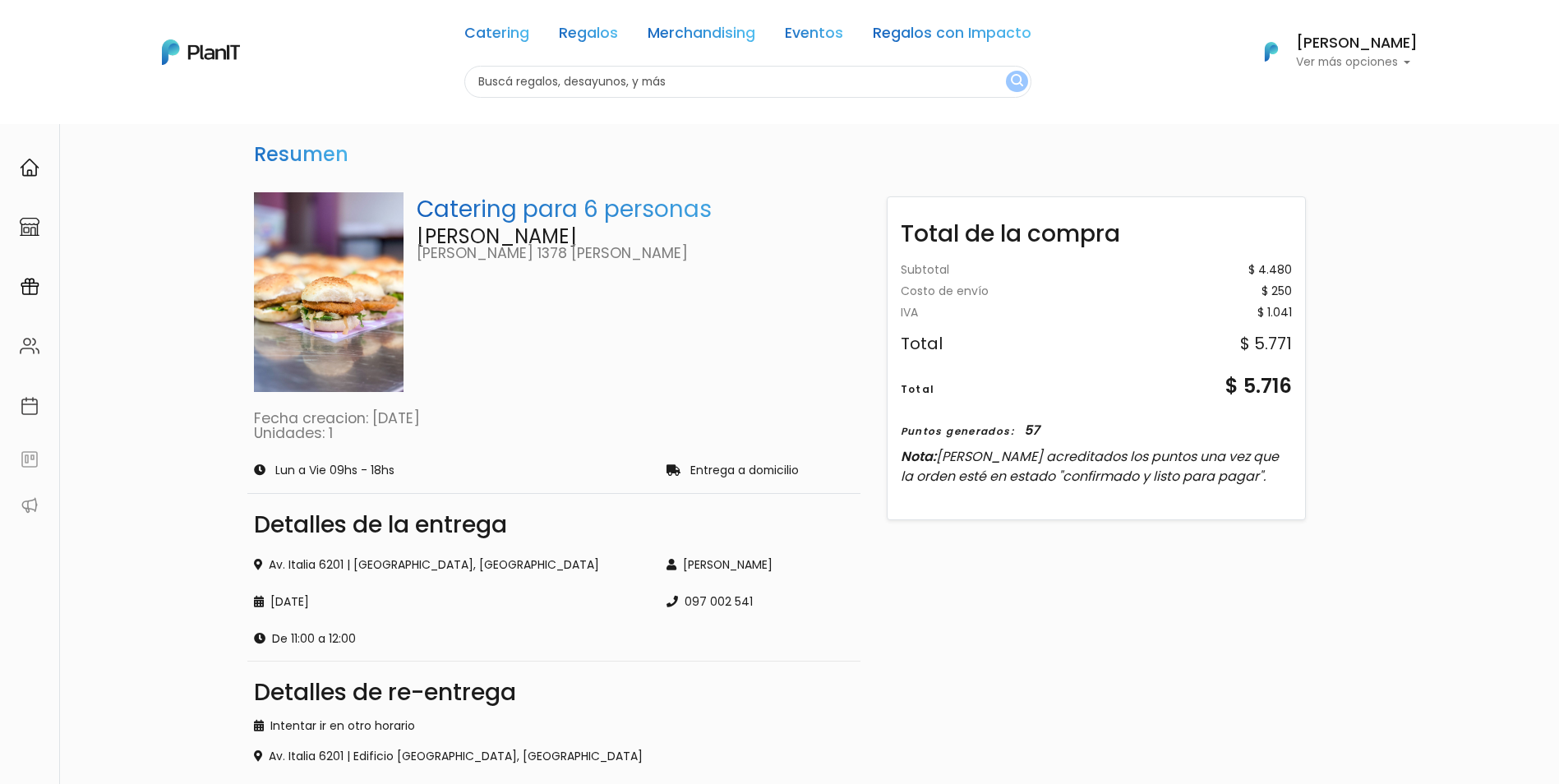
drag, startPoint x: 422, startPoint y: 419, endPoint x: 462, endPoint y: 433, distance: 42.4
click at [462, 433] on div "Fecha creacion: [DATE] Unidades: 1" at bounding box center [554, 426] width 600 height 28
drag, startPoint x: 462, startPoint y: 433, endPoint x: 476, endPoint y: 455, distance: 26.1
click at [476, 455] on div "Lun a Vie 09hs - 18hs Entrega a domicilio" at bounding box center [554, 470] width 633 height 33
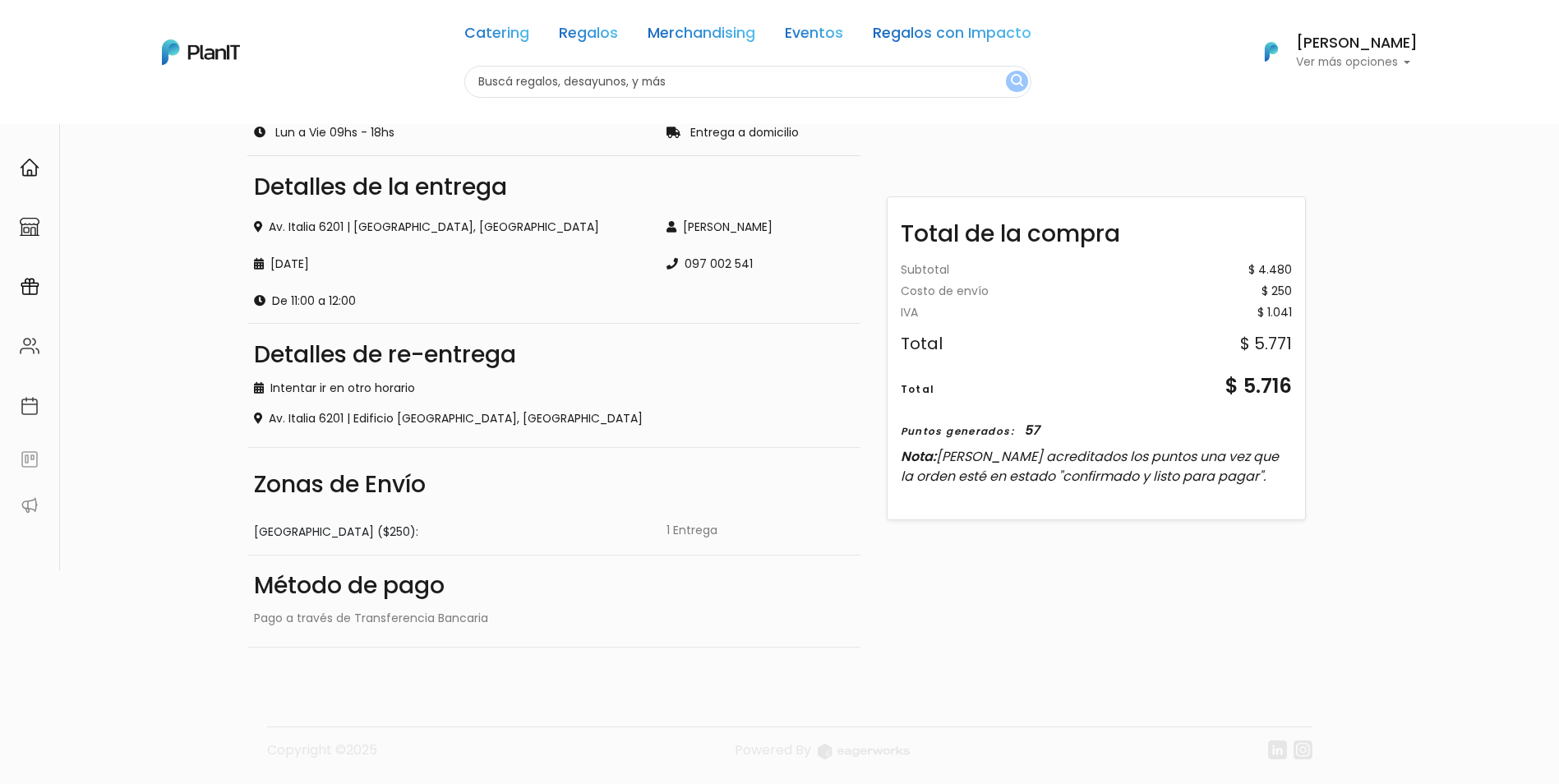
scroll to position [340, 0]
click at [441, 612] on div "Pago a través de Transferencia Bancaria" at bounding box center [554, 617] width 600 height 17
click at [469, 634] on div "Método de pago Pago a través de Transferencia Bancaria" at bounding box center [554, 600] width 613 height 92
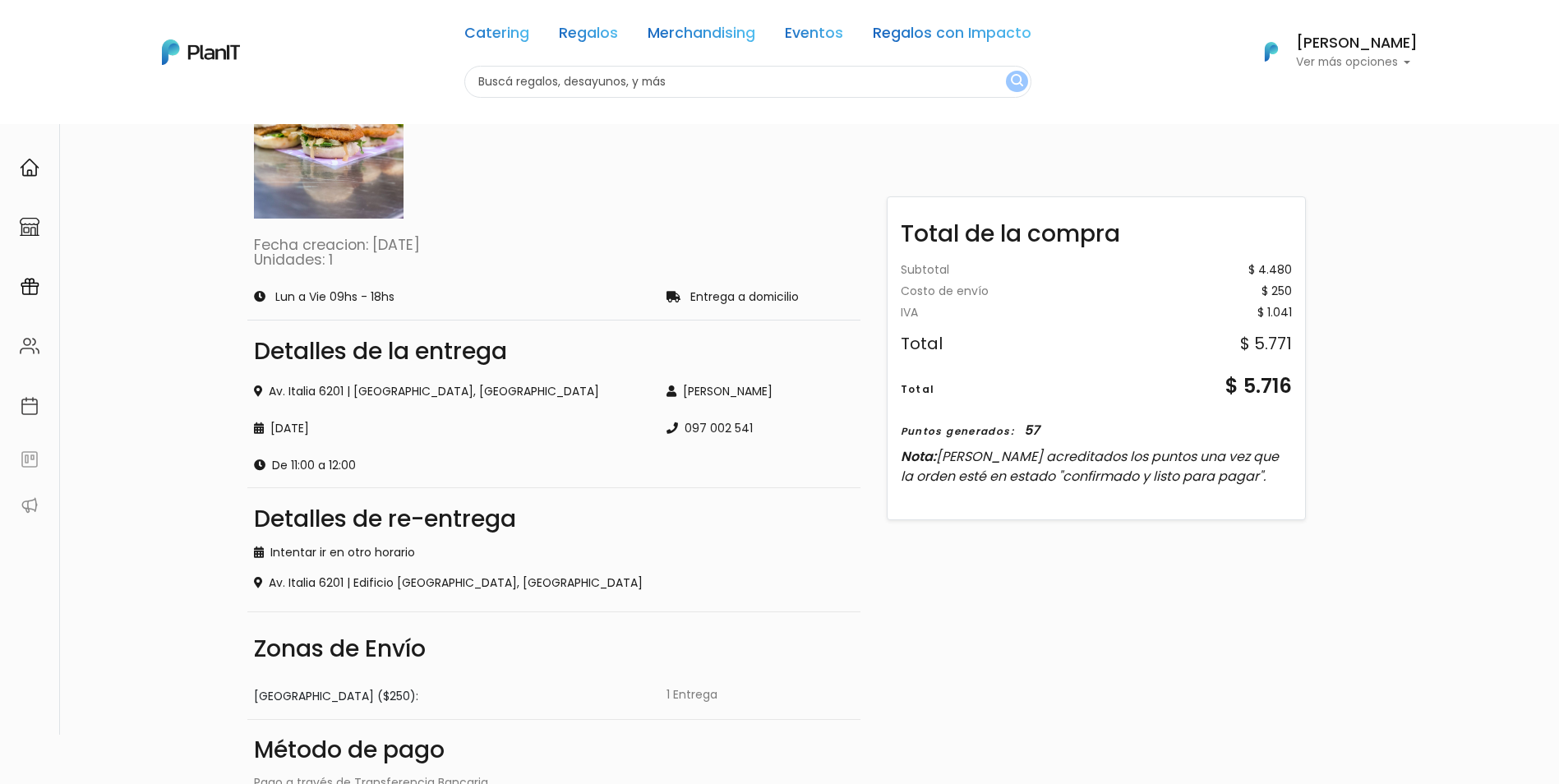
scroll to position [175, 0]
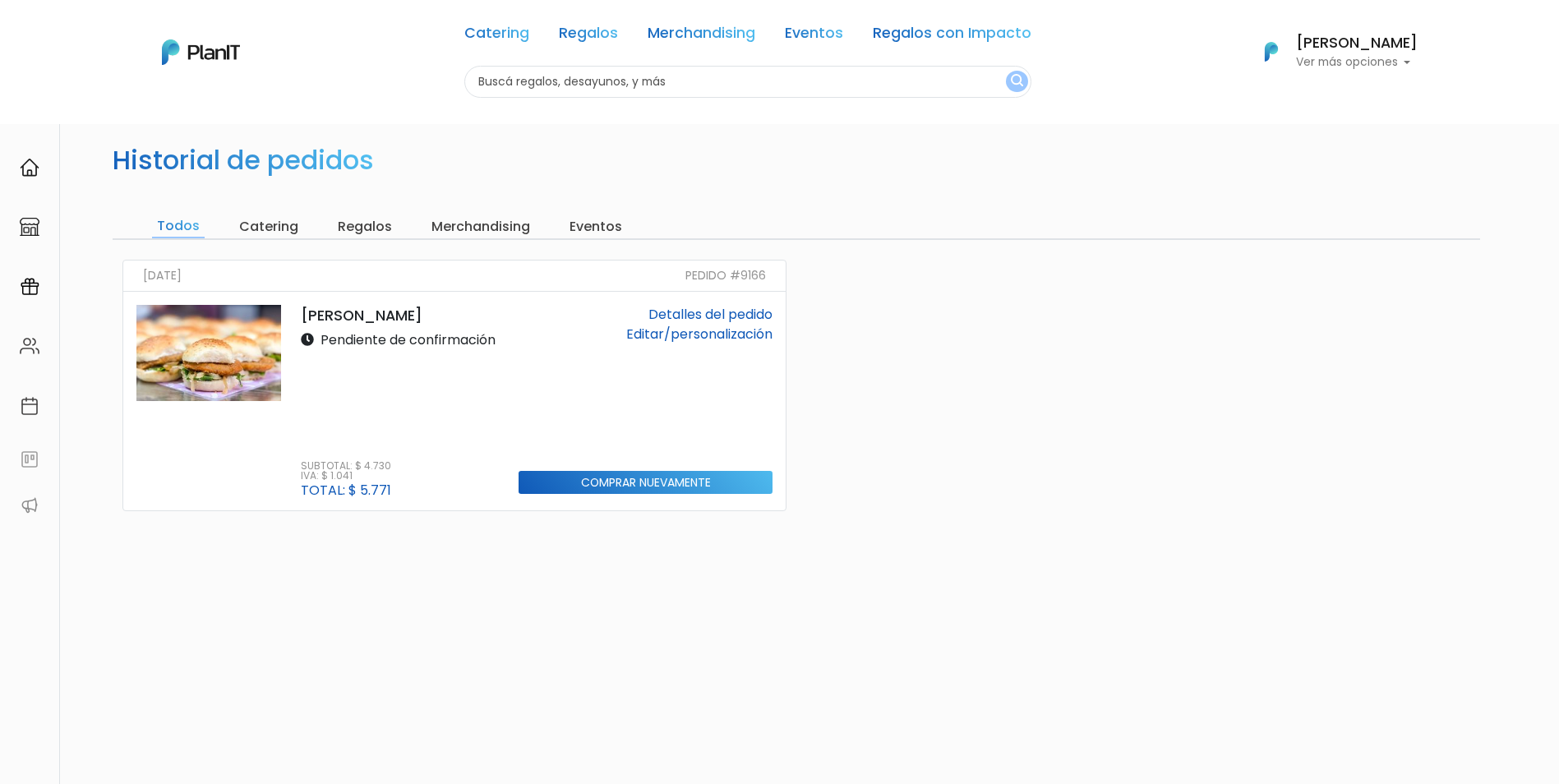
scroll to position [15, 0]
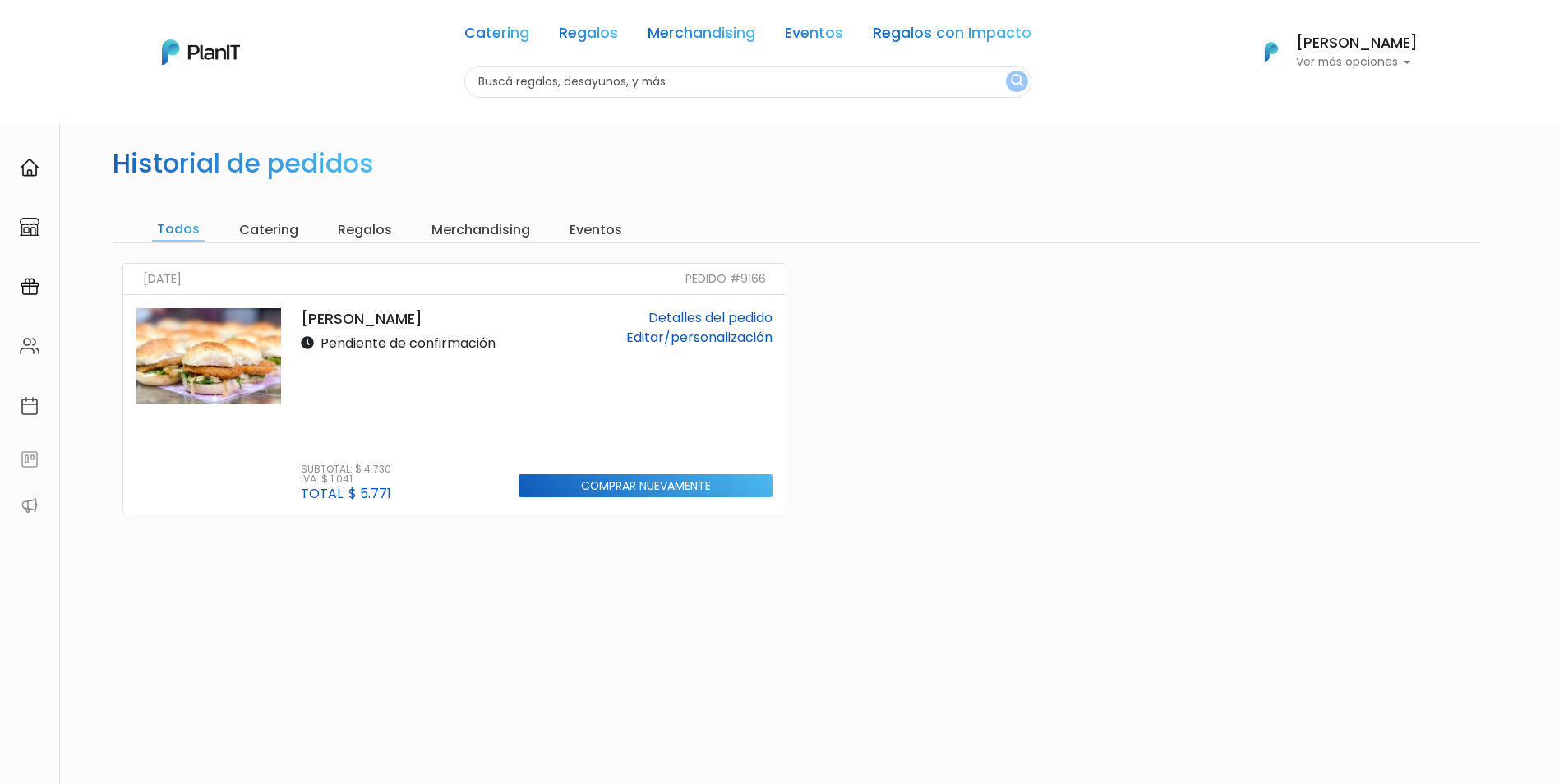
click at [746, 340] on link "Editar/personalización" at bounding box center [700, 337] width 146 height 19
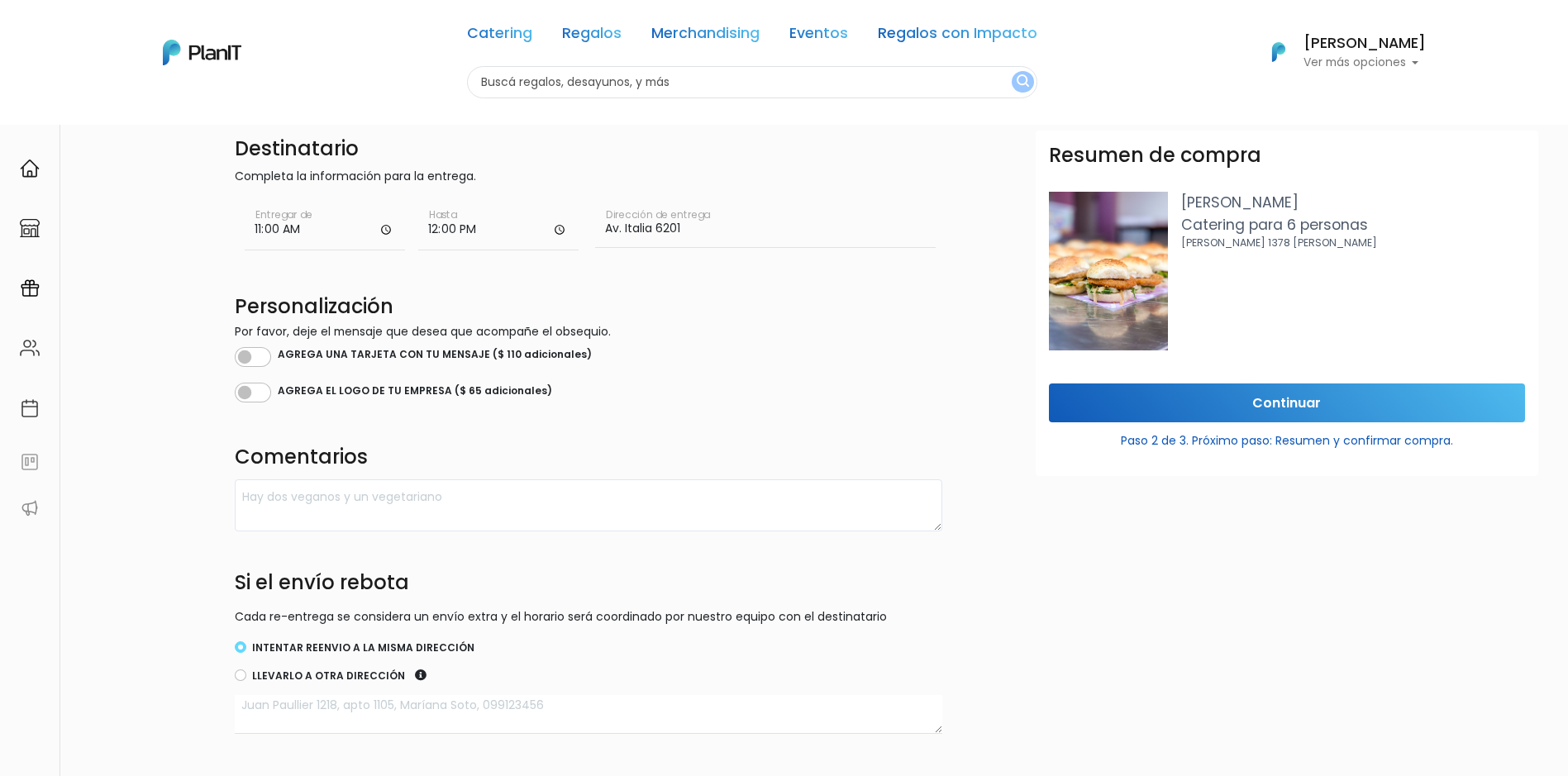
click at [785, 224] on input "Av. Italia 6201" at bounding box center [765, 224] width 341 height 46
type input "Av. Italia 6201 Edificio [GEOGRAPHIC_DATA] - Evertec"
click at [811, 336] on p "Por favor, deje el mensaje que desea que acompañe el obsequio." at bounding box center [588, 332] width 708 height 17
